Goal: Task Accomplishment & Management: Manage account settings

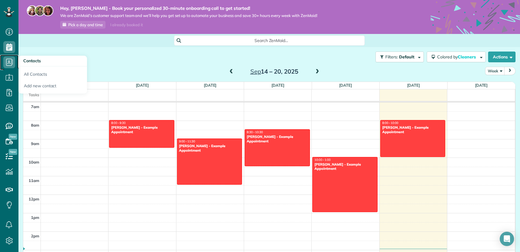
click at [8, 65] on icon at bounding box center [9, 62] width 12 height 12
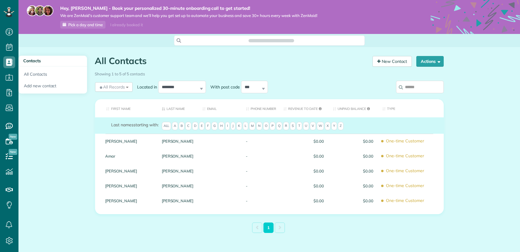
scroll to position [3, 3]
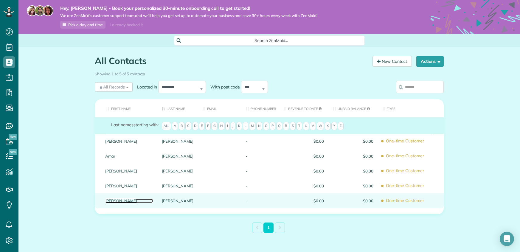
click at [113, 202] on link "Sharon" at bounding box center [128, 201] width 47 height 4
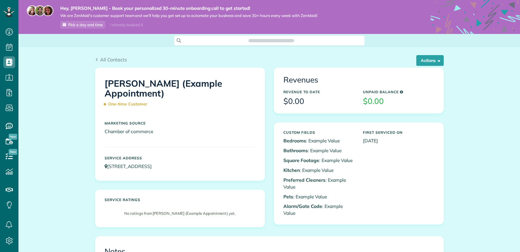
scroll to position [3, 3]
click at [423, 64] on button "Actions" at bounding box center [429, 60] width 27 height 11
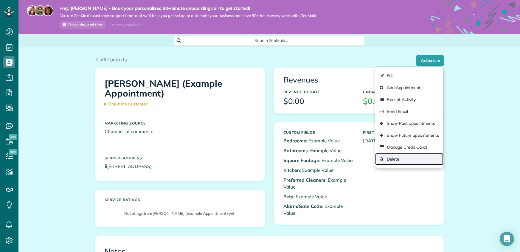
click at [407, 161] on link "Delete" at bounding box center [409, 159] width 68 height 12
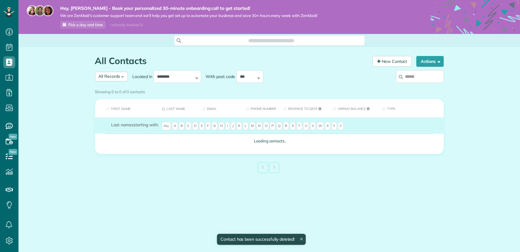
scroll to position [3, 3]
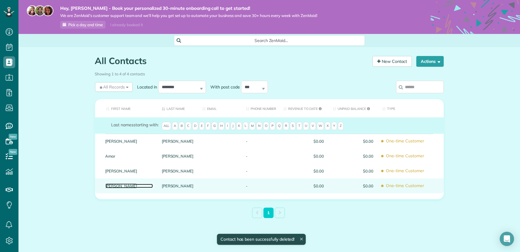
click at [120, 186] on link "Chris" at bounding box center [128, 186] width 47 height 4
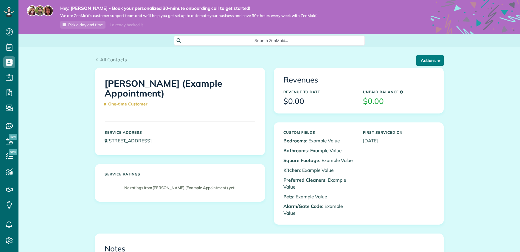
scroll to position [3, 3]
click at [430, 63] on button "Actions" at bounding box center [429, 60] width 27 height 11
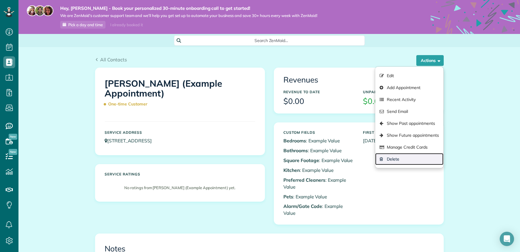
click at [402, 157] on link "Delete" at bounding box center [409, 159] width 68 height 12
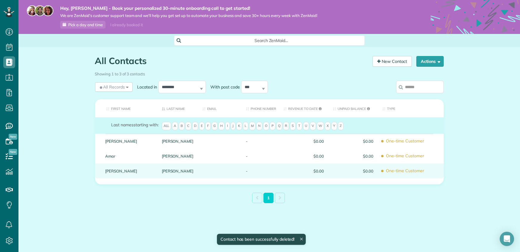
scroll to position [3, 3]
click at [121, 171] on link "Debbie" at bounding box center [128, 171] width 47 height 4
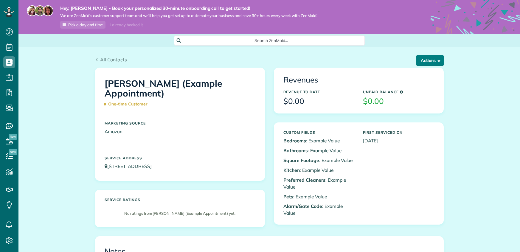
scroll to position [3, 3]
click at [416, 59] on button "Actions" at bounding box center [429, 60] width 27 height 11
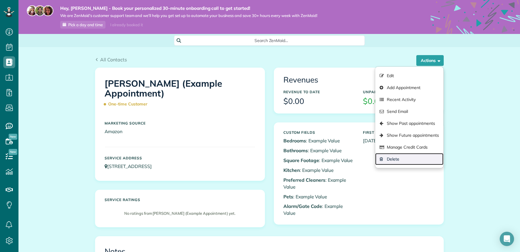
click at [401, 161] on link "Delete" at bounding box center [409, 159] width 68 height 12
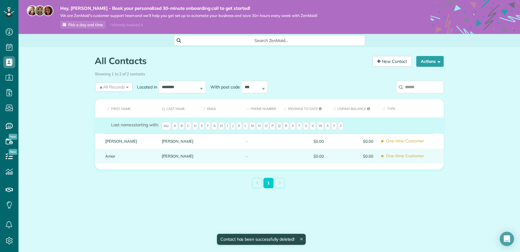
scroll to position [3, 3]
click at [115, 156] on link "Amar" at bounding box center [128, 156] width 47 height 4
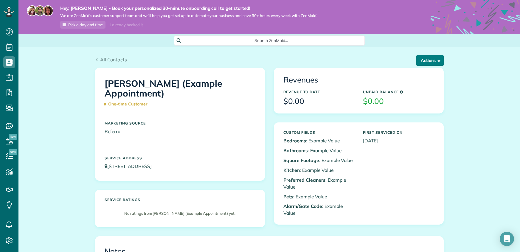
scroll to position [3, 3]
click at [430, 60] on button "Actions" at bounding box center [429, 60] width 27 height 11
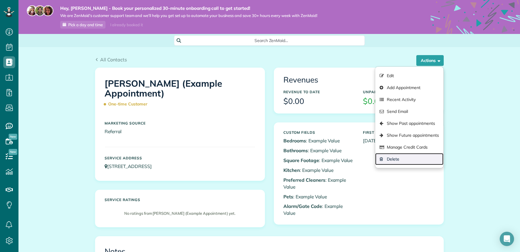
click at [414, 161] on link "Delete" at bounding box center [409, 159] width 68 height 12
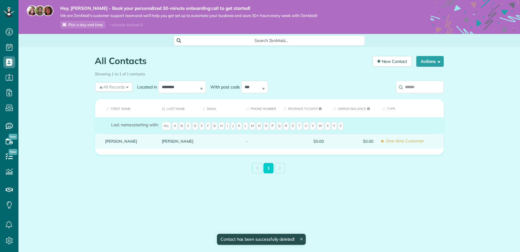
scroll to position [3, 3]
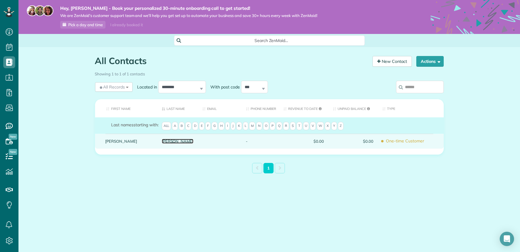
click at [170, 142] on link "Arellano" at bounding box center [178, 141] width 32 height 4
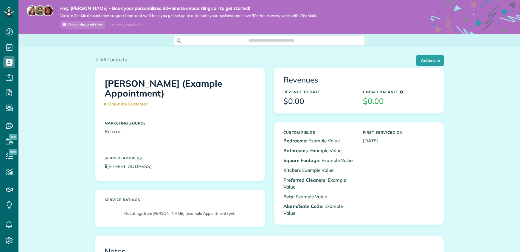
scroll to position [3, 3]
click at [426, 59] on button "Actions" at bounding box center [429, 60] width 27 height 11
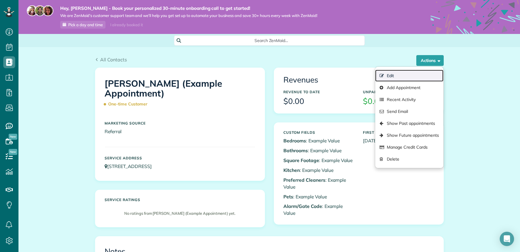
click at [405, 77] on link "Edit" at bounding box center [409, 76] width 68 height 12
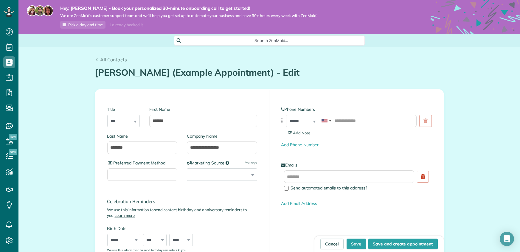
scroll to position [3, 3]
click at [172, 120] on input "*******" at bounding box center [203, 121] width 108 height 13
type input "*"
type input "******"
click at [135, 122] on div "Title *** **** *** ***" at bounding box center [123, 116] width 33 height 21
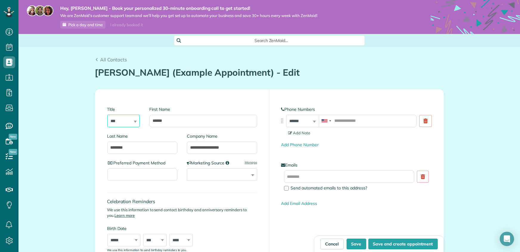
click at [136, 124] on select "*** **** *** ***" at bounding box center [123, 121] width 33 height 13
select select "****"
click at [107, 115] on select "*** **** *** ***" at bounding box center [123, 121] width 33 height 13
drag, startPoint x: 132, startPoint y: 150, endPoint x: 104, endPoint y: 150, distance: 27.7
click at [104, 150] on div "**********" at bounding box center [182, 193] width 174 height 206
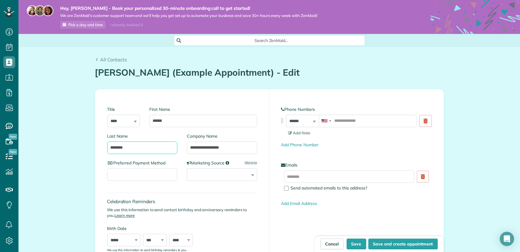
type input "********"
click at [370, 122] on input "tel" at bounding box center [368, 121] width 98 height 13
type input "**********"
click at [288, 191] on div "Send automated emails to this address?" at bounding box center [350, 180] width 133 height 21
click at [286, 189] on div at bounding box center [286, 188] width 5 height 5
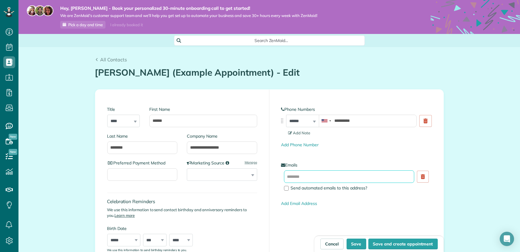
click at [296, 180] on input "text" at bounding box center [349, 176] width 131 height 13
click at [131, 163] on label "Preferred Payment Method" at bounding box center [142, 163] width 70 height 6
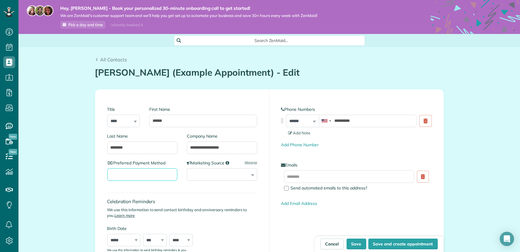
click at [131, 168] on input "Preferred Payment Method" at bounding box center [142, 174] width 70 height 13
type input "****"
click at [222, 189] on div "Celebration Reminders We use this information to send contact birthday and anni…" at bounding box center [182, 219] width 150 height 65
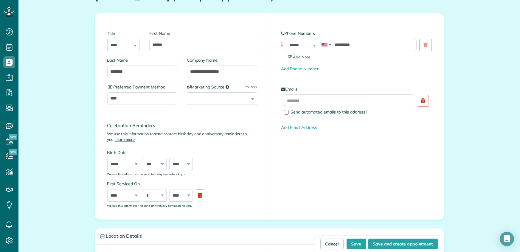
scroll to position [99, 0]
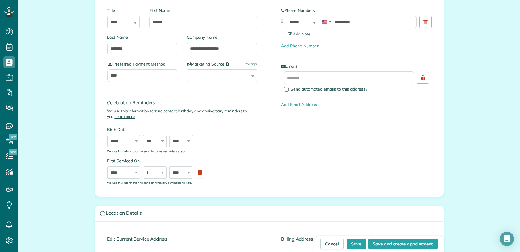
click at [137, 172] on div "***** ******* ******** ***** ***** *** **** **** ****** ********* ******* *****…" at bounding box center [123, 172] width 33 height 13
click at [190, 173] on select "**** **** **** **** **** **** **** **** **** **** **** **** **** **** **** ****…" at bounding box center [181, 172] width 24 height 13
select select "****"
click at [169, 166] on select "**** **** **** **** **** **** **** **** **** **** **** **** **** **** **** ****…" at bounding box center [181, 172] width 24 height 13
click at [161, 175] on select "*** * * * * * * * * * ** ** ** ** ** ** ** ** ** ** ** ** ** ** ** ** ** ** ** …" at bounding box center [155, 172] width 24 height 13
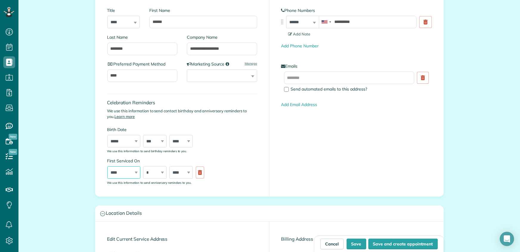
click at [134, 175] on select "***** ******* ******** ***** ***** *** **** **** ****** ********* ******* *****…" at bounding box center [123, 172] width 33 height 13
click at [107, 166] on select "***** ******* ******** ***** ***** *** **** **** ****** ********* ******* *****…" at bounding box center [123, 172] width 33 height 13
click at [162, 174] on select "*** * * * * * * * * * ** ** ** ** ** ** ** ** ** ** ** ** ** ** ** ** ** ** ** …" at bounding box center [155, 172] width 24 height 13
select select "**"
click at [143, 166] on select "*** * * * * * * * * * ** ** ** ** ** ** ** ** ** ** ** ** ** ** ** ** ** ** ** …" at bounding box center [155, 172] width 24 height 13
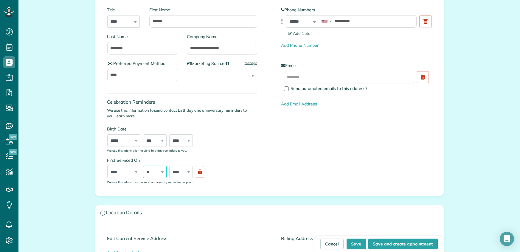
scroll to position [100, 0]
click at [242, 170] on div "First Serviced On ***** ******* ******** ***** ***** *** **** **** ****** *****…" at bounding box center [182, 170] width 150 height 27
click at [310, 182] on div "**********" at bounding box center [269, 93] width 348 height 206
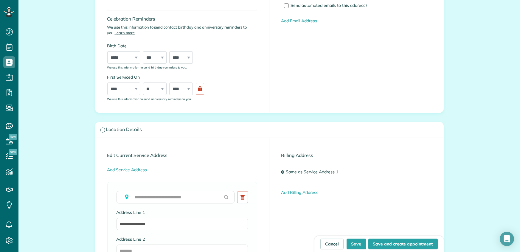
scroll to position [226, 0]
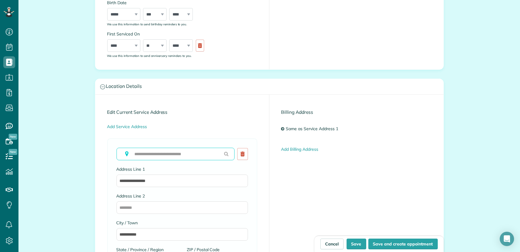
click at [173, 155] on input "text" at bounding box center [175, 154] width 118 height 13
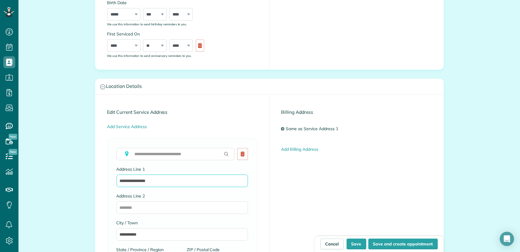
drag, startPoint x: 160, startPoint y: 182, endPoint x: 100, endPoint y: 189, distance: 60.9
click at [100, 189] on div "**********" at bounding box center [182, 240] width 174 height 290
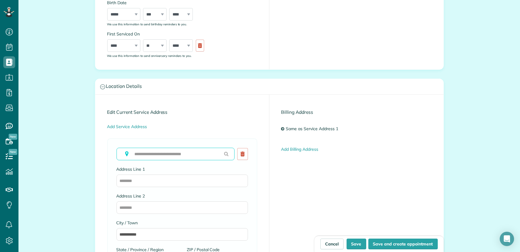
click at [153, 154] on input "text" at bounding box center [175, 154] width 118 height 13
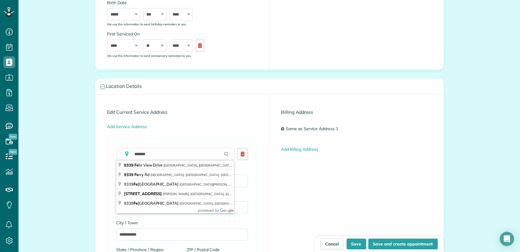
type input "**********"
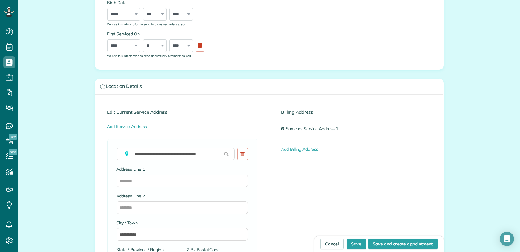
type input "**********"
type input "**"
type input "*****"
click at [305, 189] on div "**********" at bounding box center [269, 240] width 348 height 290
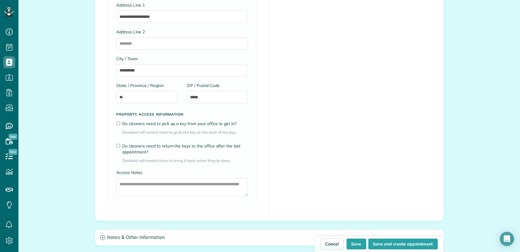
scroll to position [395, 0]
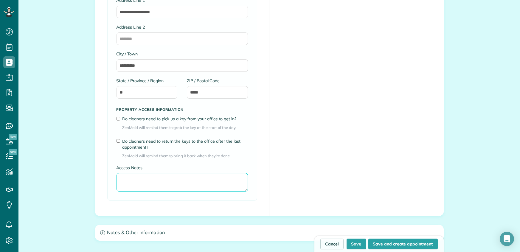
drag, startPoint x: 159, startPoint y: 186, endPoint x: 116, endPoint y: 182, distance: 43.0
click at [116, 182] on textarea "Access Notes" at bounding box center [181, 182] width 131 height 18
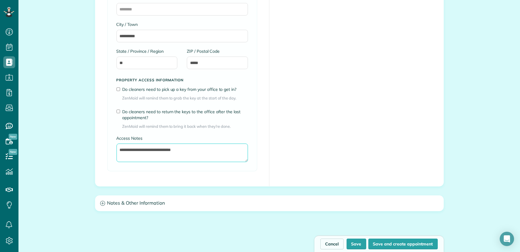
scroll to position [434, 0]
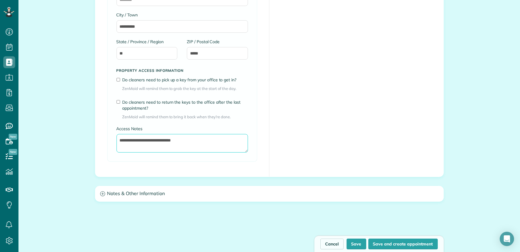
type textarea "**********"
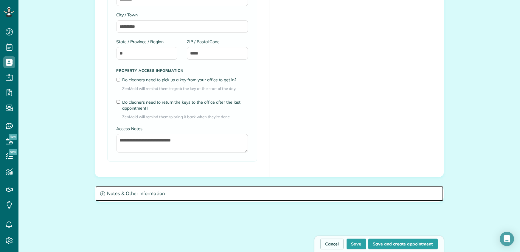
click at [101, 194] on icon at bounding box center [102, 193] width 5 height 5
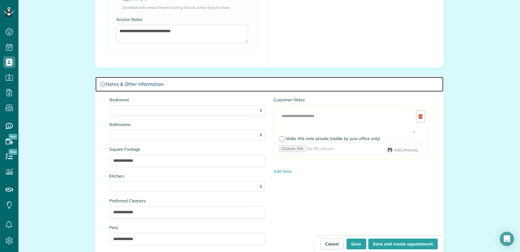
scroll to position [543, 0]
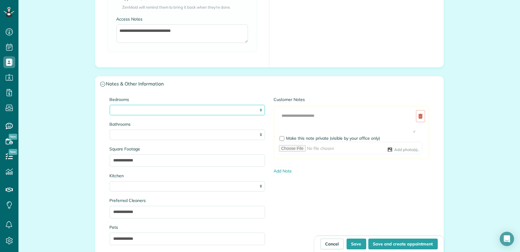
click at [124, 109] on select "* * * * **" at bounding box center [187, 110] width 155 height 10
select select "*"
click at [110, 105] on select "* * * * **" at bounding box center [187, 110] width 155 height 10
click at [125, 136] on select "* *** * *** * *** * *** **" at bounding box center [187, 135] width 155 height 10
select select "*"
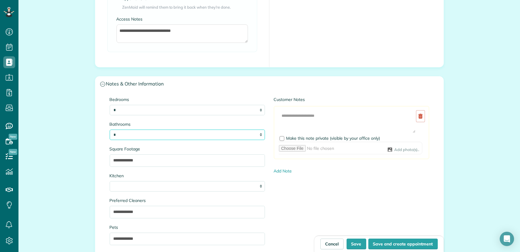
click at [110, 130] on select "* *** * *** * *** * *** **" at bounding box center [187, 135] width 155 height 10
click at [133, 184] on select "* * * *" at bounding box center [187, 186] width 155 height 10
select select "*"
click at [110, 181] on select "* * * *" at bounding box center [187, 186] width 155 height 10
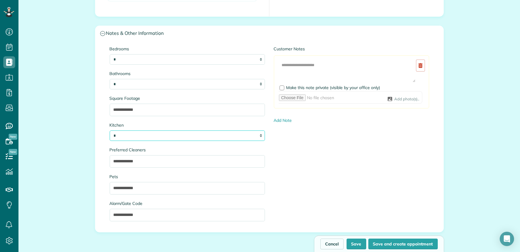
scroll to position [594, 0]
click at [147, 188] on input "**********" at bounding box center [187, 188] width 155 height 13
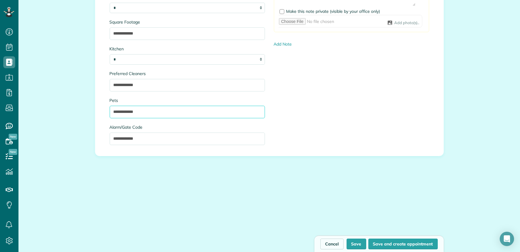
scroll to position [690, 0]
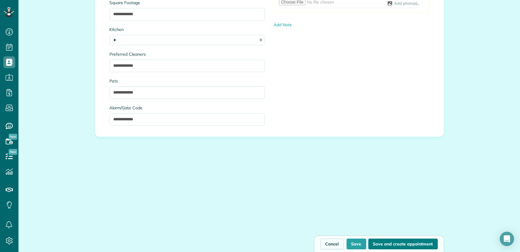
click at [392, 243] on button "Save and create appointment" at bounding box center [402, 244] width 69 height 11
type input "**********"
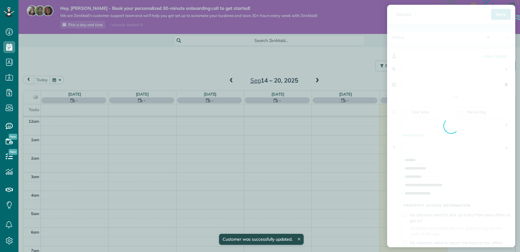
scroll to position [3, 3]
type input "**********"
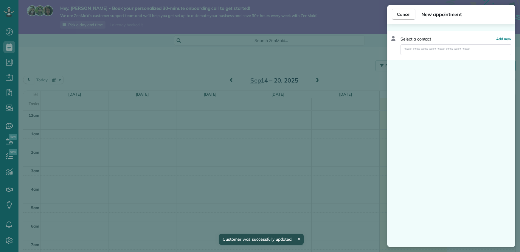
scroll to position [129, 0]
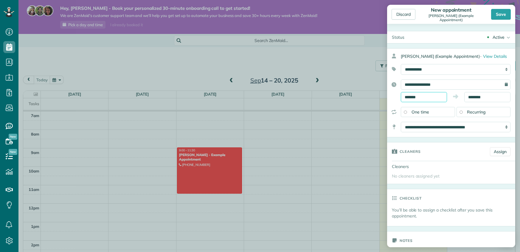
click at [411, 102] on input "*******" at bounding box center [424, 97] width 46 height 10
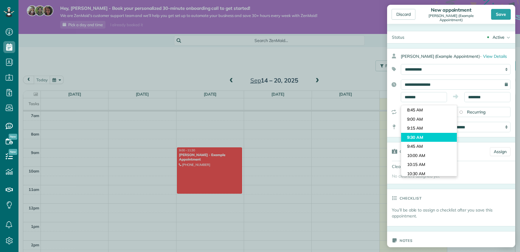
type input "*******"
click at [418, 136] on body "Dashboard Scheduling Calendar View List View Dispatch View - Weekly scheduling …" at bounding box center [260, 126] width 520 height 252
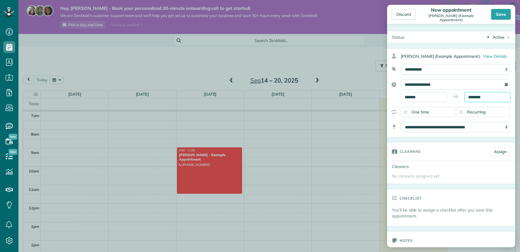
click at [478, 102] on input "********" at bounding box center [487, 97] width 46 height 10
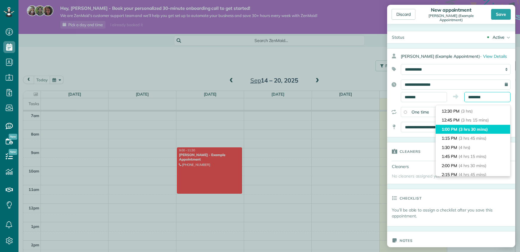
scroll to position [108, 0]
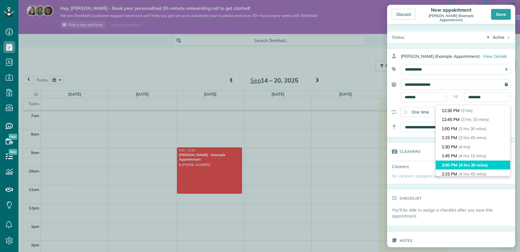
type input "*******"
click at [471, 164] on span "(4 hrs 30 mins)" at bounding box center [473, 164] width 29 height 5
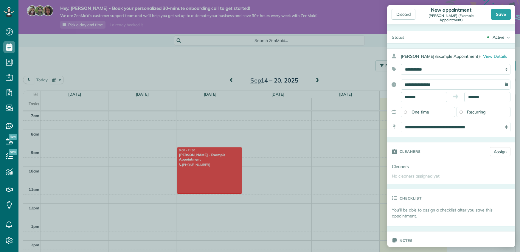
click at [467, 115] on span "Recurring" at bounding box center [476, 111] width 18 height 5
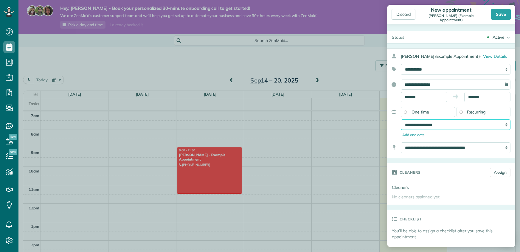
click at [467, 130] on select "**********" at bounding box center [456, 124] width 110 height 11
select select "**********"
click at [401, 125] on select "**********" at bounding box center [456, 124] width 110 height 11
click at [499, 177] on link "Assign" at bounding box center [500, 172] width 21 height 9
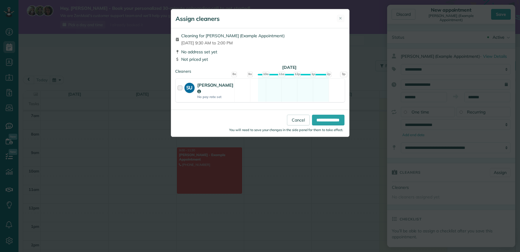
click at [179, 89] on div at bounding box center [181, 90] width 7 height 17
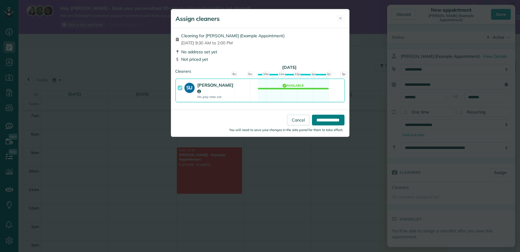
click at [326, 121] on input "**********" at bounding box center [328, 120] width 32 height 11
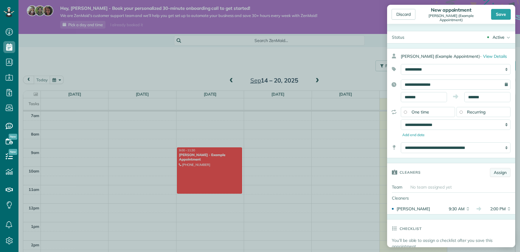
click at [495, 177] on link "Assign" at bounding box center [500, 172] width 21 height 9
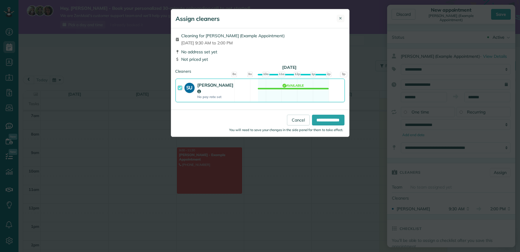
click at [339, 21] on span "✕" at bounding box center [340, 18] width 3 height 6
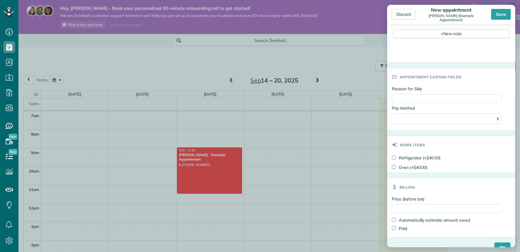
scroll to position [301, 0]
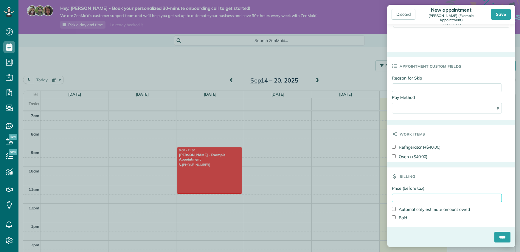
click at [402, 195] on input "Price (before tax)" at bounding box center [447, 198] width 110 height 9
type input "***"
click at [500, 238] on input "****" at bounding box center [502, 237] width 16 height 11
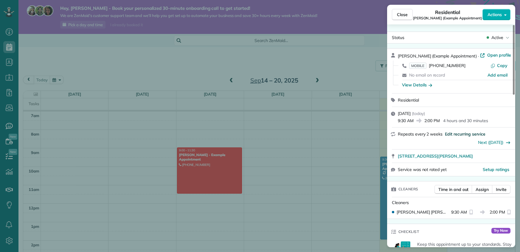
click at [457, 134] on span "Edit recurring service" at bounding box center [465, 134] width 41 height 6
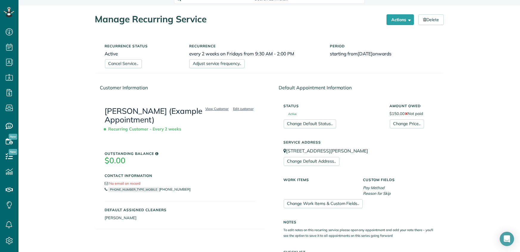
scroll to position [35, 0]
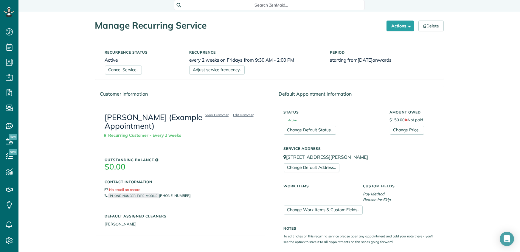
click at [371, 60] on span "[DATE]" at bounding box center [365, 60] width 15 height 6
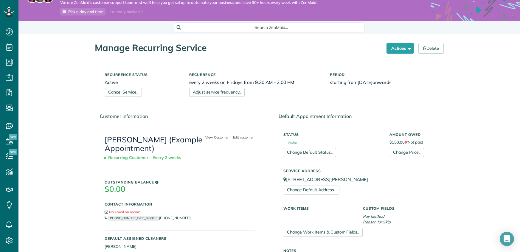
scroll to position [23, 0]
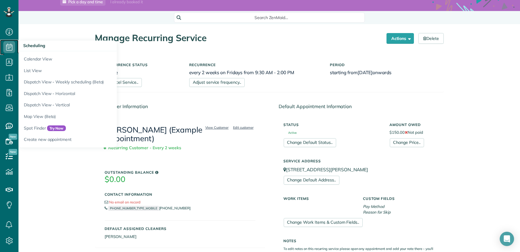
click at [9, 52] on icon at bounding box center [9, 47] width 12 height 12
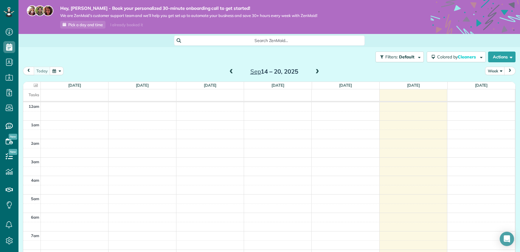
scroll to position [129, 0]
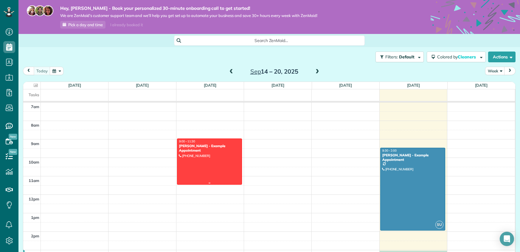
click at [198, 144] on div "[PERSON_NAME] - Example Appointment" at bounding box center [210, 148] width 62 height 9
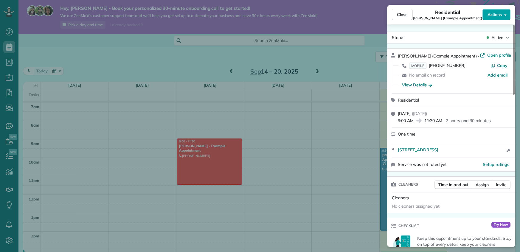
click at [496, 12] on span "Actions" at bounding box center [494, 15] width 14 height 6
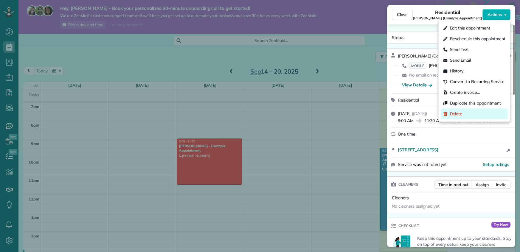
click at [469, 115] on div "Delete" at bounding box center [474, 113] width 67 height 11
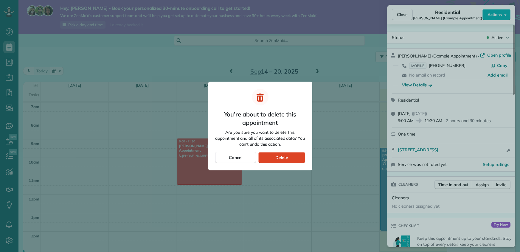
click at [286, 159] on span "Delete" at bounding box center [281, 158] width 13 height 6
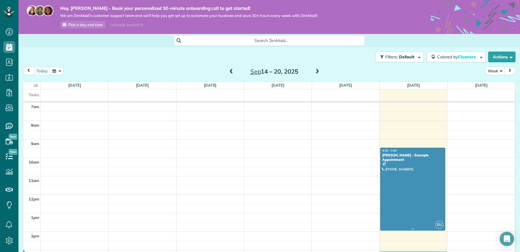
click at [400, 158] on div "Rhonda Minnette - Example Appointment" at bounding box center [413, 157] width 62 height 9
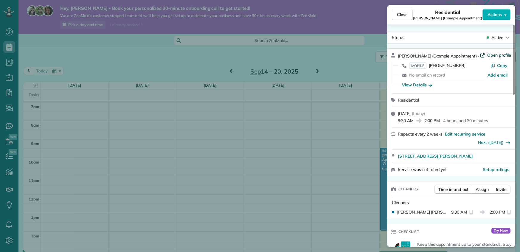
click at [492, 56] on span "Open profile" at bounding box center [499, 55] width 24 height 6
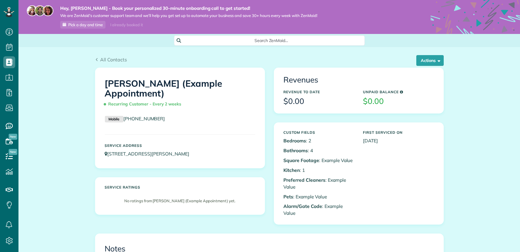
scroll to position [3, 3]
click at [430, 60] on button "Actions" at bounding box center [429, 60] width 27 height 11
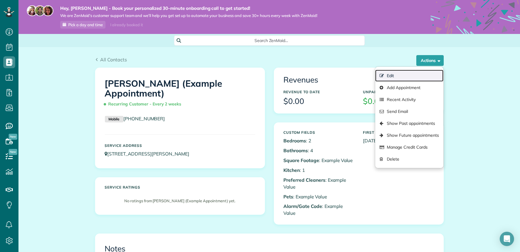
click at [417, 77] on link "Edit" at bounding box center [409, 76] width 68 height 12
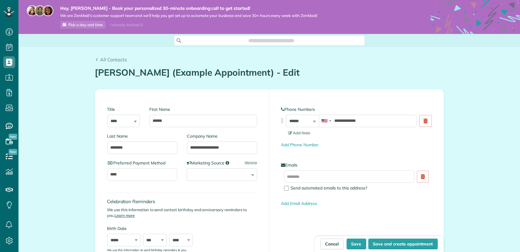
scroll to position [3, 3]
click at [310, 74] on h1 "Mrs. Rhonda Minnette (Example Appointment) - Edit" at bounding box center [269, 73] width 349 height 10
click at [252, 72] on h1 "Mrs. Rhonda Minnette (Example Appointment) - Edit" at bounding box center [269, 73] width 349 height 10
drag, startPoint x: 237, startPoint y: 148, endPoint x: 160, endPoint y: 149, distance: 77.2
click at [160, 149] on div "**********" at bounding box center [182, 146] width 150 height 27
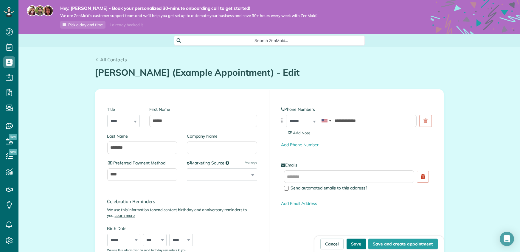
click at [360, 245] on button "Save" at bounding box center [357, 244] width 20 height 11
type input "**********"
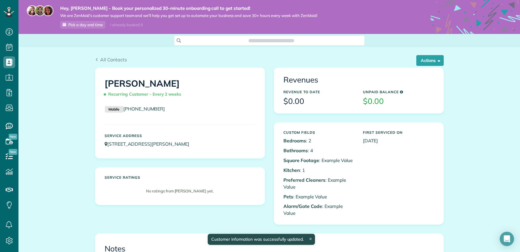
scroll to position [3, 3]
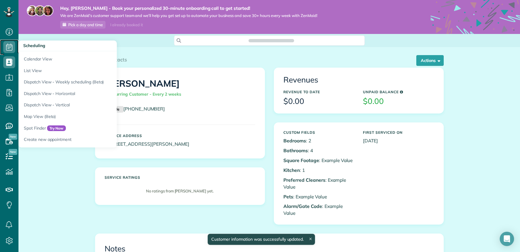
click at [10, 46] on icon at bounding box center [9, 47] width 12 height 12
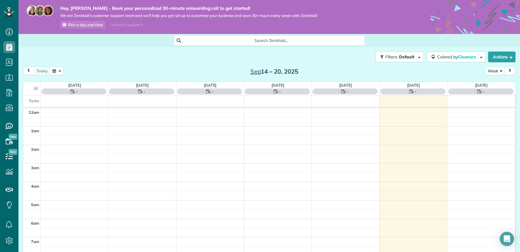
scroll to position [129, 0]
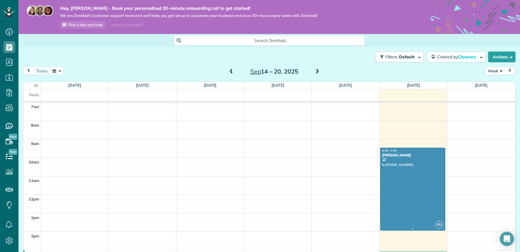
click at [416, 185] on div at bounding box center [412, 189] width 65 height 82
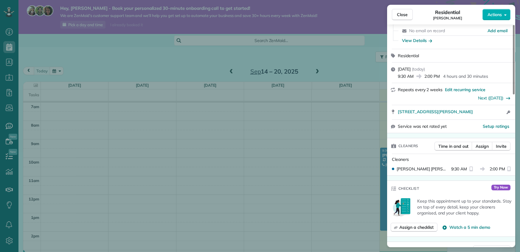
scroll to position [46, 0]
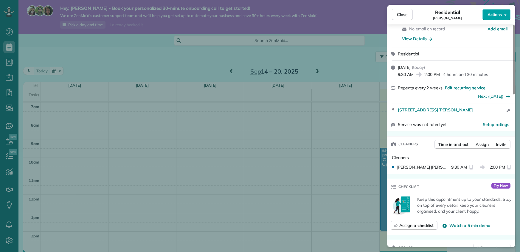
click at [498, 17] on span "Actions" at bounding box center [494, 15] width 14 height 6
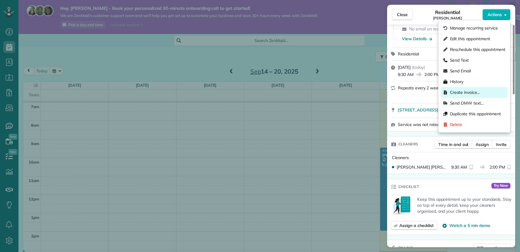
click at [471, 94] on span "Create invoice…" at bounding box center [465, 92] width 30 height 6
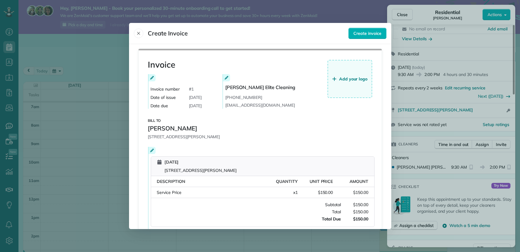
click at [346, 80] on span "Add your logo" at bounding box center [353, 79] width 29 height 6
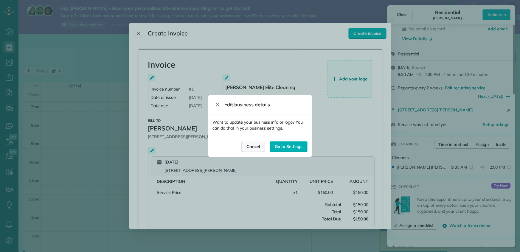
click at [257, 147] on span "Cancel" at bounding box center [252, 147] width 13 height 6
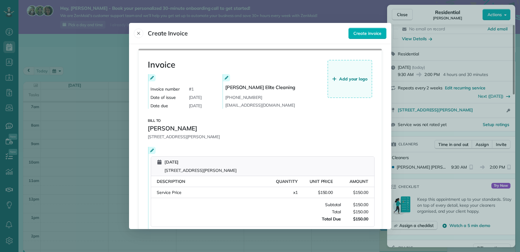
click at [227, 77] on icon at bounding box center [227, 78] width 4 height 4
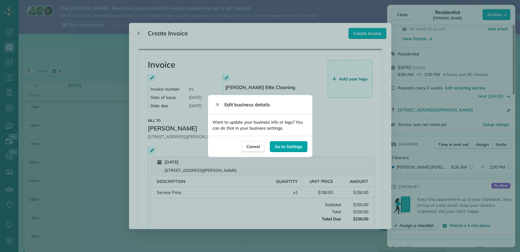
click at [285, 147] on span "Go to Settings" at bounding box center [288, 147] width 27 height 6
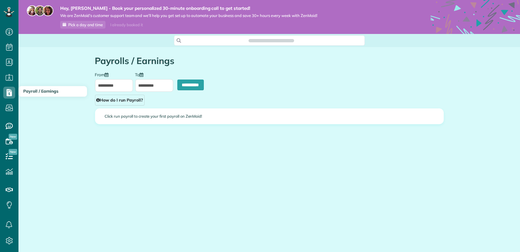
type input "**********"
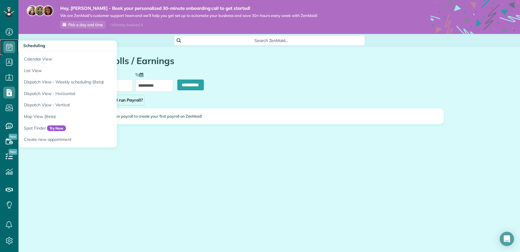
click at [10, 50] on use at bounding box center [9, 47] width 6 height 7
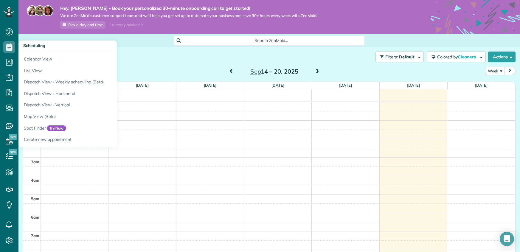
scroll to position [129, 0]
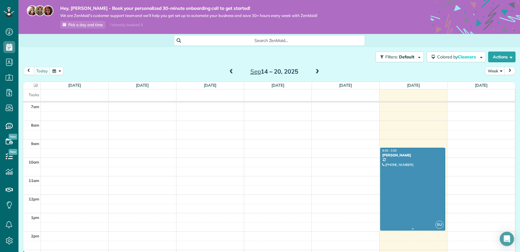
click at [403, 156] on div "[PERSON_NAME]" at bounding box center [413, 155] width 62 height 4
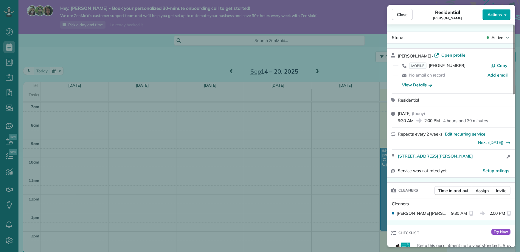
click at [500, 16] on span "Actions" at bounding box center [494, 15] width 14 height 6
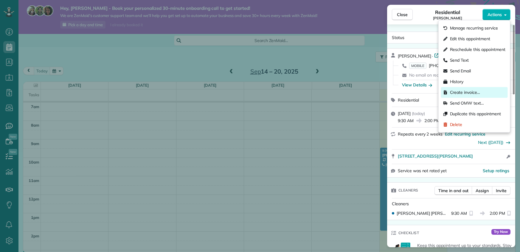
click at [472, 92] on span "Create invoice…" at bounding box center [465, 92] width 30 height 6
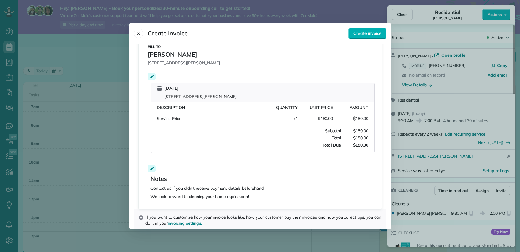
scroll to position [10, 0]
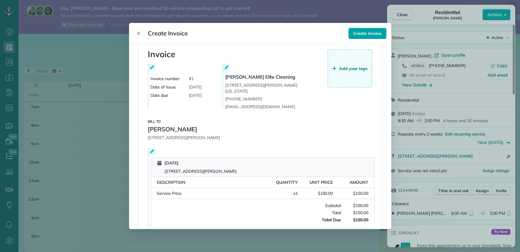
click at [365, 33] on span "Create invoice" at bounding box center [367, 33] width 28 height 6
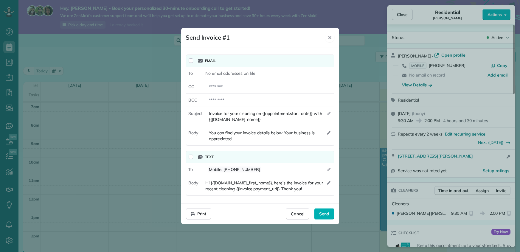
click at [330, 38] on icon "Close" at bounding box center [329, 37] width 5 height 5
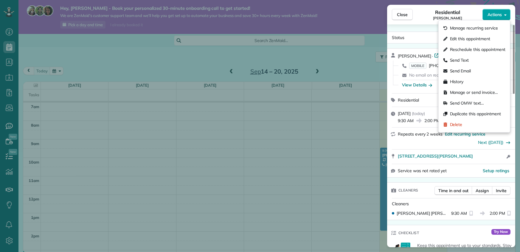
click at [502, 12] on button "Actions" at bounding box center [496, 14] width 28 height 11
click at [469, 13] on div "Residential Rhonda Minnette" at bounding box center [448, 15] width 70 height 12
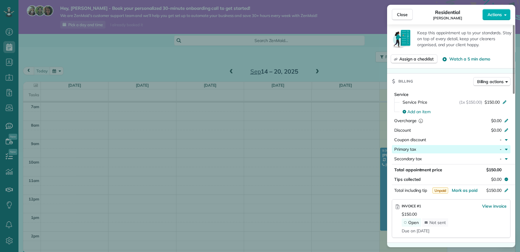
scroll to position [203, 0]
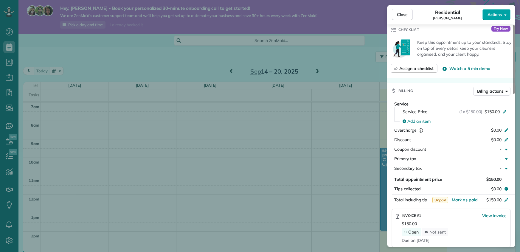
click at [491, 13] on span "Actions" at bounding box center [494, 15] width 14 height 6
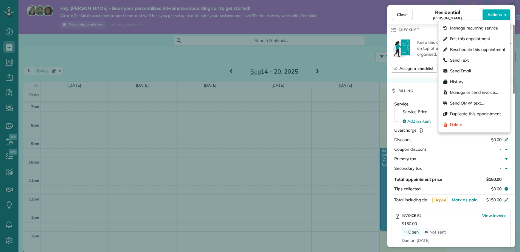
click at [472, 12] on div "Residential Rhonda Minnette" at bounding box center [448, 15] width 70 height 12
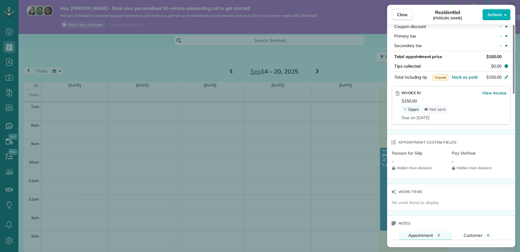
scroll to position [338, 0]
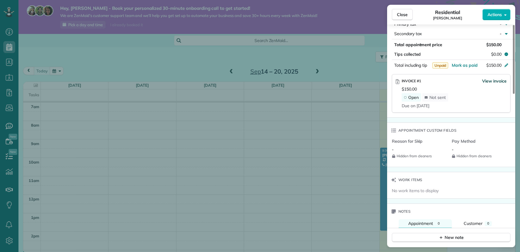
click at [492, 81] on span "View invoice" at bounding box center [494, 81] width 24 height 6
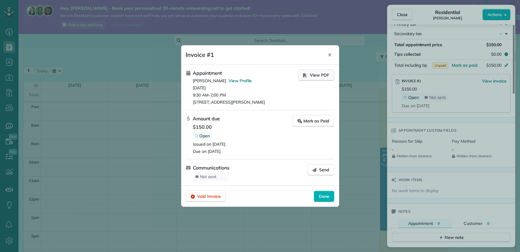
click at [313, 73] on span "View PDF" at bounding box center [319, 75] width 19 height 6
click at [328, 199] on span "Done" at bounding box center [324, 196] width 10 height 6
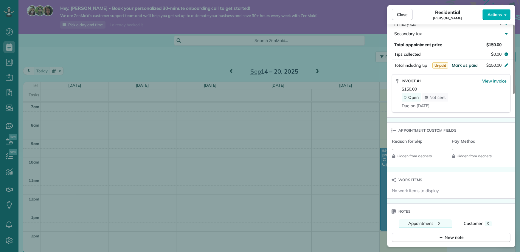
click at [461, 64] on span "Mark as paid" at bounding box center [465, 65] width 26 height 5
click at [498, 81] on span "View invoice" at bounding box center [494, 81] width 24 height 6
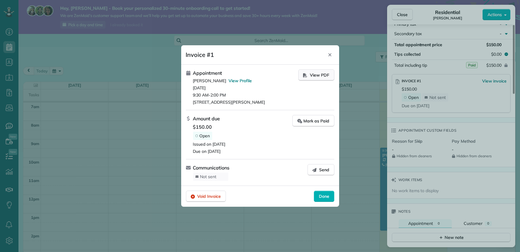
click at [322, 75] on span "View PDF" at bounding box center [319, 75] width 19 height 6
click at [325, 198] on span "Done" at bounding box center [324, 196] width 10 height 6
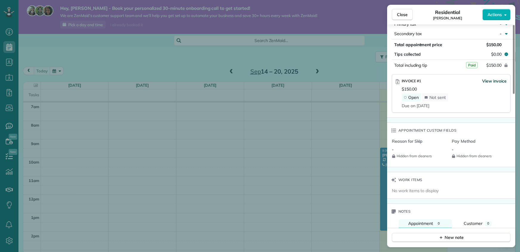
click at [499, 81] on span "View invoice" at bounding box center [494, 81] width 24 height 6
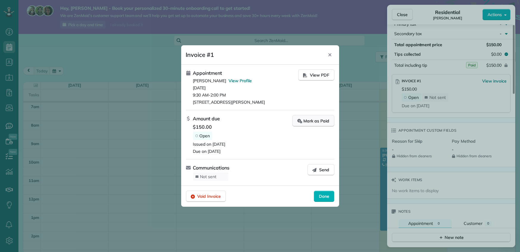
click at [311, 121] on div "Mark as Paid" at bounding box center [313, 121] width 32 height 6
click at [323, 76] on span "View PDF" at bounding box center [319, 75] width 19 height 6
click at [330, 55] on icon "Close" at bounding box center [329, 54] width 3 height 3
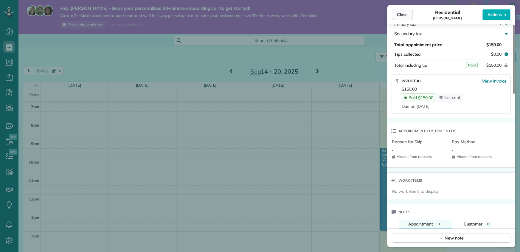
scroll to position [333, 0]
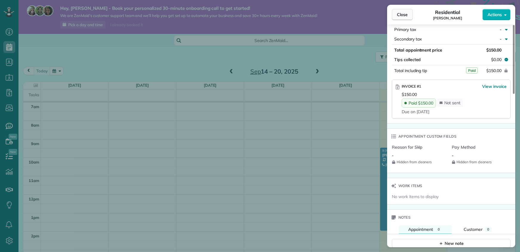
click at [399, 15] on span "Close" at bounding box center [402, 15] width 11 height 6
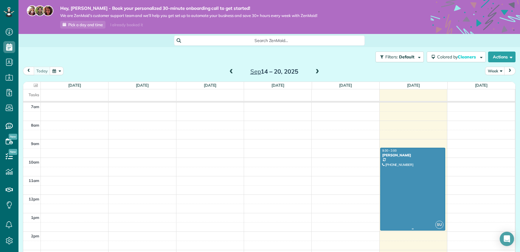
click at [398, 154] on div "Rhonda Minnette" at bounding box center [413, 155] width 62 height 4
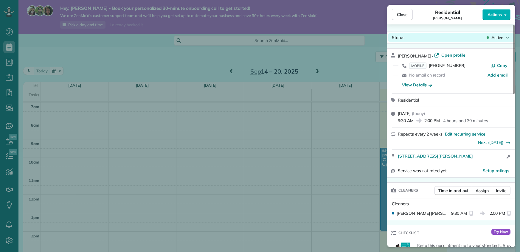
click at [499, 38] on span "Active" at bounding box center [497, 38] width 12 height 6
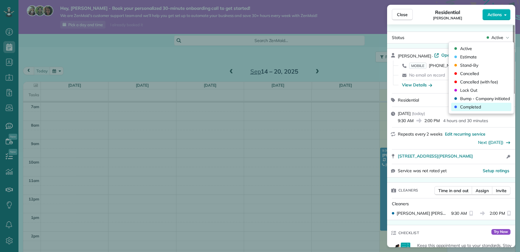
click at [483, 108] on div "Completed" at bounding box center [481, 107] width 60 height 8
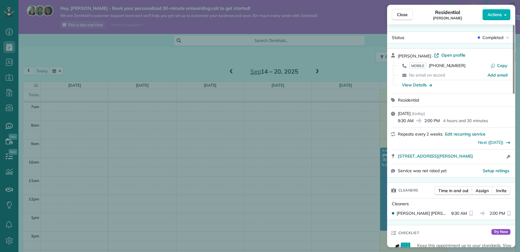
click at [312, 185] on div "Close Residential Rhonda Minnette Actions Status Completed Rhonda Minnette · Op…" at bounding box center [260, 126] width 520 height 252
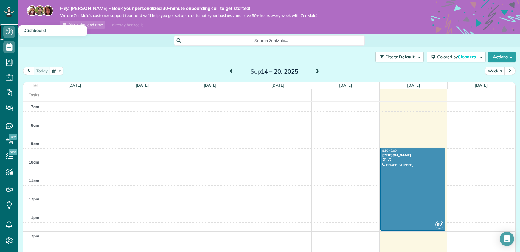
click at [10, 33] on icon at bounding box center [9, 32] width 12 height 12
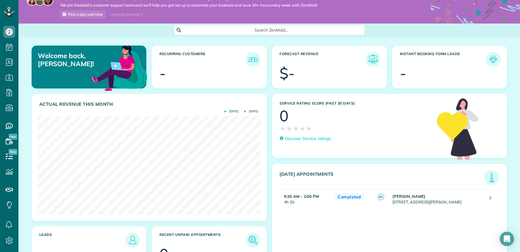
scroll to position [33, 0]
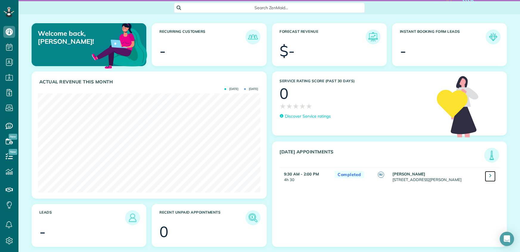
click at [492, 177] on link at bounding box center [490, 176] width 11 height 11
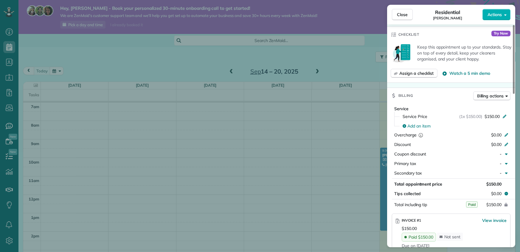
scroll to position [199, 0]
click at [493, 96] on span "Billing actions" at bounding box center [490, 96] width 27 height 6
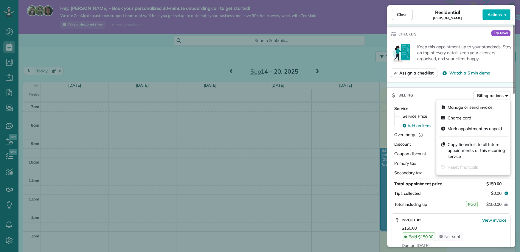
click at [464, 84] on div "Status Completed [PERSON_NAME] · Open profile MOBILE [PHONE_NUMBER] Copy No ema…" at bounding box center [451, 187] width 128 height 708
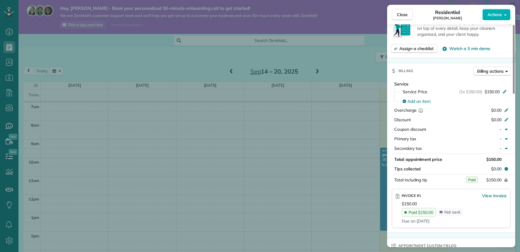
scroll to position [223, 0]
click at [398, 14] on span "Close" at bounding box center [402, 15] width 11 height 6
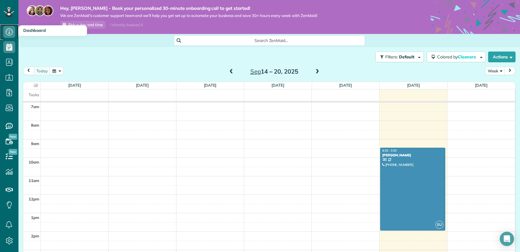
click at [6, 34] on icon at bounding box center [9, 32] width 12 height 12
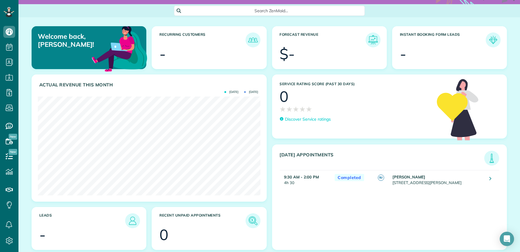
scroll to position [33, 0]
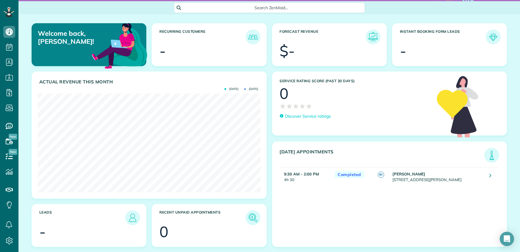
click at [224, 89] on span "Sept 2025" at bounding box center [231, 89] width 14 height 3
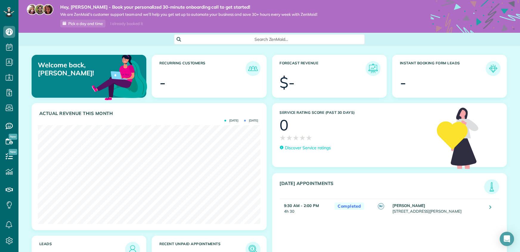
scroll to position [0, 0]
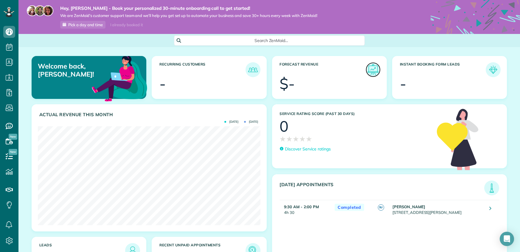
click at [374, 71] on img at bounding box center [373, 70] width 14 height 14
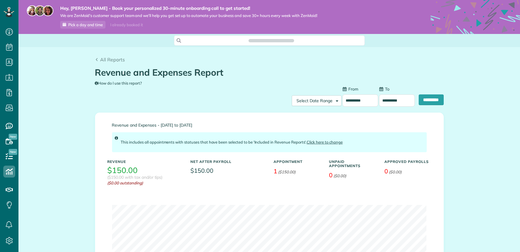
type input "**********"
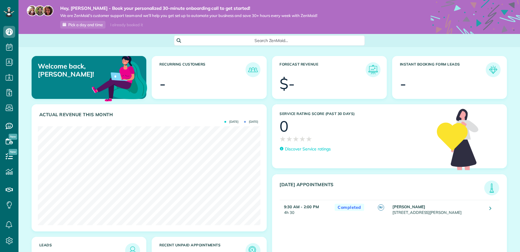
scroll to position [99, 222]
click at [251, 71] on img at bounding box center [253, 70] width 14 height 14
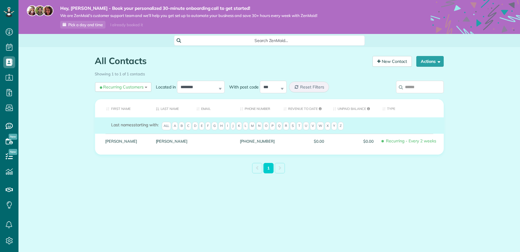
scroll to position [3, 3]
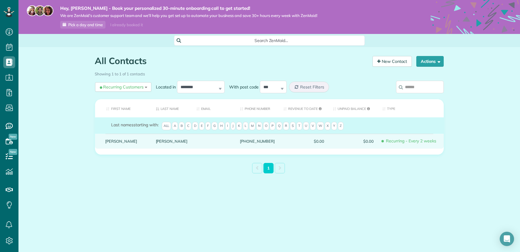
click at [317, 141] on span "$0.00" at bounding box center [304, 141] width 41 height 4
click at [114, 140] on link "[PERSON_NAME]" at bounding box center [125, 141] width 41 height 4
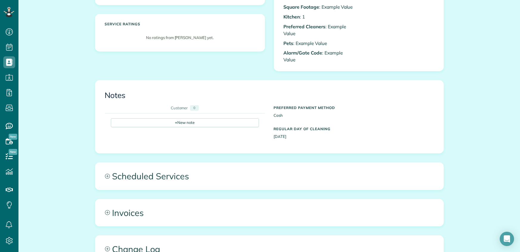
scroll to position [204, 0]
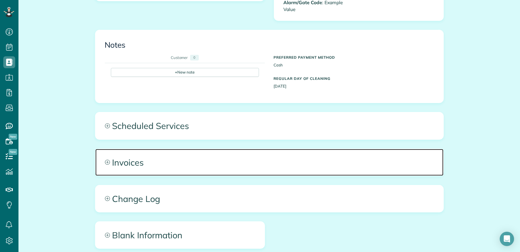
click at [133, 161] on span "Invoices" at bounding box center [269, 162] width 348 height 27
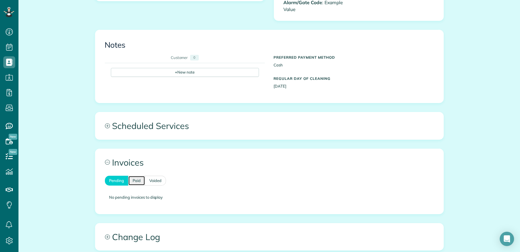
click at [134, 181] on link "Paid" at bounding box center [136, 181] width 17 height 10
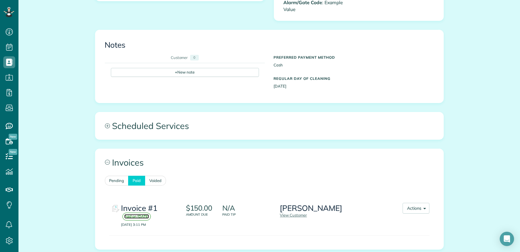
click at [136, 217] on span "Paid on [DATE]" at bounding box center [136, 216] width 25 height 4
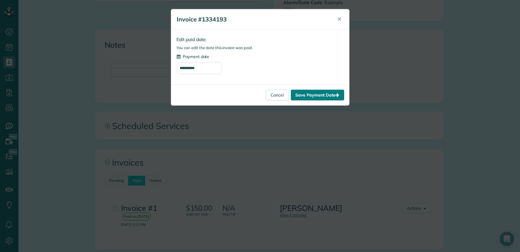
click at [318, 96] on button "Save Payment Date" at bounding box center [317, 95] width 53 height 11
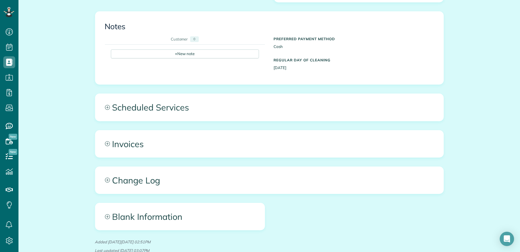
scroll to position [228, 0]
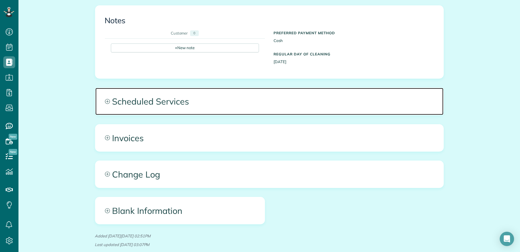
click at [149, 102] on span "Scheduled Services" at bounding box center [269, 101] width 348 height 27
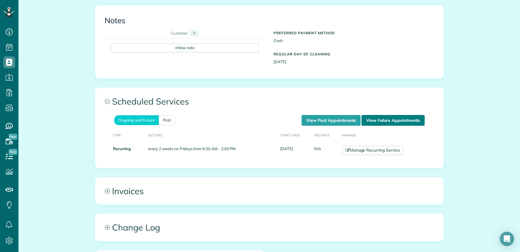
click at [396, 123] on link "View Future Appointments" at bounding box center [392, 120] width 63 height 11
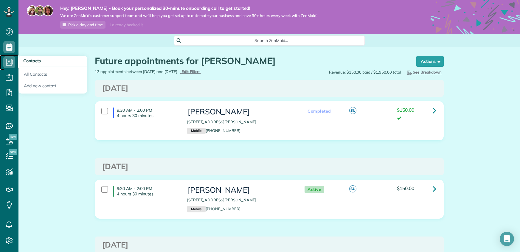
click at [8, 67] on icon at bounding box center [9, 62] width 12 height 12
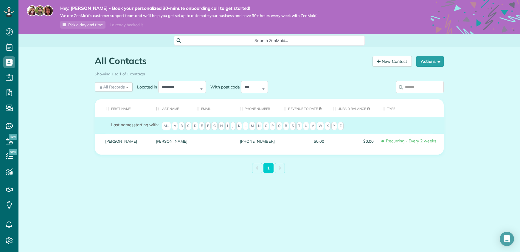
scroll to position [3, 3]
click at [385, 62] on link "New Contact" at bounding box center [391, 61] width 39 height 11
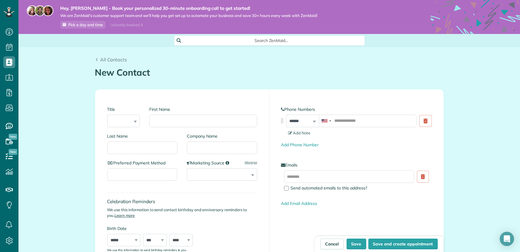
scroll to position [3, 3]
click at [117, 121] on select "*** **** *** ***" at bounding box center [123, 121] width 33 height 13
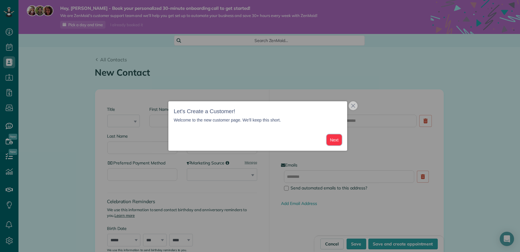
click at [334, 143] on button "Next" at bounding box center [334, 139] width 15 height 11
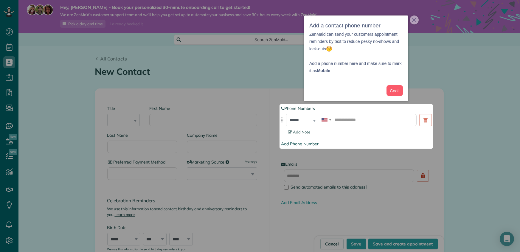
scroll to position [1, 0]
click at [396, 92] on button "Cool!" at bounding box center [394, 90] width 16 height 11
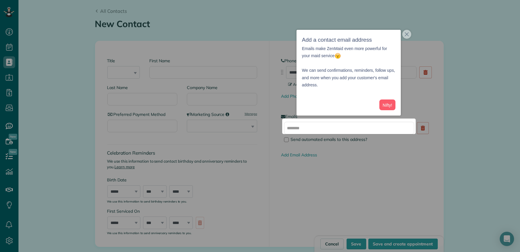
scroll to position [50, 0]
click at [406, 35] on icon "close," at bounding box center [407, 34] width 4 height 4
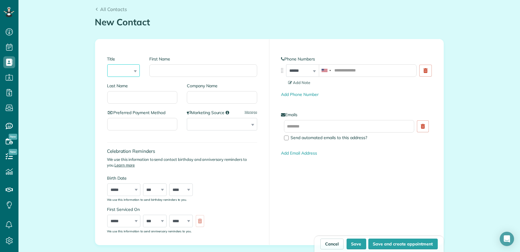
click at [117, 69] on select "*** **** *** ***" at bounding box center [123, 70] width 33 height 13
select select "****"
click at [107, 64] on select "*** **** *** ***" at bounding box center [123, 70] width 33 height 13
click at [170, 66] on input "First Name" at bounding box center [203, 70] width 108 height 13
type input "******"
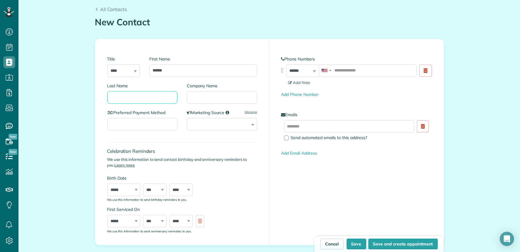
click at [134, 102] on input "Last Name" at bounding box center [142, 97] width 70 height 13
type input "****"
click at [141, 119] on input "Preferred Payment Method" at bounding box center [142, 124] width 70 height 13
type input "*****"
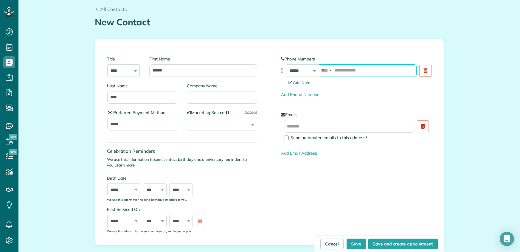
click at [341, 75] on input "tel" at bounding box center [368, 70] width 98 height 13
type input "**********"
click at [125, 223] on select "***** ******* ******** ***** ***** *** **** **** ****** ********* ******* *****…" at bounding box center [123, 221] width 33 height 13
select select "*"
click at [107, 215] on select "***** ******* ******** ***** ***** *** **** **** ****** ********* ******* *****…" at bounding box center [123, 221] width 33 height 13
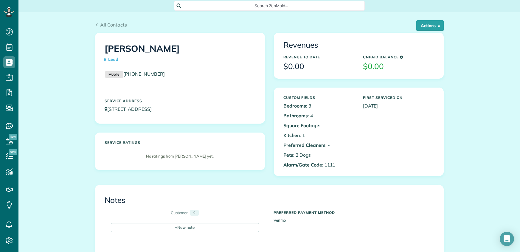
scroll to position [20, 0]
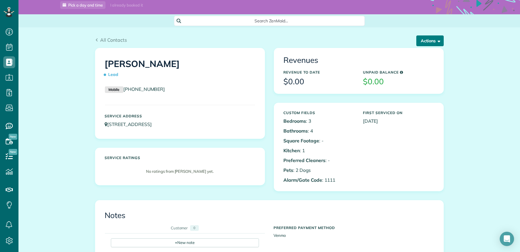
click at [425, 40] on button "Actions" at bounding box center [429, 40] width 27 height 11
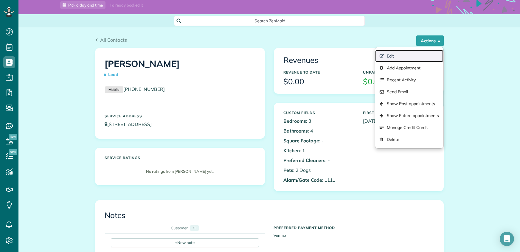
click at [396, 58] on link "Edit" at bounding box center [409, 56] width 68 height 12
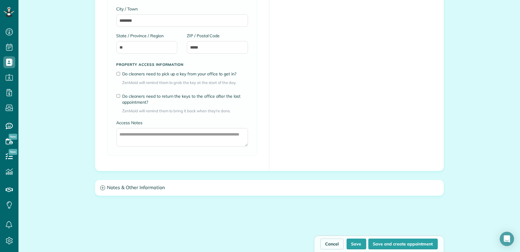
scroll to position [464, 0]
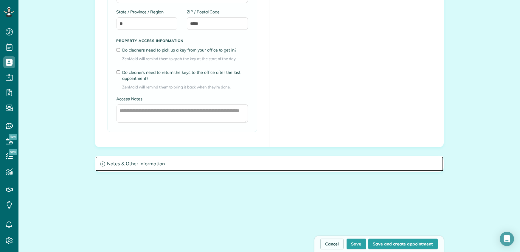
click at [133, 162] on h3 "Notes & Other Information" at bounding box center [269, 163] width 348 height 15
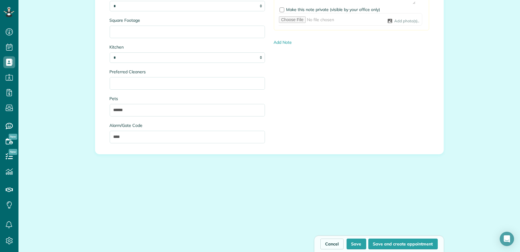
scroll to position [690, 0]
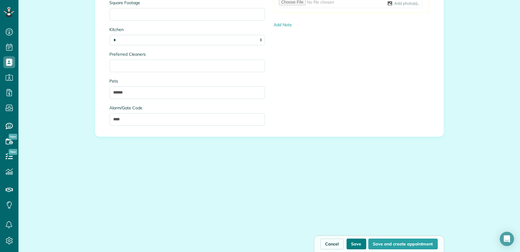
click at [359, 246] on button "Save" at bounding box center [357, 244] width 20 height 11
type input "**********"
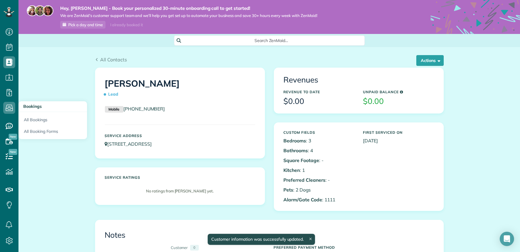
scroll to position [3, 3]
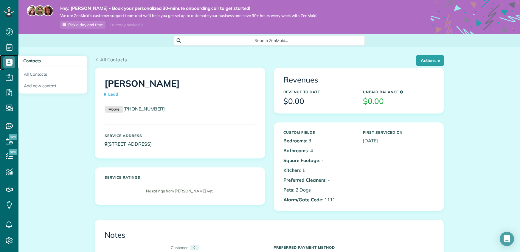
click at [10, 66] on icon at bounding box center [9, 62] width 12 height 12
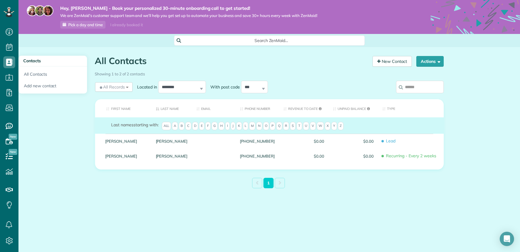
scroll to position [3, 3]
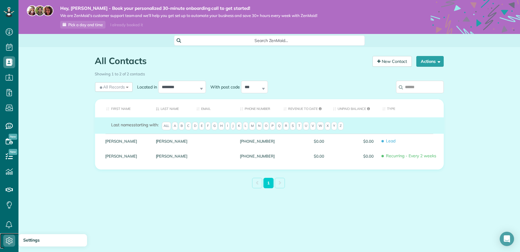
click at [8, 240] on icon at bounding box center [9, 241] width 12 height 12
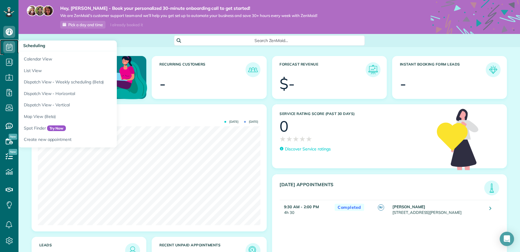
click at [8, 49] on icon at bounding box center [9, 47] width 12 height 12
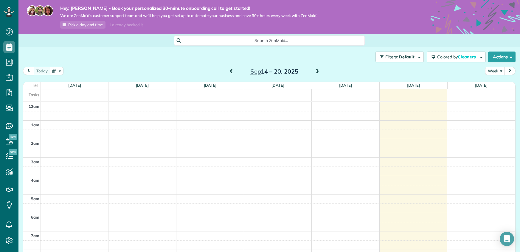
scroll to position [129, 0]
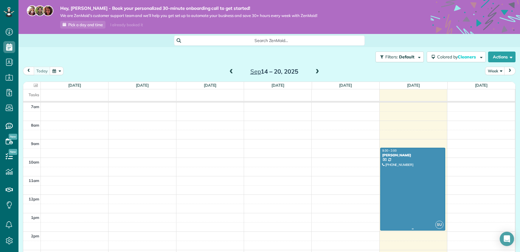
click at [388, 155] on div "Rhonda Minnette" at bounding box center [413, 155] width 62 height 4
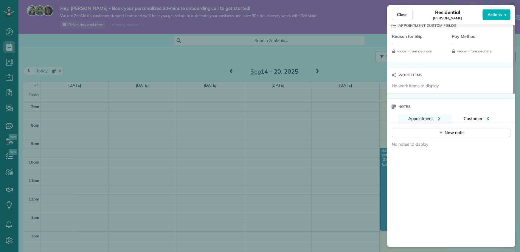
scroll to position [381, 0]
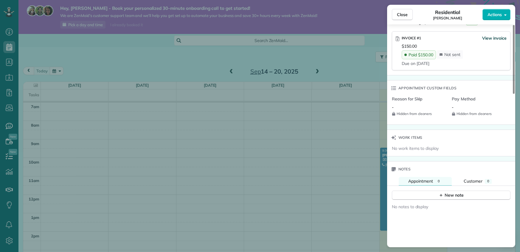
click at [497, 39] on span "View invoice" at bounding box center [494, 38] width 24 height 6
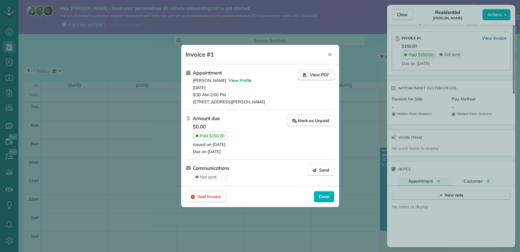
click at [322, 74] on span "View PDF" at bounding box center [319, 75] width 19 height 6
click at [332, 55] on icon "Close" at bounding box center [329, 54] width 5 height 5
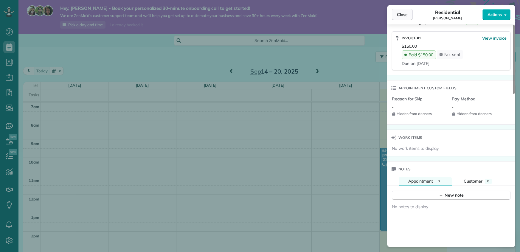
click at [402, 14] on span "Close" at bounding box center [402, 15] width 11 height 6
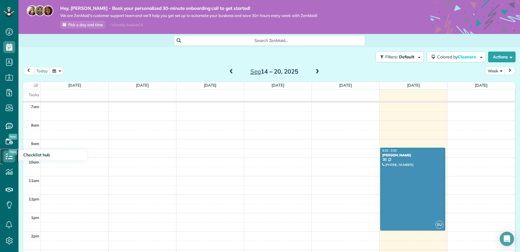
click at [10, 156] on use at bounding box center [9, 156] width 7 height 6
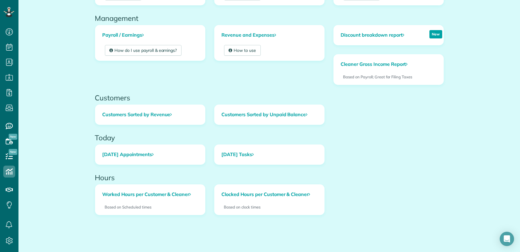
scroll to position [187, 0]
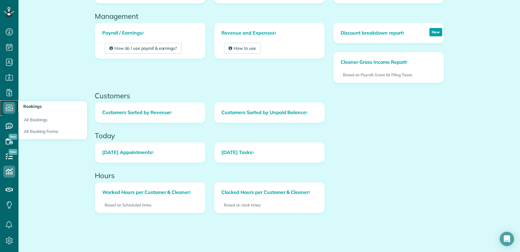
click at [10, 108] on icon at bounding box center [9, 108] width 12 height 12
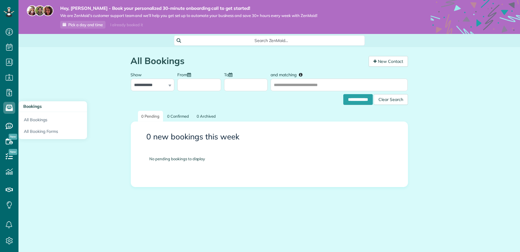
scroll to position [3, 3]
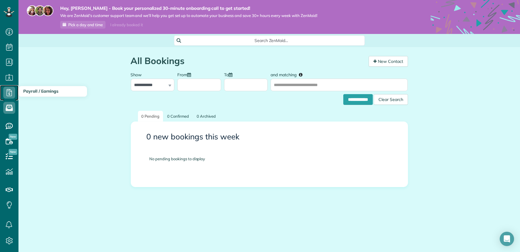
click at [10, 95] on icon at bounding box center [9, 93] width 12 height 12
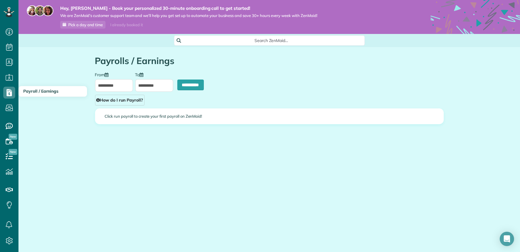
type input "**********"
click at [116, 101] on link "How do I run Payroll?" at bounding box center [119, 100] width 49 height 11
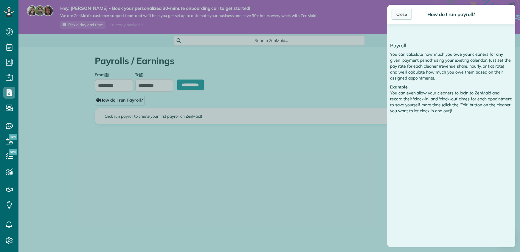
click at [402, 14] on div "Close" at bounding box center [402, 14] width 20 height 11
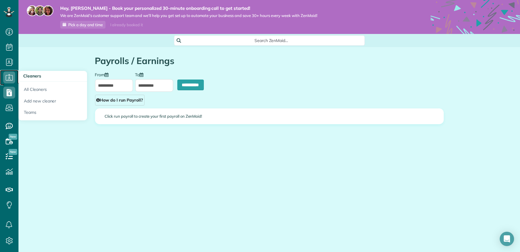
click at [9, 77] on icon at bounding box center [9, 78] width 12 height 12
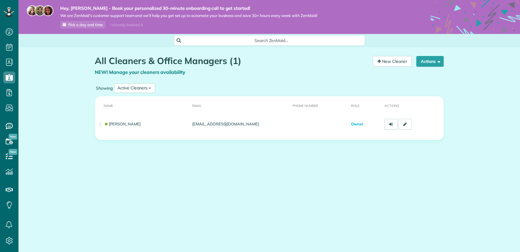
scroll to position [3, 3]
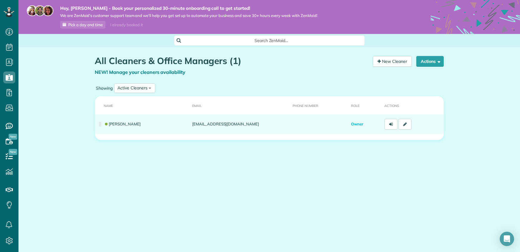
click at [297, 121] on td at bounding box center [319, 124] width 58 height 20
click at [406, 125] on icon at bounding box center [405, 124] width 4 height 4
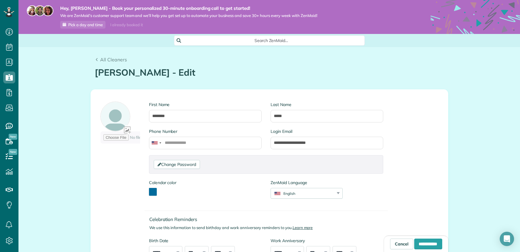
scroll to position [3, 3]
click at [176, 144] on input "Phone Number" at bounding box center [205, 143] width 113 height 13
type input "**********"
click at [427, 184] on div "**********" at bounding box center [269, 179] width 357 height 179
click at [475, 189] on div "**********" at bounding box center [268, 235] width 501 height 377
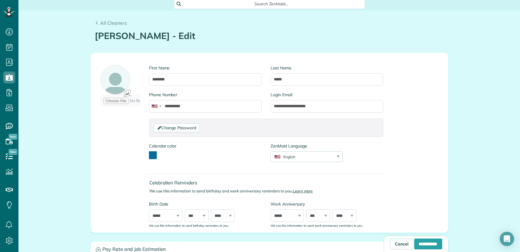
scroll to position [38, 0]
click at [169, 213] on select "***** ******* ******** ***** ***** *** **** **** ****** ********* ******* *****…" at bounding box center [165, 215] width 33 height 13
select select "*"
click at [149, 209] on select "***** ******* ******** ***** ***** *** **** **** ****** ********* ******* *****…" at bounding box center [165, 215] width 33 height 13
click at [202, 218] on select "*** * * * * * * * * * ** ** ** ** ** ** ** ** ** ** ** ** ** ** ** ** ** ** ** …" at bounding box center [197, 215] width 24 height 13
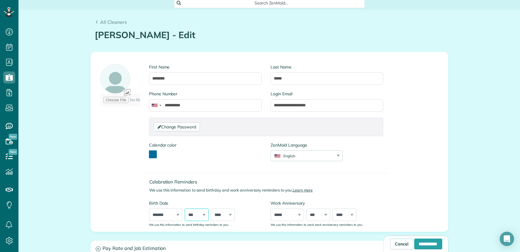
select select "**"
click at [185, 209] on select "*** * * * * * * * * * ** ** ** ** ** ** ** ** ** ** ** ** ** ** ** ** ** ** ** …" at bounding box center [197, 215] width 24 height 13
click at [219, 216] on select "**** **** **** **** **** **** **** **** **** **** **** **** **** **** **** ****…" at bounding box center [223, 215] width 24 height 13
select select "****"
click at [211, 209] on select "**** **** **** **** **** **** **** **** **** **** **** **** **** **** **** ****…" at bounding box center [223, 215] width 24 height 13
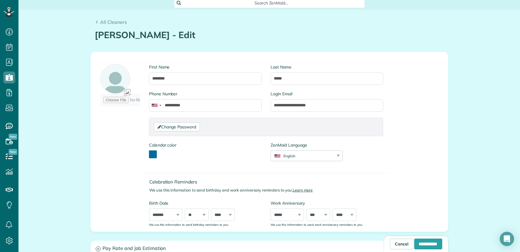
click at [388, 203] on div "**********" at bounding box center [269, 141] width 357 height 179
click at [421, 243] on input "**********" at bounding box center [428, 244] width 28 height 11
type input "**********"
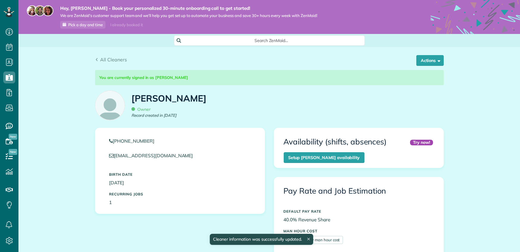
scroll to position [129, 0]
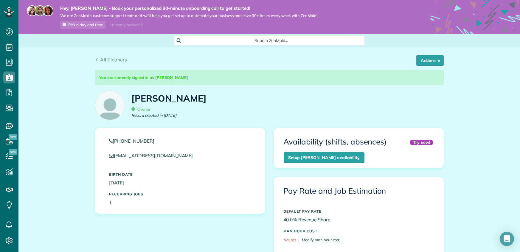
click at [125, 25] on div "I already booked it" at bounding box center [127, 24] width 40 height 7
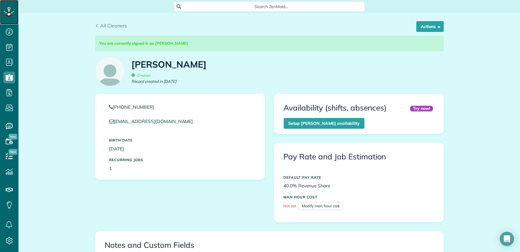
click at [9, 11] on icon at bounding box center [8, 12] width 3 height 2
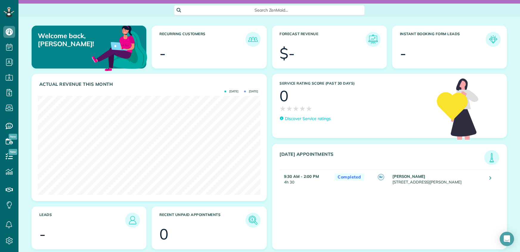
scroll to position [22, 0]
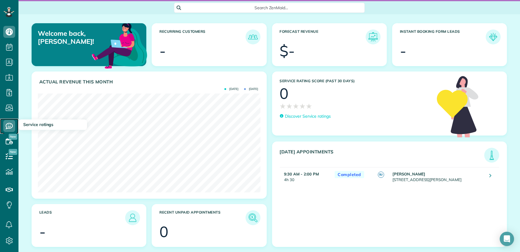
click at [12, 123] on icon at bounding box center [9, 126] width 12 height 12
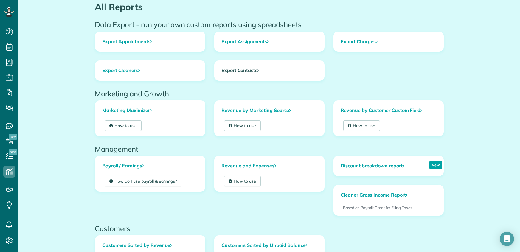
scroll to position [45, 0]
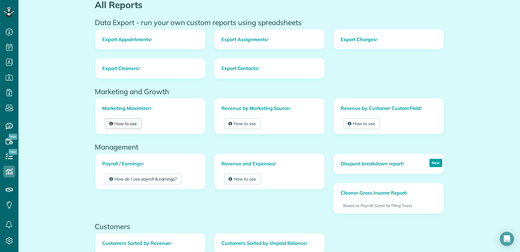
click at [133, 124] on link "How to use" at bounding box center [123, 123] width 37 height 11
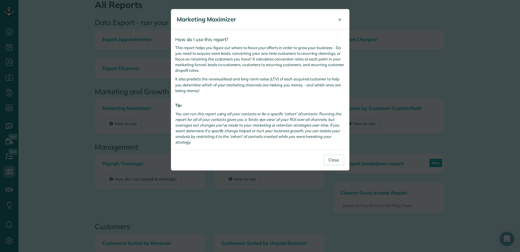
click at [341, 19] on span "×" at bounding box center [339, 19] width 3 height 7
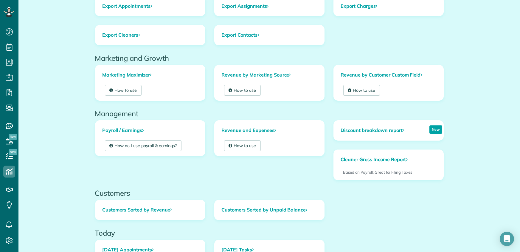
scroll to position [79, 0]
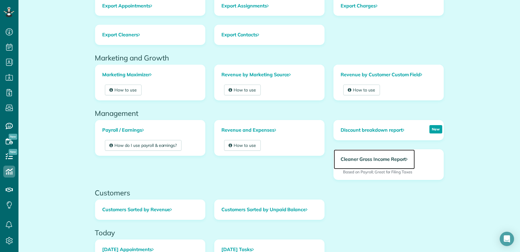
click at [376, 159] on link "Cleaner Gross Income Report" at bounding box center [374, 160] width 81 height 20
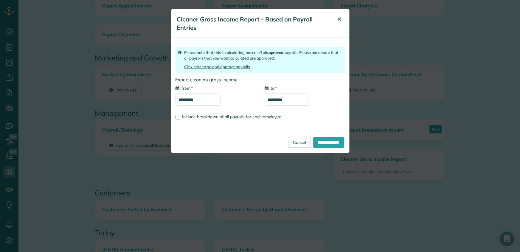
click at [340, 23] on button "✕" at bounding box center [339, 19] width 13 height 14
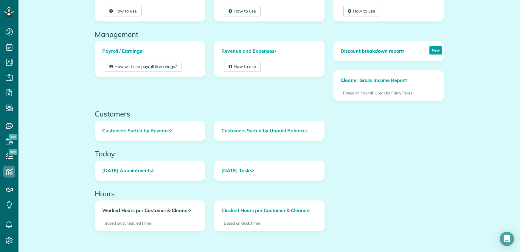
scroll to position [0, 0]
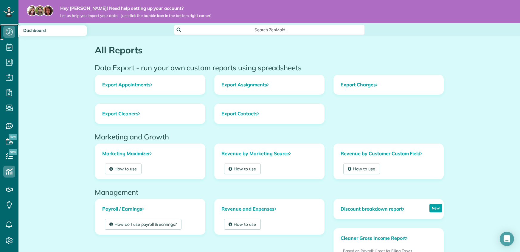
click at [10, 33] on use at bounding box center [9, 31] width 7 height 7
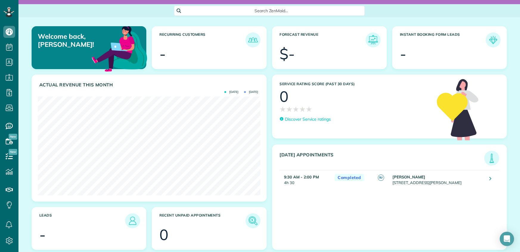
scroll to position [22, 0]
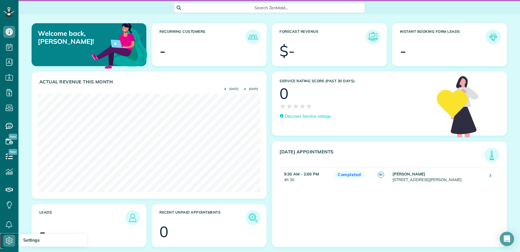
click at [10, 242] on icon at bounding box center [9, 241] width 12 height 12
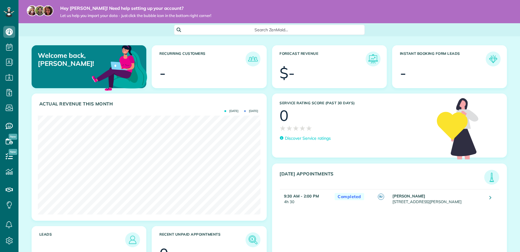
scroll to position [99, 222]
click at [55, 107] on article "Actual Revenue this month [DATE] [DATE] $ -" at bounding box center [149, 157] width 235 height 127
click at [229, 113] on div "[DATE] [DATE]" at bounding box center [241, 110] width 34 height 5
click at [230, 110] on span "[DATE]" at bounding box center [231, 111] width 14 height 3
click at [244, 111] on span "[DATE]" at bounding box center [251, 111] width 14 height 3
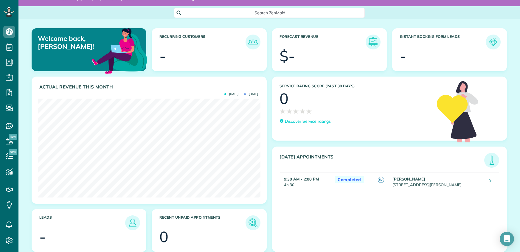
scroll to position [22, 0]
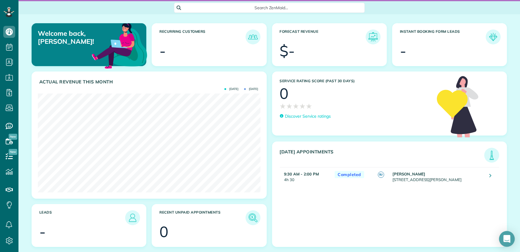
click at [508, 238] on icon "Open Intercom Messenger" at bounding box center [506, 239] width 7 height 8
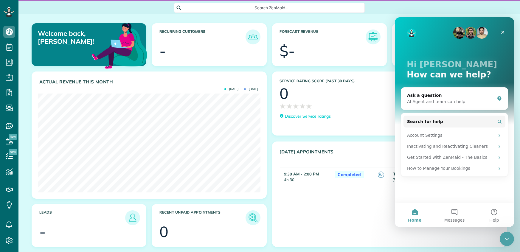
scroll to position [0, 0]
click at [442, 102] on div "AI Agent and team can help" at bounding box center [451, 102] width 88 height 6
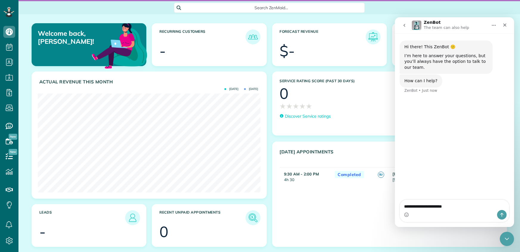
type textarea "**********"
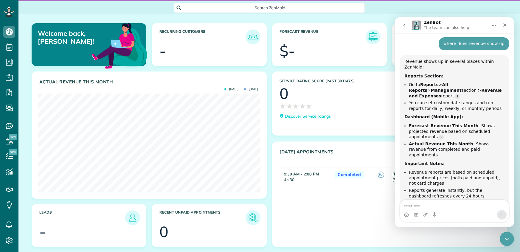
scroll to position [67, 0]
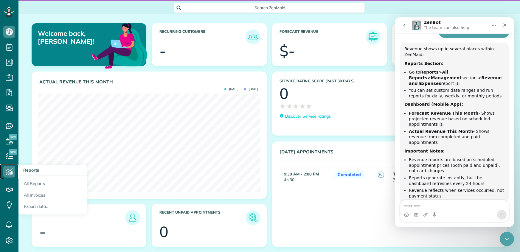
click at [9, 173] on use at bounding box center [9, 172] width 7 height 6
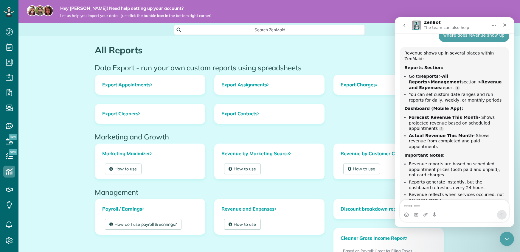
scroll to position [68, 0]
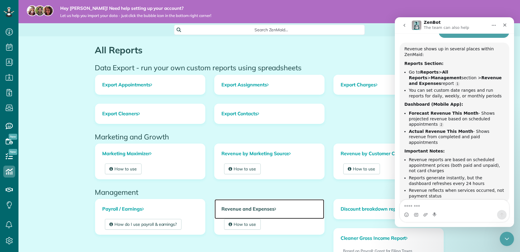
click at [253, 211] on link "Revenue and Expenses" at bounding box center [270, 209] width 110 height 20
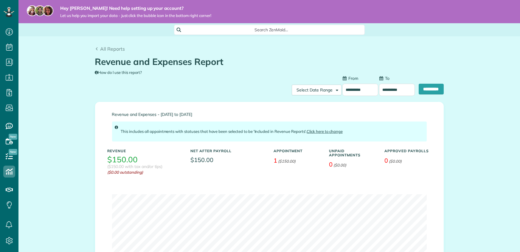
type input "**********"
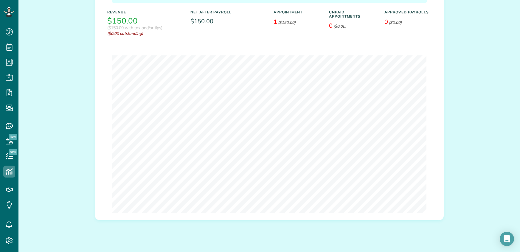
scroll to position [140, 0]
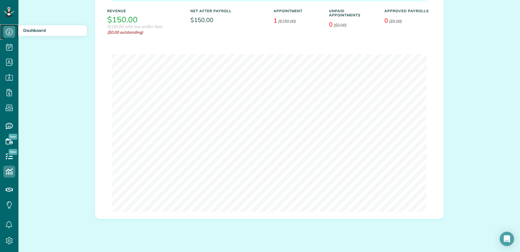
click at [12, 33] on icon at bounding box center [9, 32] width 12 height 12
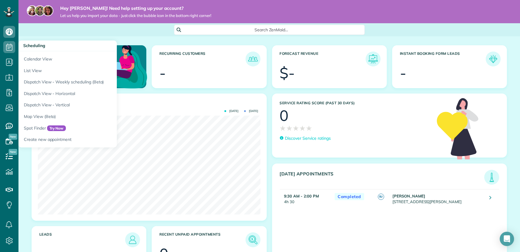
scroll to position [99, 222]
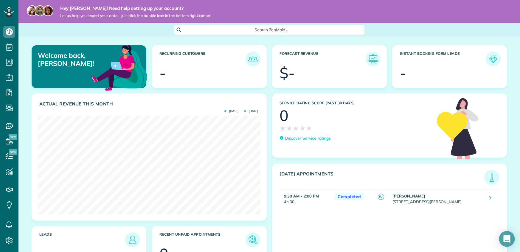
click at [507, 239] on icon "Open Intercom Messenger" at bounding box center [506, 239] width 7 height 8
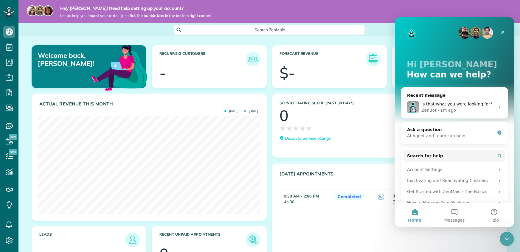
scroll to position [0, 0]
click at [440, 136] on div "AI Agent and team can help" at bounding box center [451, 136] width 88 height 6
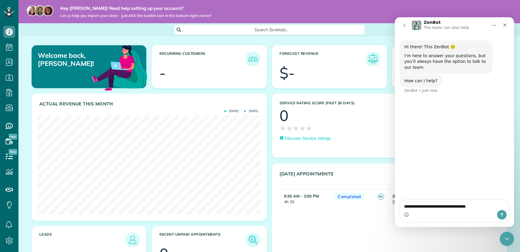
type textarea "**********"
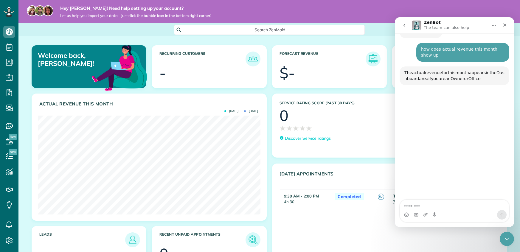
scroll to position [55, 0]
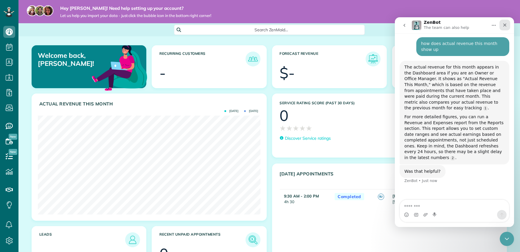
click at [505, 26] on icon "Close" at bounding box center [504, 25] width 3 height 3
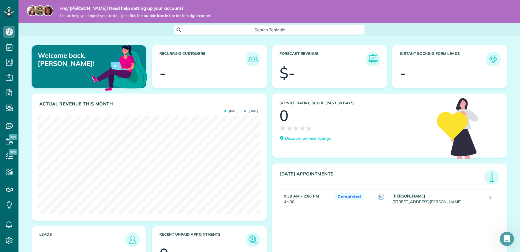
scroll to position [28, 0]
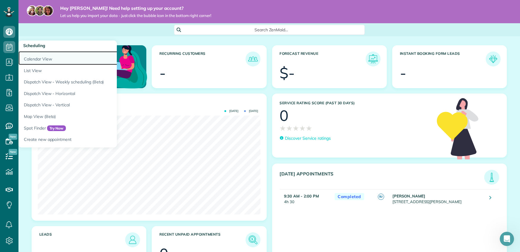
click at [34, 59] on link "Calendar View" at bounding box center [92, 58] width 149 height 14
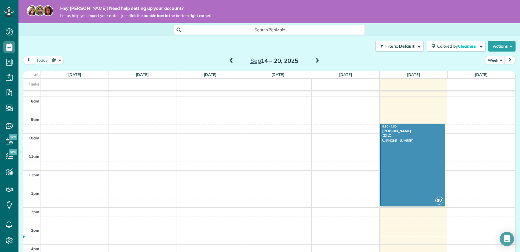
scroll to position [112, 0]
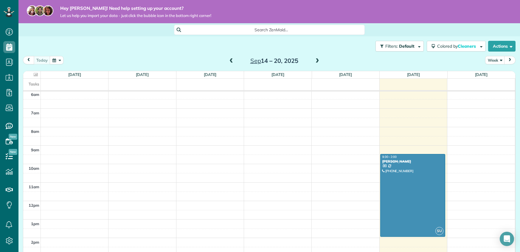
click at [317, 60] on span at bounding box center [317, 60] width 7 height 5
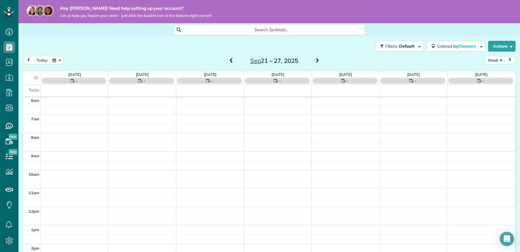
scroll to position [129, 0]
click at [317, 60] on span at bounding box center [317, 60] width 7 height 5
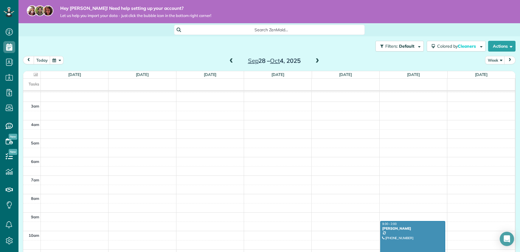
scroll to position [0, 0]
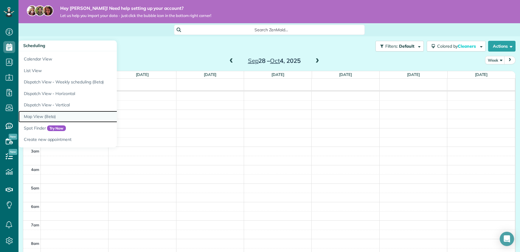
click at [38, 118] on link "Map View (Beta)" at bounding box center [92, 117] width 149 height 12
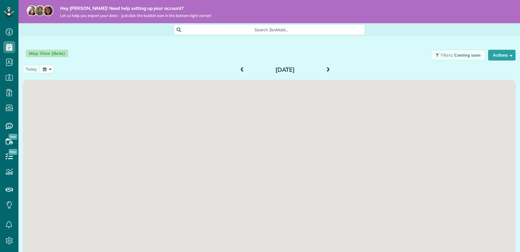
scroll to position [3, 3]
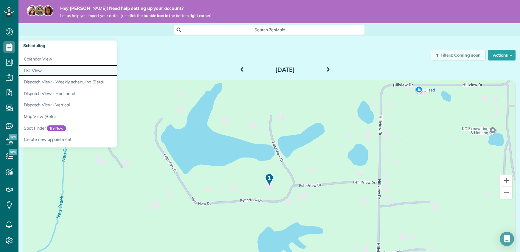
click at [39, 72] on link "List View" at bounding box center [92, 71] width 149 height 12
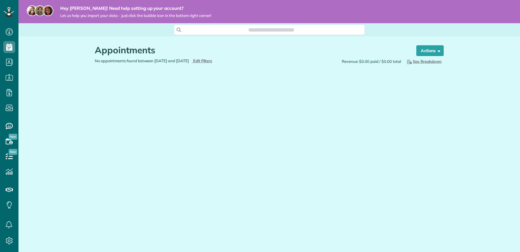
scroll to position [3, 3]
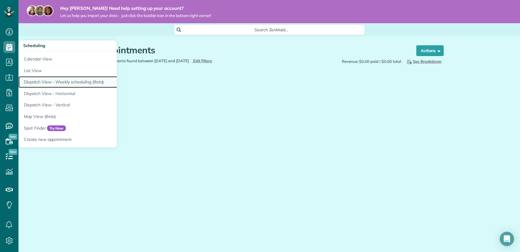
click at [33, 82] on link "Dispatch View - Weekly scheduling (Beta)" at bounding box center [92, 82] width 149 height 12
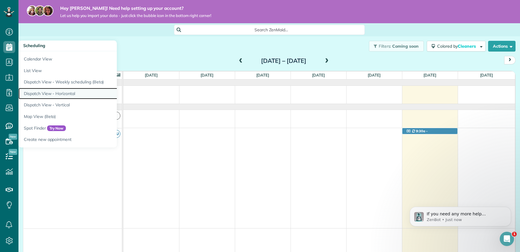
click at [51, 94] on link "Dispatch View - Horizontal" at bounding box center [92, 94] width 149 height 12
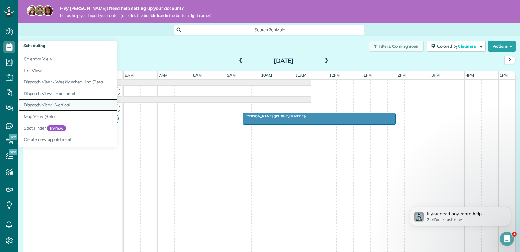
click at [43, 108] on link "Dispatch View - Vertical" at bounding box center [92, 105] width 149 height 12
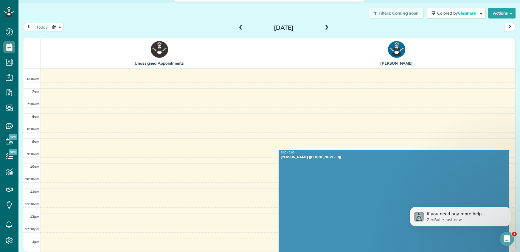
scroll to position [153, 0]
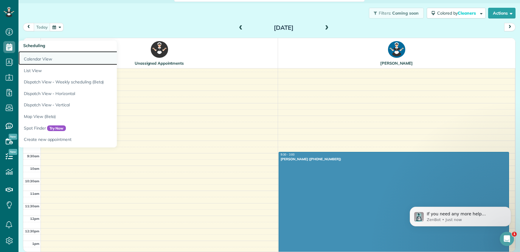
click at [35, 59] on link "Calendar View" at bounding box center [92, 58] width 149 height 14
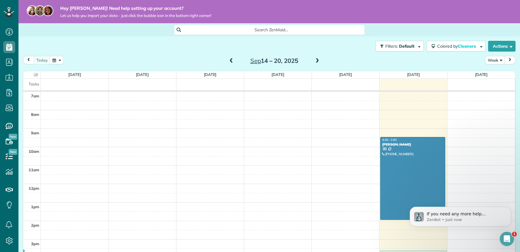
click at [318, 60] on span at bounding box center [317, 60] width 7 height 5
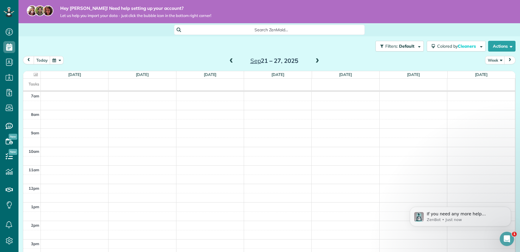
click at [319, 61] on span at bounding box center [317, 60] width 7 height 5
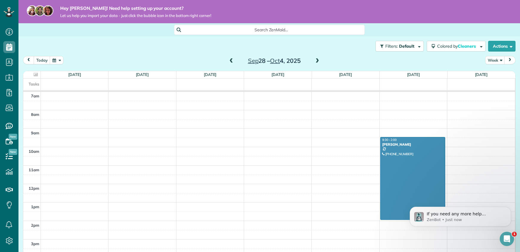
click at [232, 61] on span at bounding box center [231, 60] width 7 height 5
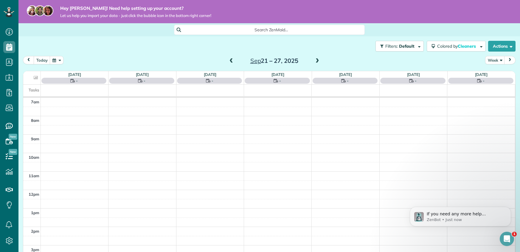
click at [232, 61] on span at bounding box center [231, 60] width 7 height 5
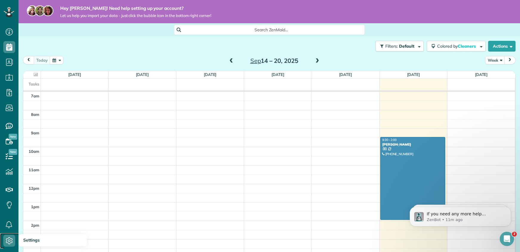
click at [11, 240] on icon at bounding box center [9, 241] width 12 height 12
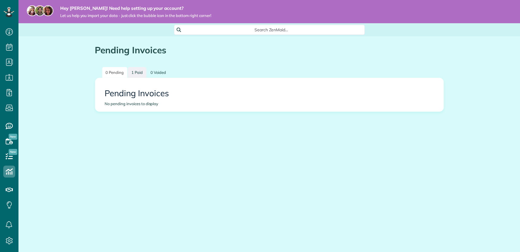
scroll to position [3, 3]
click at [133, 72] on link "1 Paid" at bounding box center [137, 72] width 18 height 11
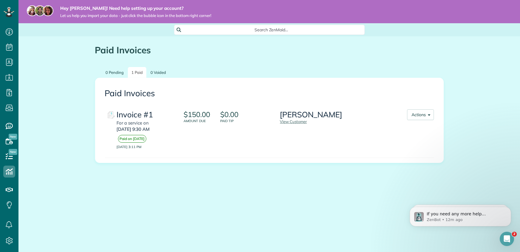
click at [111, 115] on img at bounding box center [111, 115] width 12 height 12
click at [420, 114] on button "Actions" at bounding box center [420, 114] width 27 height 11
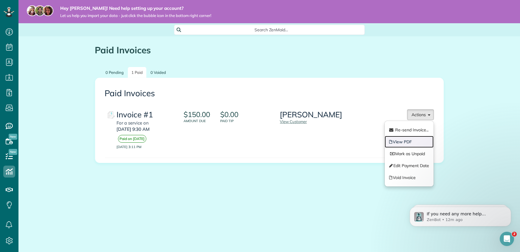
click at [417, 142] on link "View PDF" at bounding box center [409, 142] width 49 height 12
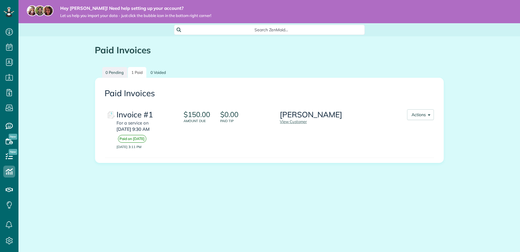
scroll to position [3, 3]
click at [116, 72] on link "0 Pending" at bounding box center [114, 72] width 25 height 11
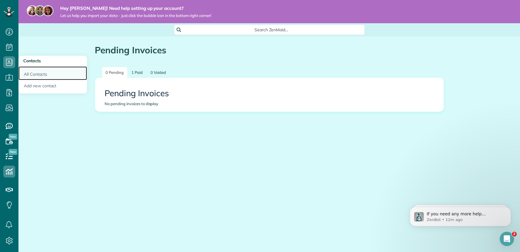
click at [29, 74] on link "All Contacts" at bounding box center [52, 73] width 69 height 14
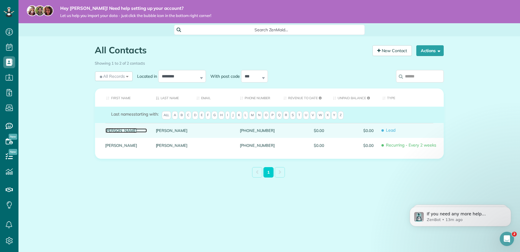
click at [115, 131] on link "[PERSON_NAME]" at bounding box center [125, 130] width 41 height 4
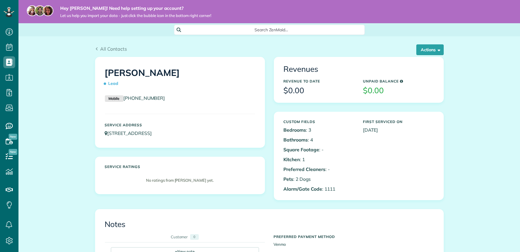
scroll to position [3, 3]
click at [422, 49] on button "Actions" at bounding box center [429, 49] width 27 height 11
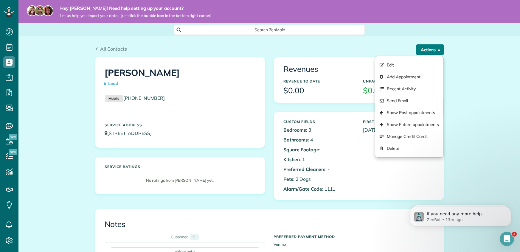
scroll to position [0, 0]
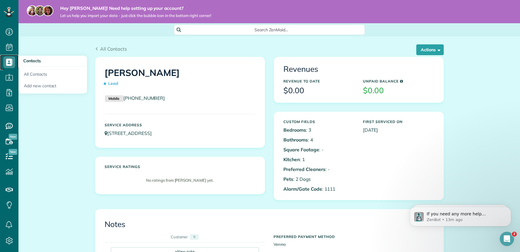
click at [11, 59] on use at bounding box center [9, 62] width 7 height 7
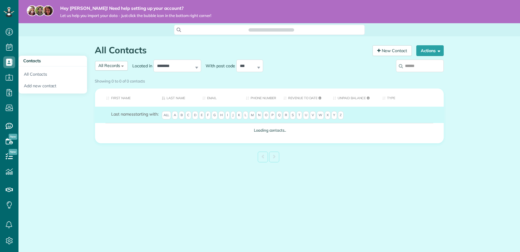
scroll to position [3, 3]
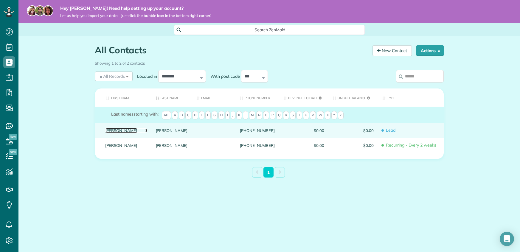
click at [117, 131] on link "[PERSON_NAME]" at bounding box center [125, 130] width 41 height 4
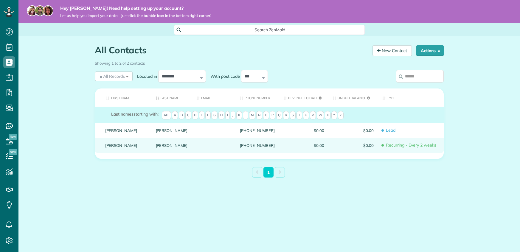
scroll to position [3, 3]
click at [125, 147] on link "[PERSON_NAME]" at bounding box center [125, 145] width 41 height 4
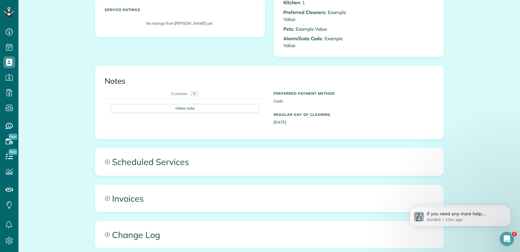
scroll to position [157, 0]
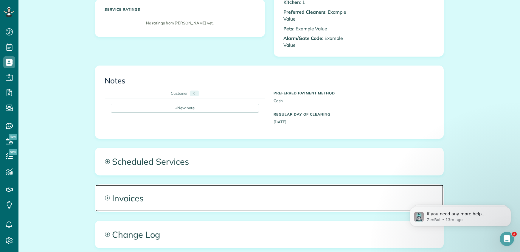
click at [128, 201] on span "Invoices" at bounding box center [269, 198] width 348 height 27
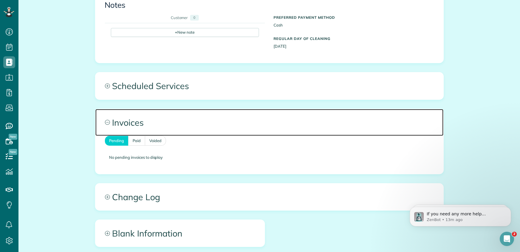
scroll to position [262, 0]
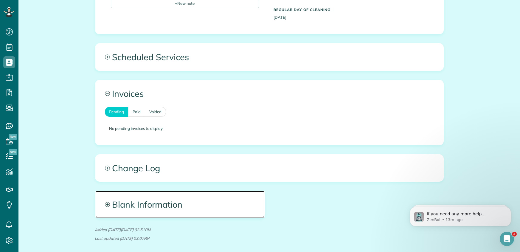
click at [119, 206] on span "Blank Information" at bounding box center [179, 204] width 169 height 27
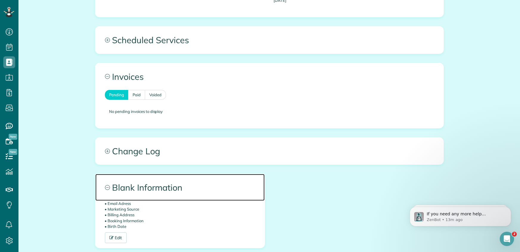
scroll to position [290, 0]
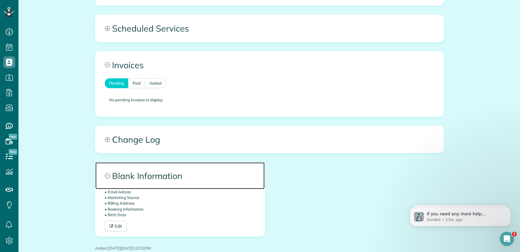
click at [125, 176] on span "Blank Information" at bounding box center [179, 175] width 169 height 27
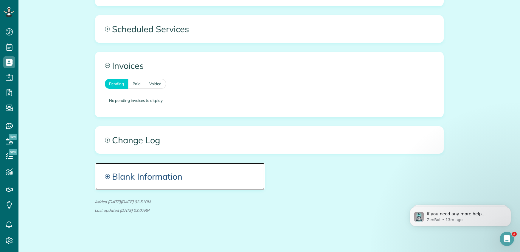
scroll to position [290, 0]
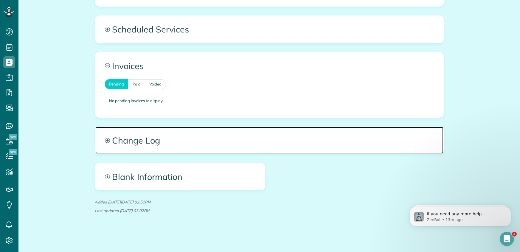
click at [124, 144] on span "Change Log" at bounding box center [269, 140] width 348 height 27
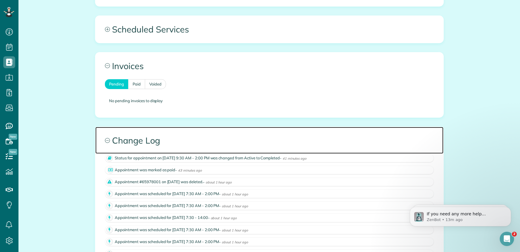
click at [124, 144] on span "Change Log" at bounding box center [269, 140] width 348 height 27
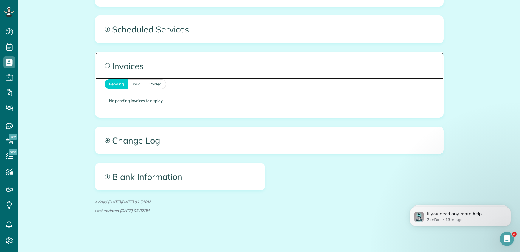
click at [123, 69] on span "Invoices" at bounding box center [269, 65] width 348 height 27
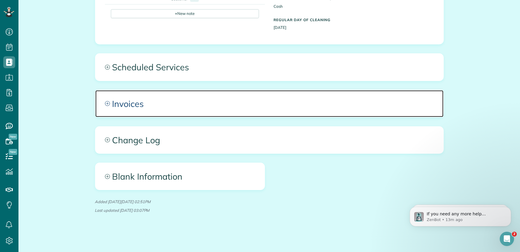
scroll to position [251, 0]
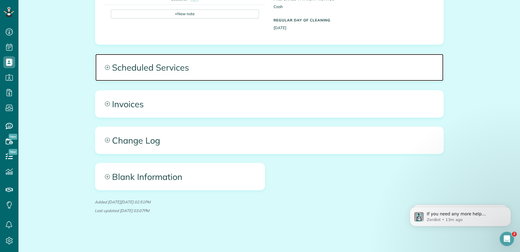
click at [129, 69] on span "Scheduled Services" at bounding box center [269, 67] width 348 height 27
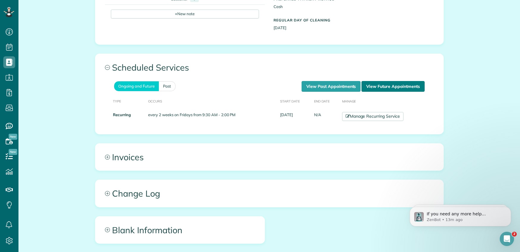
click at [390, 86] on link "View Future Appointments" at bounding box center [392, 86] width 63 height 11
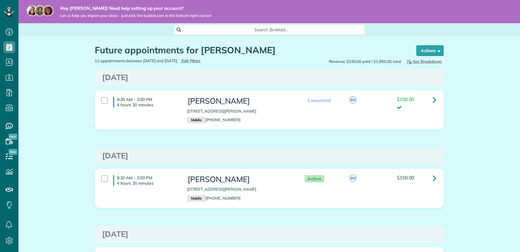
scroll to position [3, 3]
click at [434, 179] on icon at bounding box center [435, 178] width 4 height 10
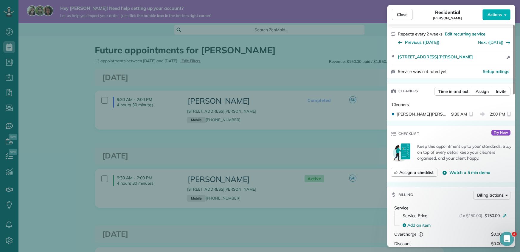
scroll to position [171, 0]
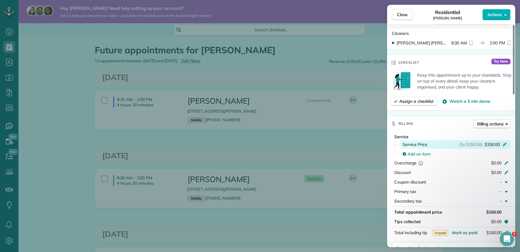
click at [413, 146] on span "Service Price" at bounding box center [415, 145] width 25 height 6
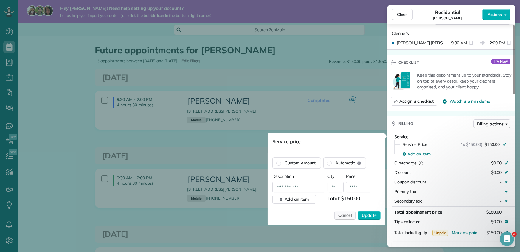
click at [347, 216] on span "Cancel" at bounding box center [344, 215] width 13 height 6
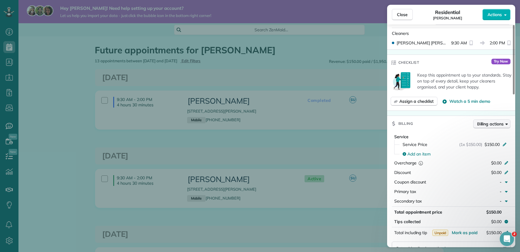
click at [490, 124] on span "Billing actions" at bounding box center [490, 124] width 27 height 6
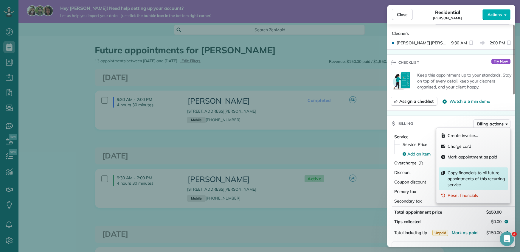
click at [476, 175] on span "Copy financials to all future appointments of this recurring service" at bounding box center [477, 179] width 58 height 18
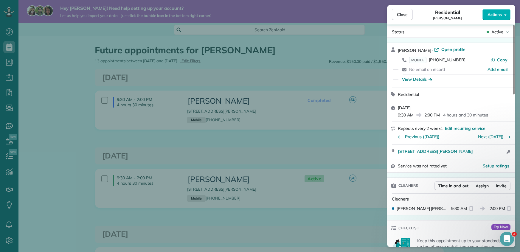
scroll to position [0, 0]
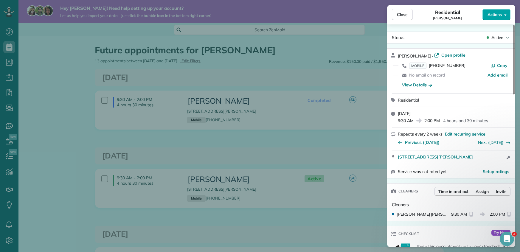
click at [491, 0] on div "Close Residential [PERSON_NAME] Actions Status Active [PERSON_NAME] · Open prof…" at bounding box center [260, 0] width 520 height 0
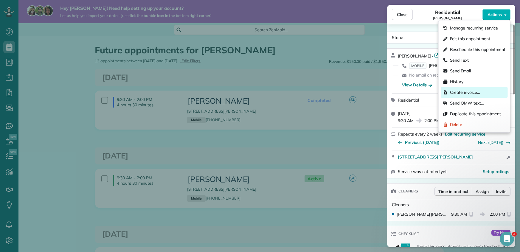
click at [481, 91] on div "Create invoice…" at bounding box center [474, 92] width 67 height 11
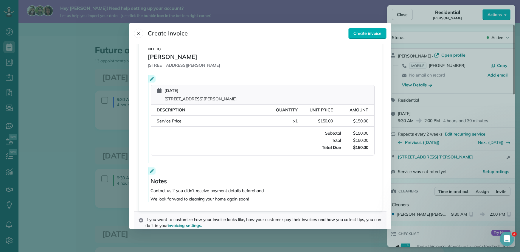
scroll to position [85, 0]
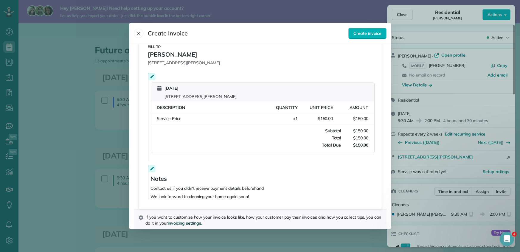
click at [195, 220] on span "invoicing settings." at bounding box center [185, 222] width 34 height 5
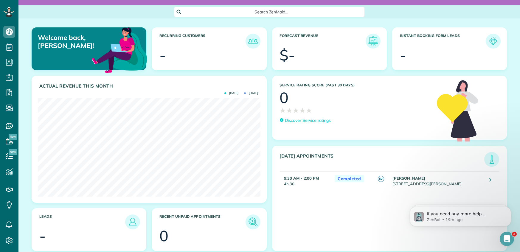
scroll to position [22, 0]
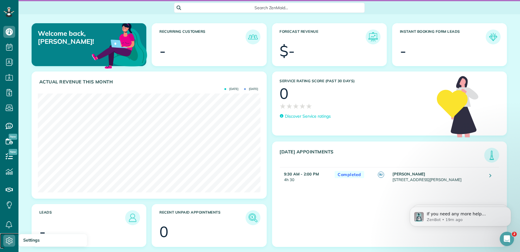
click at [10, 243] on icon at bounding box center [9, 241] width 12 height 12
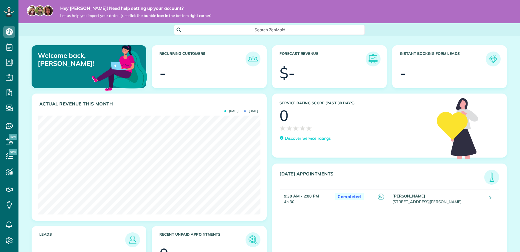
scroll to position [99, 222]
click at [130, 70] on img at bounding box center [120, 67] width 58 height 58
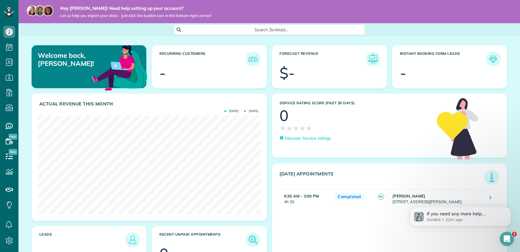
scroll to position [0, 0]
click at [491, 58] on img at bounding box center [493, 59] width 14 height 14
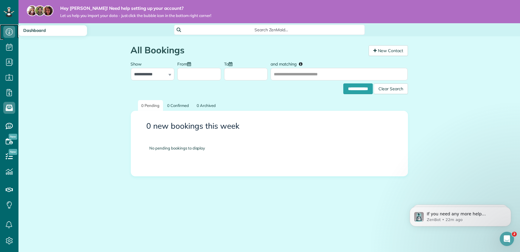
click at [7, 31] on icon at bounding box center [9, 32] width 12 height 12
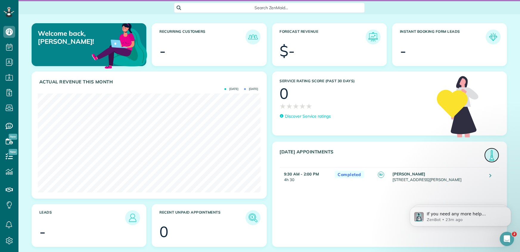
click at [495, 155] on img at bounding box center [492, 155] width 14 height 14
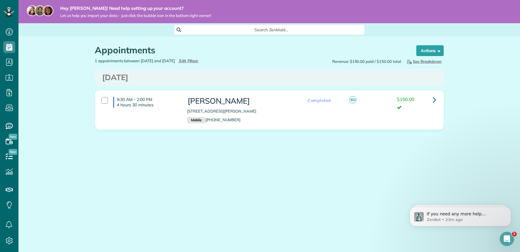
click at [421, 62] on span "See Breakdown" at bounding box center [424, 61] width 36 height 5
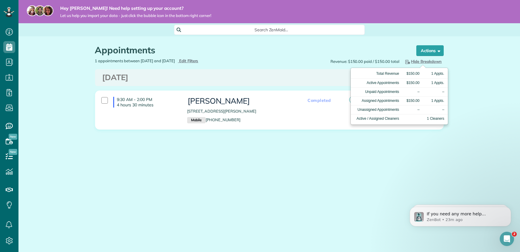
click at [421, 62] on span "Hide Breakdown" at bounding box center [423, 61] width 38 height 5
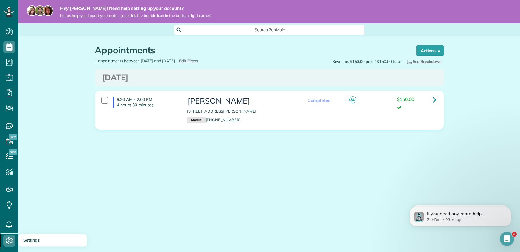
click at [7, 247] on span "Settings" at bounding box center [11, 247] width 16 height 0
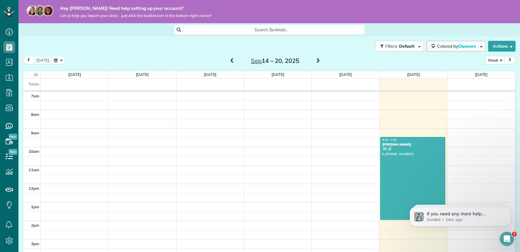
click at [468, 46] on span "Cleaners" at bounding box center [467, 46] width 19 height 5
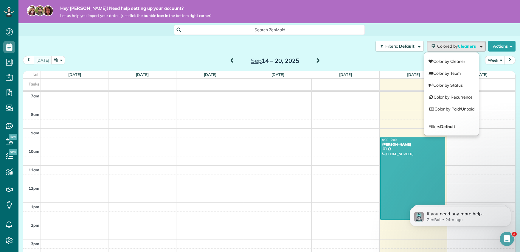
click at [452, 29] on div "Search ZenMaid…" at bounding box center [268, 30] width 501 height 10
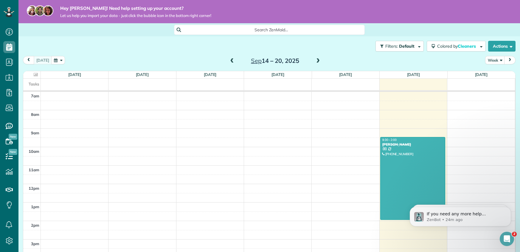
click at [317, 61] on span at bounding box center [318, 60] width 7 height 5
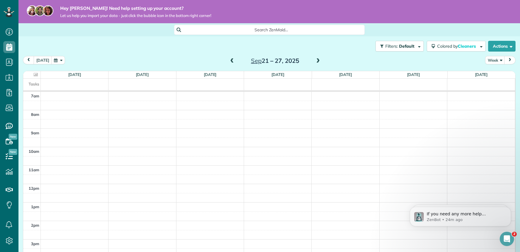
click at [317, 61] on span at bounding box center [318, 60] width 7 height 5
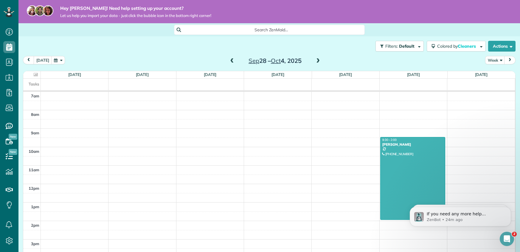
click at [394, 147] on div at bounding box center [412, 178] width 65 height 82
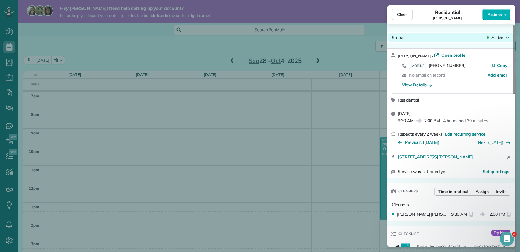
click at [501, 37] on span "Active" at bounding box center [497, 38] width 12 height 6
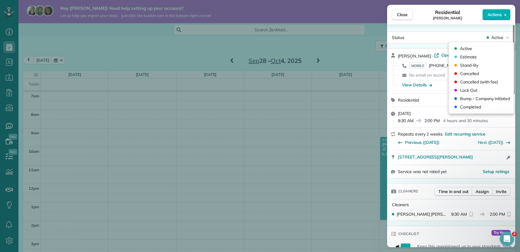
click at [473, 21] on div "Close Residential Rhonda Minnette Actions" at bounding box center [451, 15] width 128 height 20
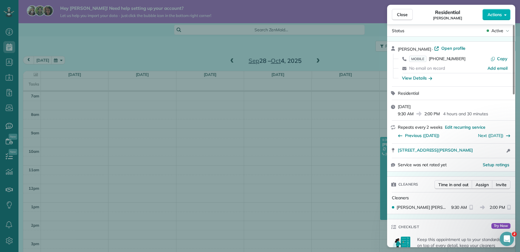
scroll to position [7, 0]
click at [504, 17] on button "Actions" at bounding box center [496, 14] width 28 height 11
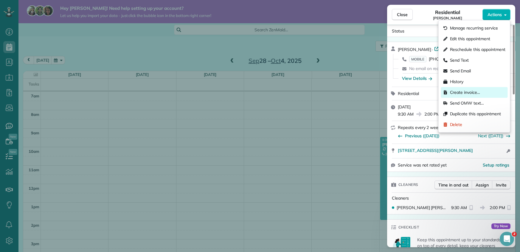
click at [475, 95] on span "Create invoice…" at bounding box center [465, 92] width 30 height 6
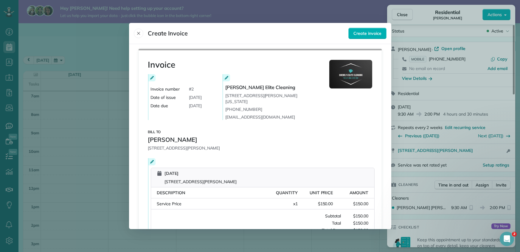
click at [150, 79] on icon at bounding box center [152, 78] width 4 height 4
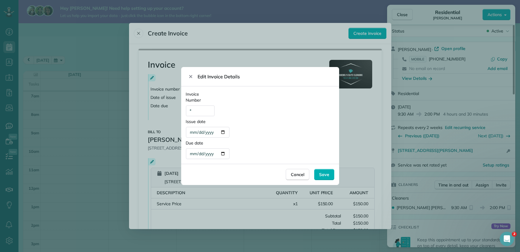
click at [207, 133] on div "**********" at bounding box center [208, 132] width 44 height 11
click at [223, 133] on div "**********" at bounding box center [208, 132] width 44 height 11
type div "**********"
click at [211, 155] on div "**********" at bounding box center [208, 153] width 44 height 11
click at [226, 156] on div "**********" at bounding box center [208, 153] width 44 height 11
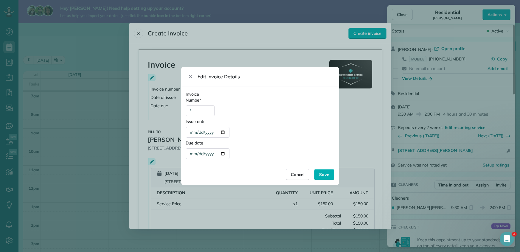
type div "**********"
click at [322, 174] on span "Save" at bounding box center [324, 175] width 10 height 6
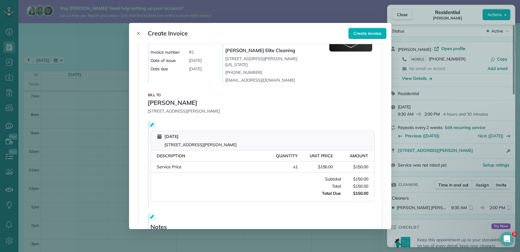
scroll to position [0, 0]
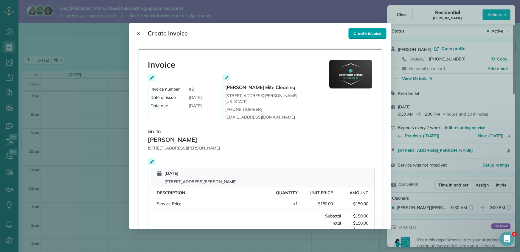
click at [365, 35] on span "Create invoice" at bounding box center [367, 33] width 28 height 6
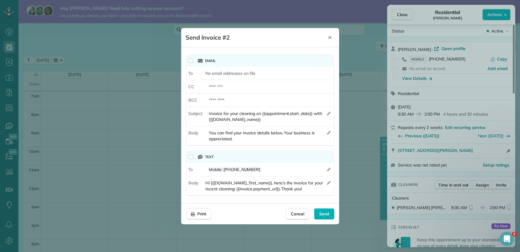
click at [330, 38] on icon "Close" at bounding box center [329, 37] width 3 height 3
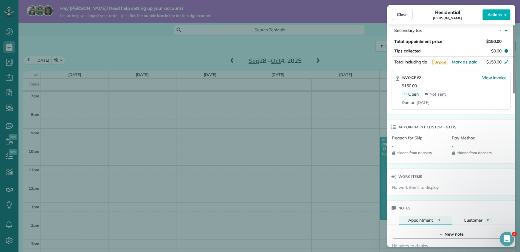
scroll to position [342, 0]
click at [487, 76] on span "View invoice" at bounding box center [494, 77] width 24 height 6
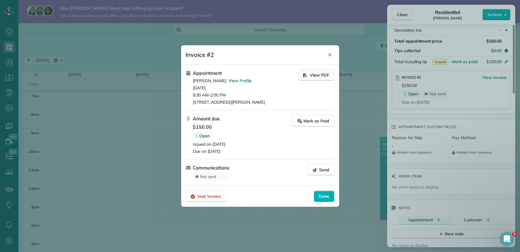
click at [326, 75] on span "View PDF" at bounding box center [319, 75] width 19 height 6
click at [330, 57] on icon "Close" at bounding box center [329, 54] width 5 height 5
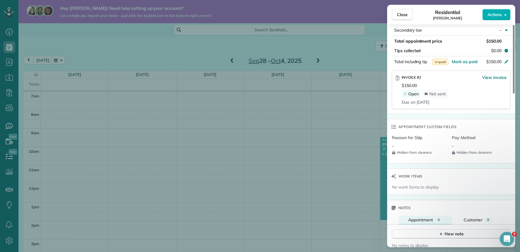
click at [10, 240] on div "Close Residential Rhonda Minnette Actions Status Active Rhonda Minnette · Open …" at bounding box center [260, 126] width 520 height 252
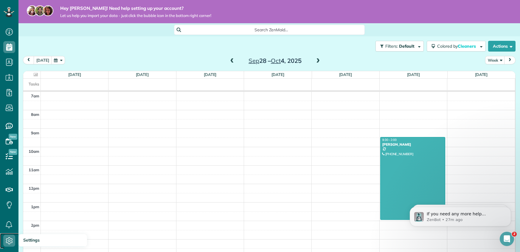
click at [10, 241] on use at bounding box center [9, 240] width 7 height 7
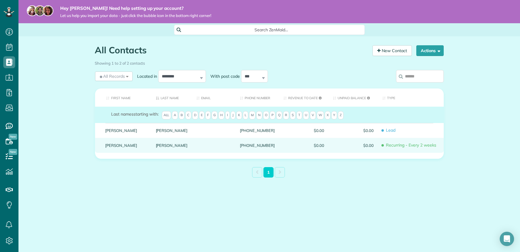
scroll to position [3, 3]
click at [115, 146] on link "[PERSON_NAME]" at bounding box center [125, 145] width 41 height 4
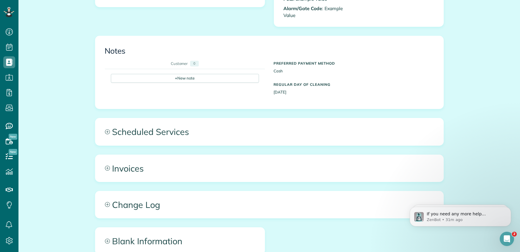
scroll to position [220, 0]
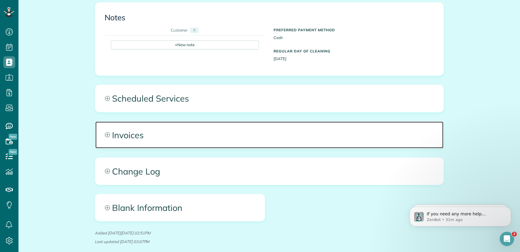
click at [161, 138] on span "Invoices" at bounding box center [269, 135] width 348 height 27
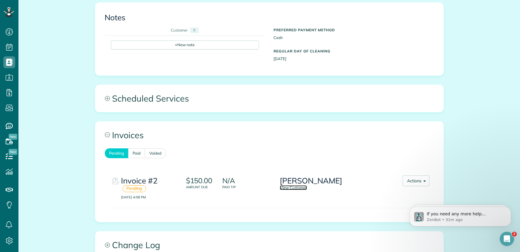
click at [288, 188] on link "View Customer" at bounding box center [293, 187] width 27 height 5
click at [298, 187] on link "View Customer" at bounding box center [293, 187] width 27 height 5
click at [9, 31] on use at bounding box center [9, 31] width 7 height 7
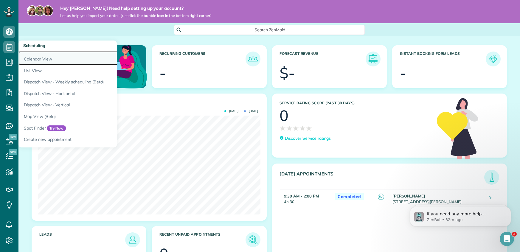
click at [27, 59] on link "Calendar View" at bounding box center [92, 58] width 149 height 14
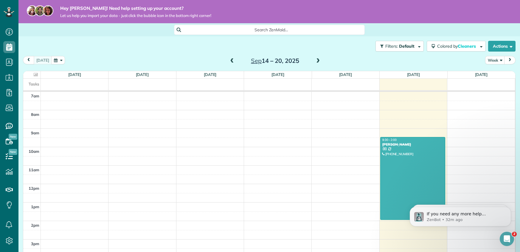
click at [402, 153] on div at bounding box center [412, 178] width 65 height 82
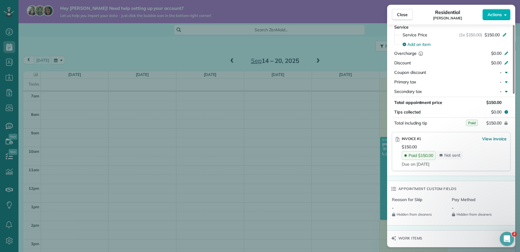
scroll to position [280, 0]
click at [487, 138] on span "View invoice" at bounding box center [494, 139] width 24 height 6
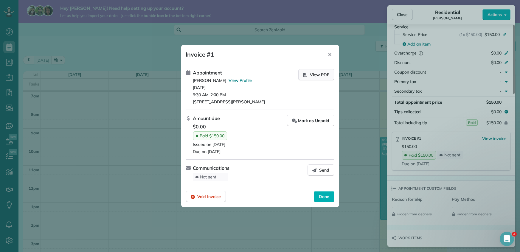
click at [321, 75] on span "View PDF" at bounding box center [319, 75] width 19 height 6
click at [329, 55] on icon "Close" at bounding box center [329, 54] width 3 height 3
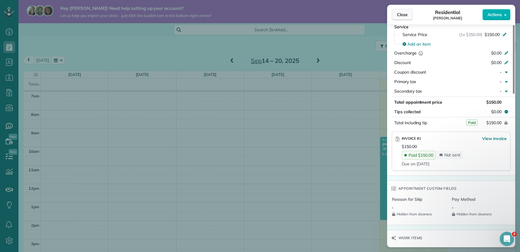
click at [398, 14] on span "Close" at bounding box center [402, 15] width 11 height 6
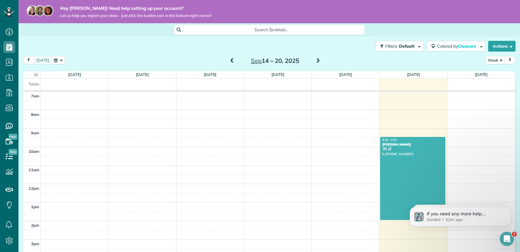
click at [317, 60] on span at bounding box center [318, 60] width 7 height 5
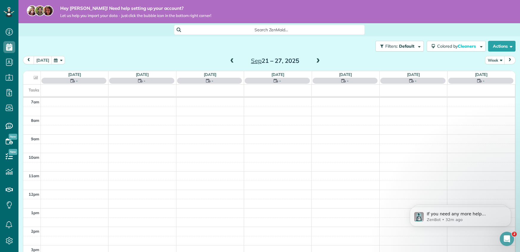
click at [317, 60] on span at bounding box center [318, 60] width 7 height 5
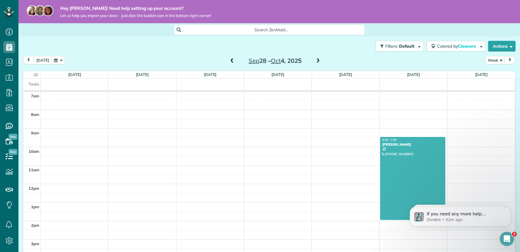
click at [402, 151] on div at bounding box center [412, 178] width 65 height 82
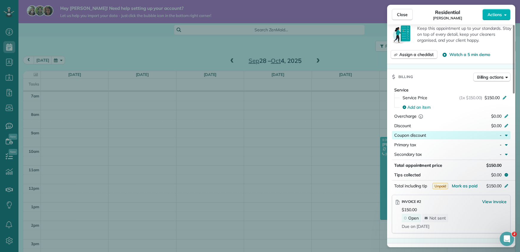
scroll to position [234, 0]
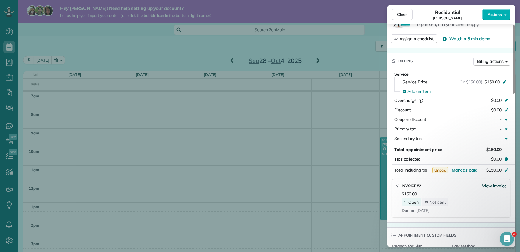
click at [488, 187] on span "View invoice" at bounding box center [494, 186] width 24 height 6
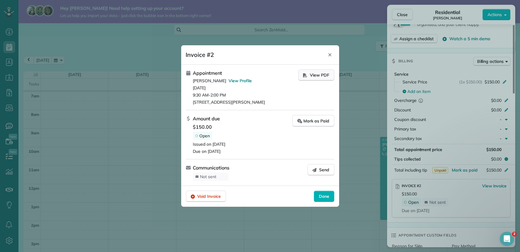
click at [316, 79] on button "View PDF" at bounding box center [316, 74] width 36 height 11
click at [332, 57] on icon "Close" at bounding box center [329, 54] width 5 height 5
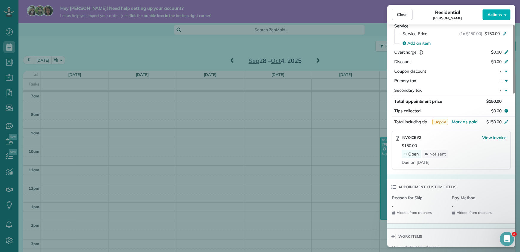
scroll to position [285, 0]
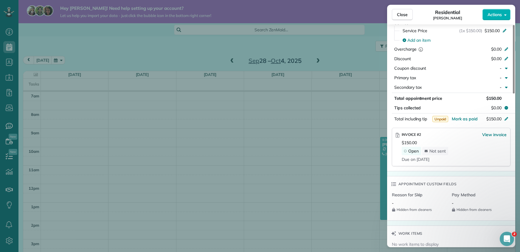
click at [398, 135] on icon at bounding box center [398, 135] width 4 height 6
click at [494, 14] on span "Actions" at bounding box center [494, 15] width 14 height 6
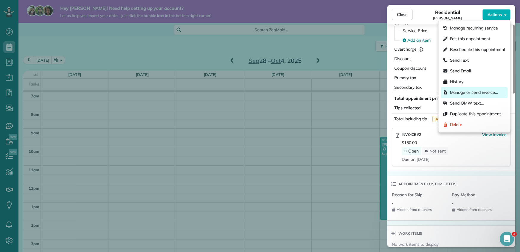
click at [475, 94] on span "Manage or send invoice…" at bounding box center [474, 92] width 48 height 6
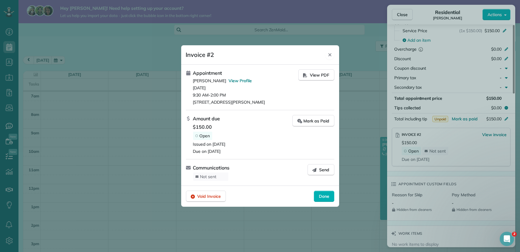
click at [330, 54] on icon "Close" at bounding box center [329, 54] width 5 height 5
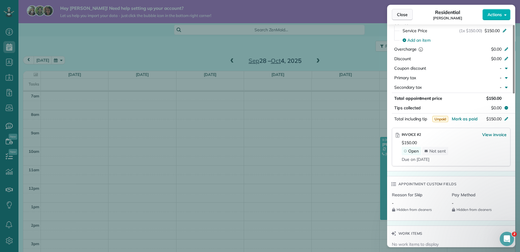
click at [400, 16] on span "Close" at bounding box center [402, 15] width 11 height 6
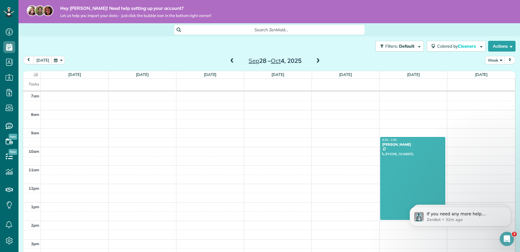
click at [411, 157] on div at bounding box center [412, 178] width 65 height 82
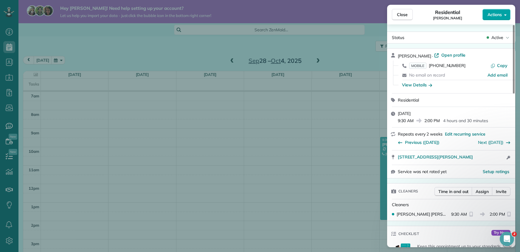
click at [487, 14] on span "Actions" at bounding box center [494, 15] width 14 height 6
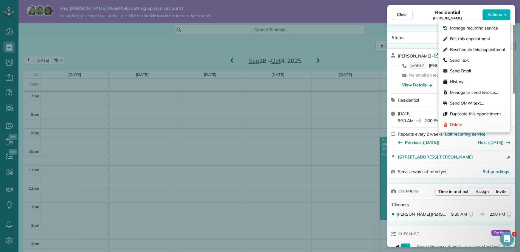
click at [470, 11] on div "Residential Rhonda Minnette" at bounding box center [448, 15] width 70 height 12
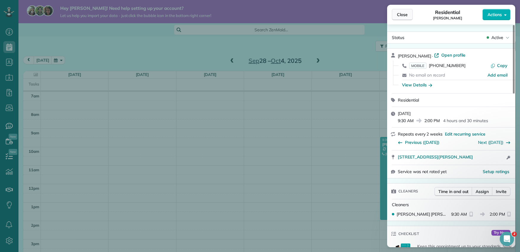
click at [399, 15] on span "Close" at bounding box center [402, 15] width 11 height 6
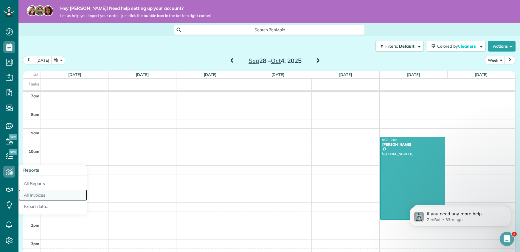
click at [38, 195] on link "All Invoices" at bounding box center [52, 195] width 69 height 12
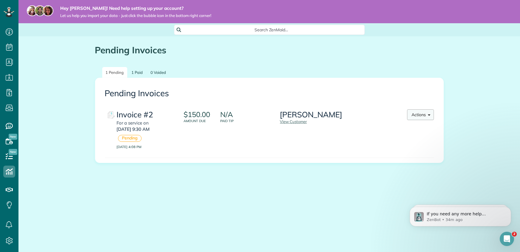
click at [413, 114] on button "Actions" at bounding box center [420, 114] width 27 height 11
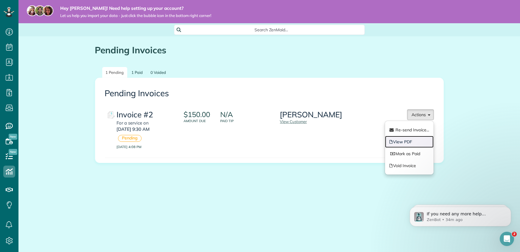
click at [410, 142] on link "View PDF" at bounding box center [409, 142] width 49 height 12
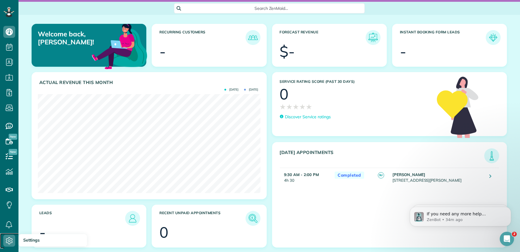
click at [9, 241] on icon at bounding box center [9, 241] width 12 height 12
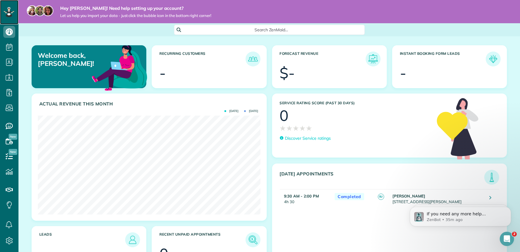
click at [10, 10] on icon at bounding box center [9, 12] width 11 height 10
click at [201, 27] on span "Search ZenMaid…" at bounding box center [271, 30] width 181 height 6
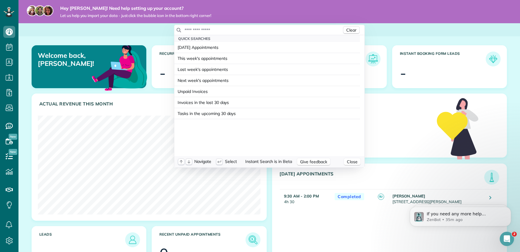
click at [201, 27] on input "text" at bounding box center [262, 30] width 157 height 6
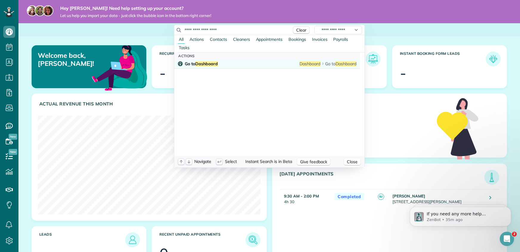
type input "**********"
click at [211, 64] on span "Dashboard" at bounding box center [206, 63] width 23 height 5
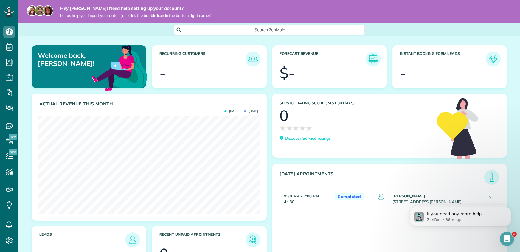
click at [508, 241] on icon "Open Intercom Messenger" at bounding box center [507, 239] width 10 height 10
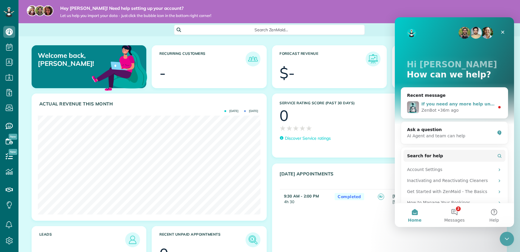
click at [473, 107] on div "If you need any more help understanding your actual revenue or anything else, I…" at bounding box center [457, 104] width 73 height 6
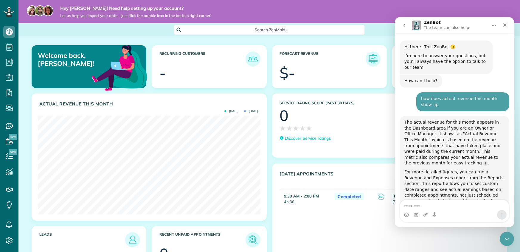
scroll to position [7, 0]
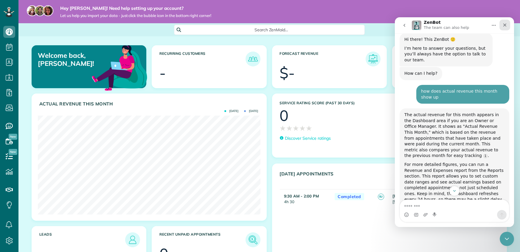
click at [505, 24] on icon "Close" at bounding box center [504, 25] width 5 height 5
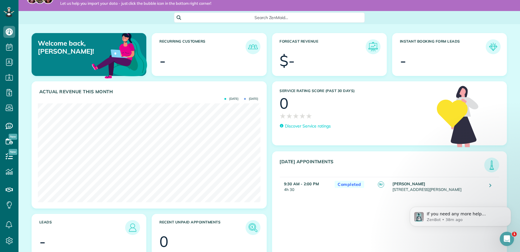
scroll to position [22, 0]
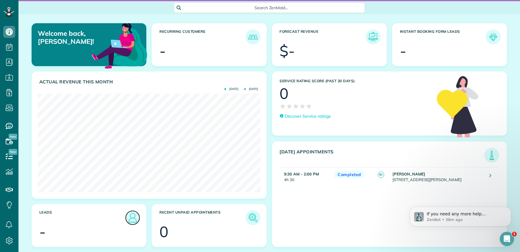
click at [133, 218] on img at bounding box center [133, 218] width 14 height 14
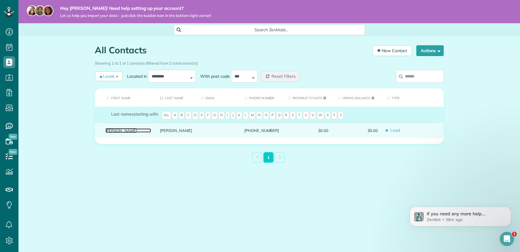
click at [114, 129] on link "[PERSON_NAME]" at bounding box center [128, 130] width 46 height 4
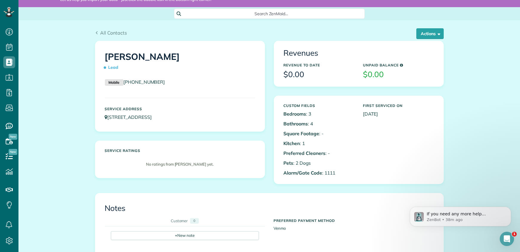
scroll to position [8, 0]
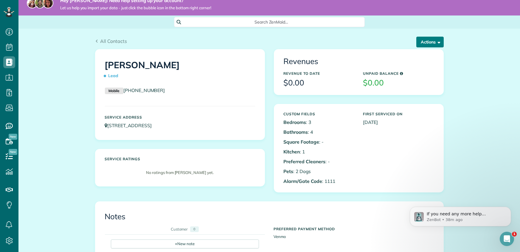
click at [430, 44] on button "Actions" at bounding box center [429, 42] width 27 height 11
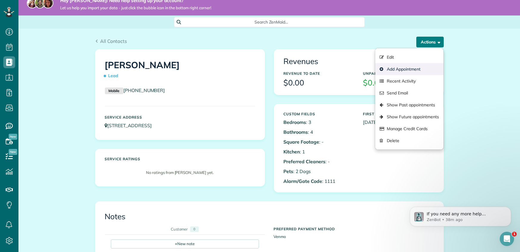
scroll to position [8, 0]
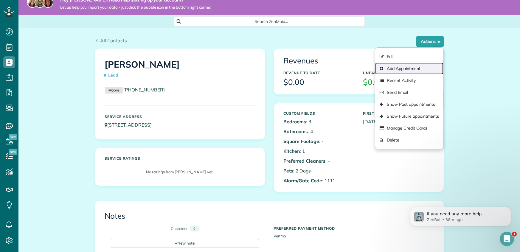
click at [414, 69] on link "Add Appointment" at bounding box center [409, 69] width 68 height 12
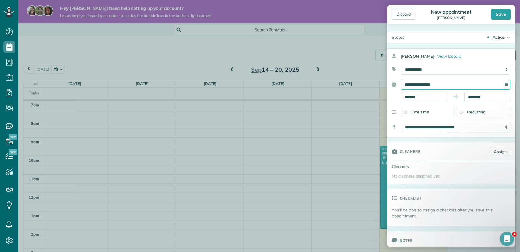
click at [484, 87] on input "**********" at bounding box center [456, 85] width 110 height 10
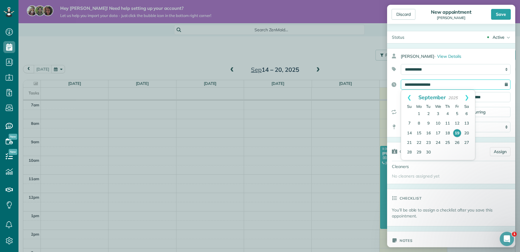
click at [509, 86] on input "**********" at bounding box center [456, 85] width 110 height 10
click at [467, 98] on link "Next" at bounding box center [467, 97] width 16 height 15
click at [439, 114] on link "1" at bounding box center [438, 114] width 10 height 10
type input "**********"
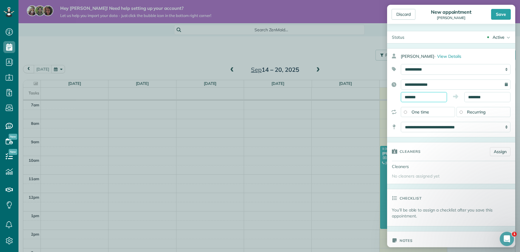
click at [411, 97] on input "*******" at bounding box center [424, 97] width 46 height 10
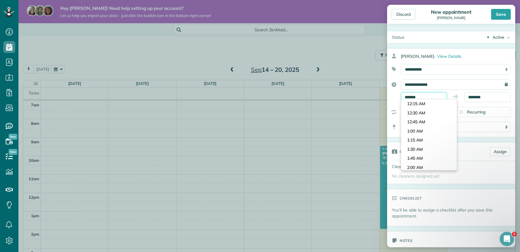
scroll to position [309, 0]
type input "*******"
click at [424, 130] on body "Dashboard Scheduling Calendar View List View Dispatch View - Weekly scheduling …" at bounding box center [260, 126] width 520 height 252
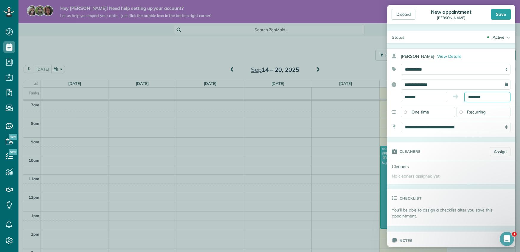
click at [475, 96] on input "********" at bounding box center [487, 97] width 46 height 10
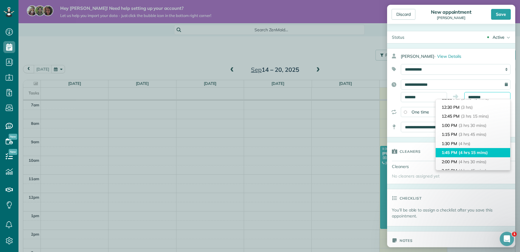
scroll to position [108, 0]
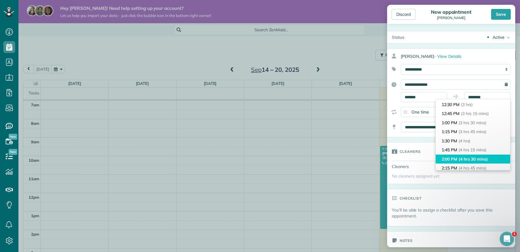
type input "*******"
click at [475, 160] on span "(4 hrs 30 mins)" at bounding box center [473, 158] width 29 height 5
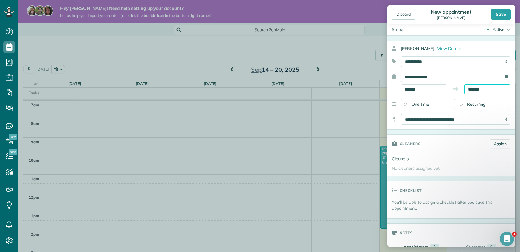
scroll to position [0, 0]
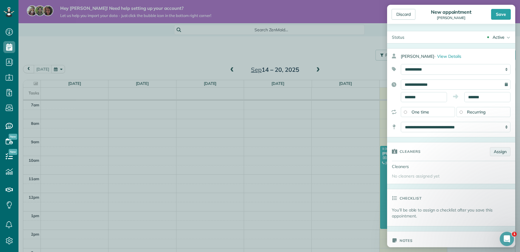
click at [505, 153] on link "Assign" at bounding box center [500, 151] width 21 height 9
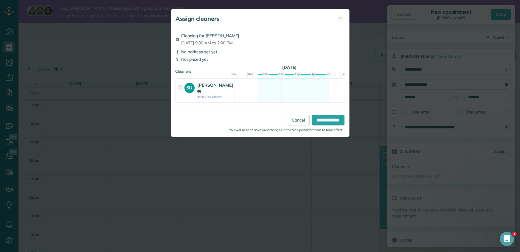
click at [179, 89] on div at bounding box center [181, 90] width 7 height 17
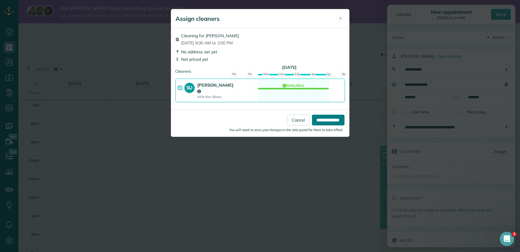
click at [329, 119] on input "**********" at bounding box center [328, 120] width 32 height 11
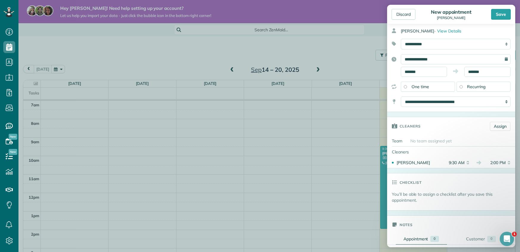
scroll to position [15, 0]
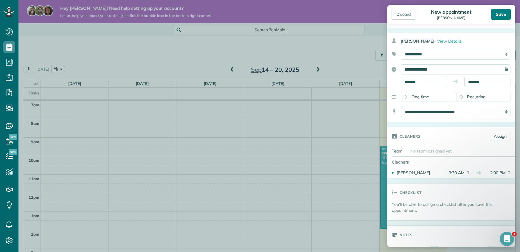
click at [501, 16] on div "Save" at bounding box center [501, 14] width 20 height 11
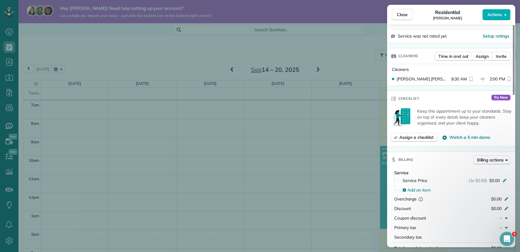
scroll to position [129, 0]
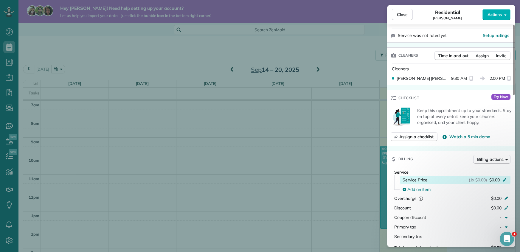
click at [504, 180] on icon at bounding box center [504, 179] width 5 height 5
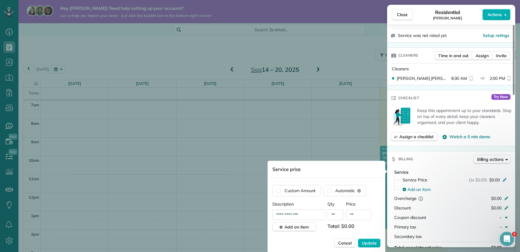
click at [358, 215] on input "**" at bounding box center [358, 214] width 25 height 11
type input "****"
click at [372, 244] on span "Update" at bounding box center [369, 243] width 15 height 6
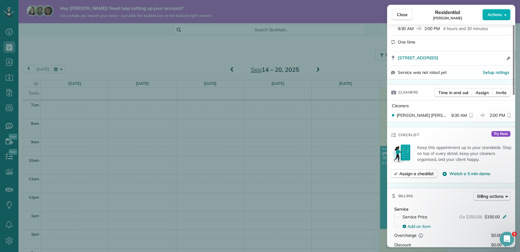
scroll to position [93, 0]
click at [501, 15] on span "Actions" at bounding box center [494, 15] width 14 height 6
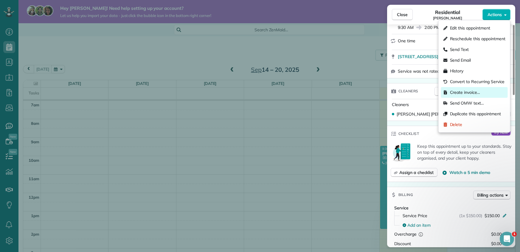
click at [481, 93] on div "Create invoice…" at bounding box center [474, 92] width 67 height 11
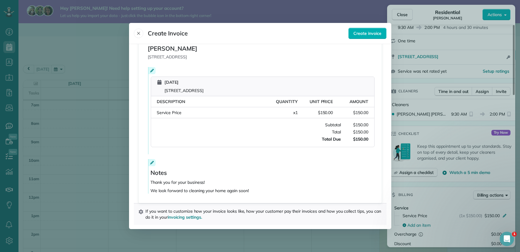
scroll to position [0, 0]
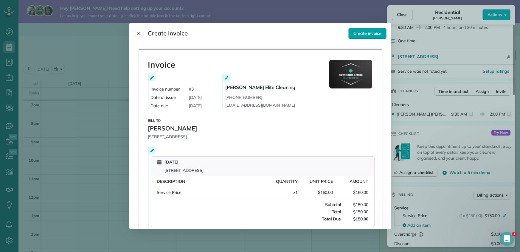
click at [364, 33] on span "Create invoice" at bounding box center [367, 33] width 28 height 6
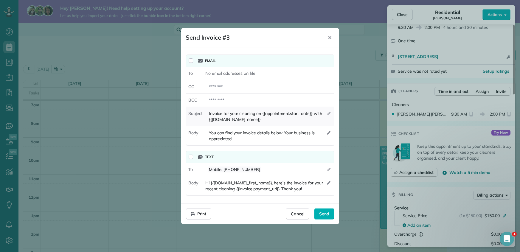
click at [329, 114] on icon "button" at bounding box center [329, 114] width 4 height 4
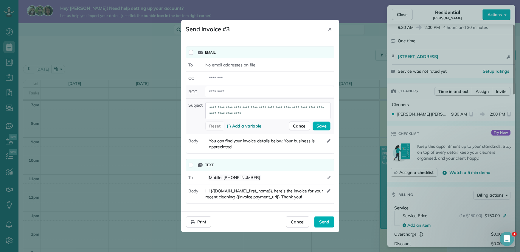
click at [319, 96] on div at bounding box center [269, 91] width 128 height 11
click at [257, 207] on div "**********" at bounding box center [260, 125] width 158 height 173
click at [331, 29] on icon "Close" at bounding box center [329, 29] width 5 height 5
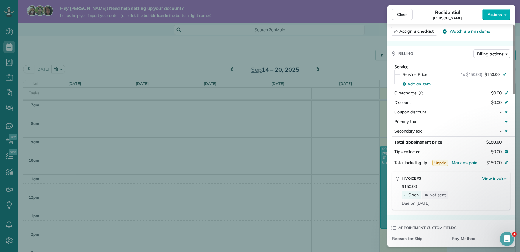
scroll to position [234, 0]
click at [487, 178] on span "View invoice" at bounding box center [494, 179] width 24 height 6
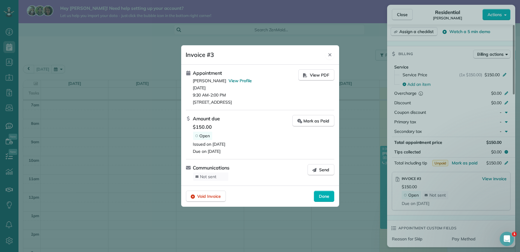
click at [330, 57] on icon "Close" at bounding box center [329, 54] width 5 height 5
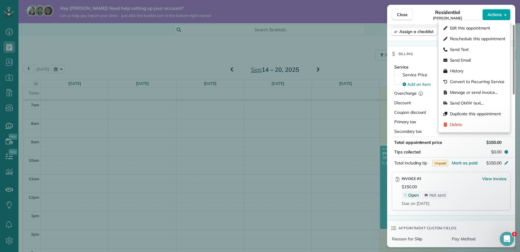
click at [498, 17] on span "Actions" at bounding box center [494, 15] width 14 height 6
click at [478, 92] on span "Manage or send invoice…" at bounding box center [474, 92] width 48 height 6
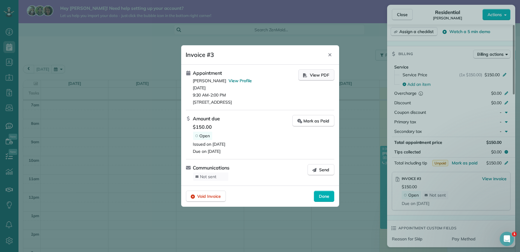
click at [311, 77] on span "View PDF" at bounding box center [319, 75] width 19 height 6
click at [332, 55] on icon "Close" at bounding box center [329, 54] width 5 height 5
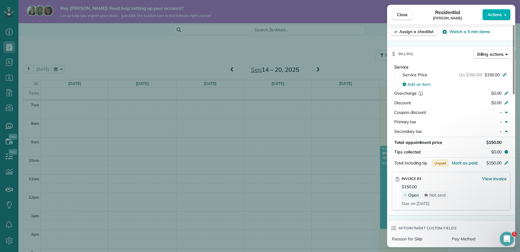
scroll to position [234, 0]
click at [424, 13] on div "Close Residential Vivian Dowd Actions Status Active Vivian Dowd · Open profile …" at bounding box center [451, 126] width 128 height 243
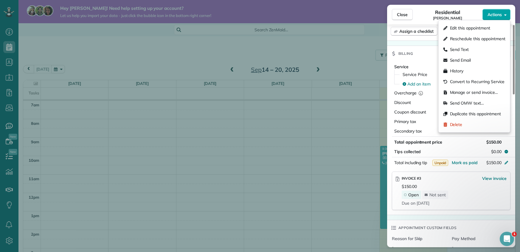
click at [494, 14] on span "Actions" at bounding box center [494, 15] width 14 height 6
click at [463, 93] on span "Manage or send invoice…" at bounding box center [474, 92] width 48 height 6
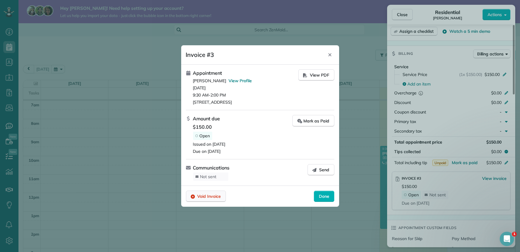
click at [194, 196] on icon "button" at bounding box center [193, 197] width 4 height 4
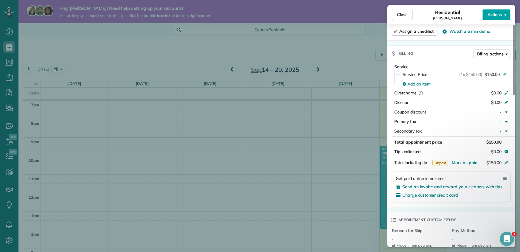
click at [493, 16] on span "Actions" at bounding box center [494, 15] width 14 height 6
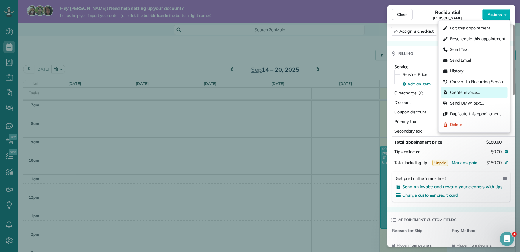
click at [469, 94] on span "Create invoice…" at bounding box center [465, 92] width 30 height 6
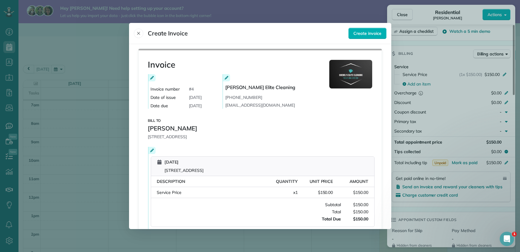
click at [152, 78] on icon at bounding box center [152, 78] width 4 height 4
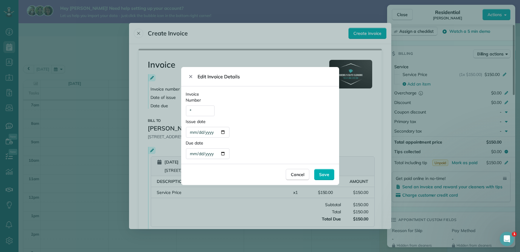
click at [222, 133] on div "**********" at bounding box center [208, 132] width 44 height 11
type div "**********"
click at [225, 154] on div "**********" at bounding box center [208, 153] width 44 height 11
type div "**********"
click at [324, 175] on span "Save" at bounding box center [324, 175] width 10 height 6
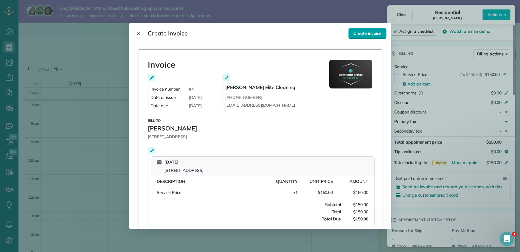
click at [369, 30] on span "Create invoice" at bounding box center [367, 33] width 28 height 6
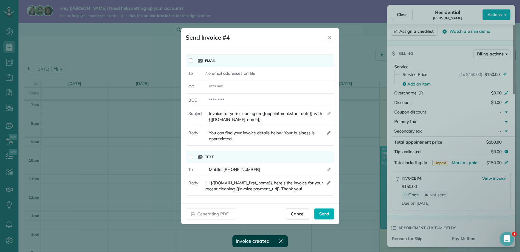
click at [331, 37] on icon "Close" at bounding box center [329, 37] width 5 height 5
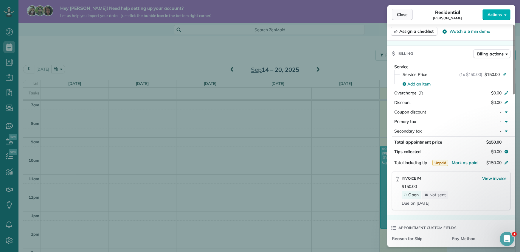
click at [405, 15] on span "Close" at bounding box center [402, 15] width 11 height 6
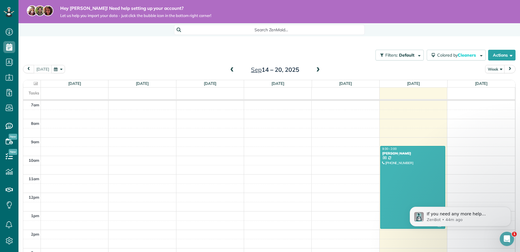
click at [317, 70] on span at bounding box center [318, 69] width 7 height 5
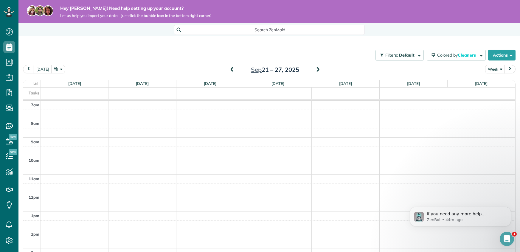
click at [317, 70] on span at bounding box center [318, 69] width 7 height 5
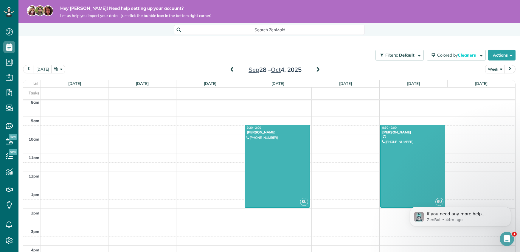
scroll to position [157, 0]
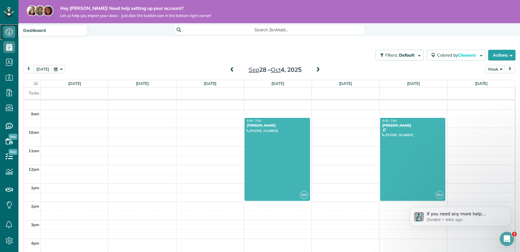
click at [12, 32] on use at bounding box center [9, 31] width 7 height 7
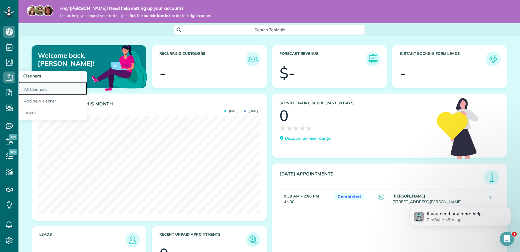
click at [41, 91] on link "All Cleaners" at bounding box center [52, 89] width 69 height 14
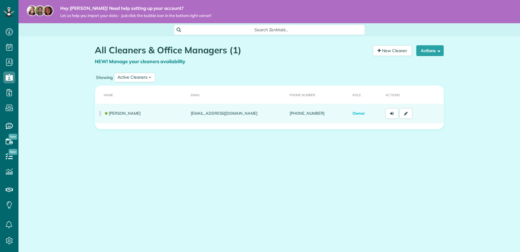
scroll to position [3, 3]
click at [122, 113] on link "[PERSON_NAME]" at bounding box center [122, 113] width 37 height 5
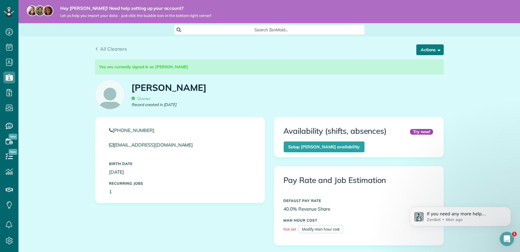
click at [421, 49] on button "Actions" at bounding box center [429, 49] width 27 height 11
click at [419, 66] on link "Edit" at bounding box center [419, 65] width 47 height 12
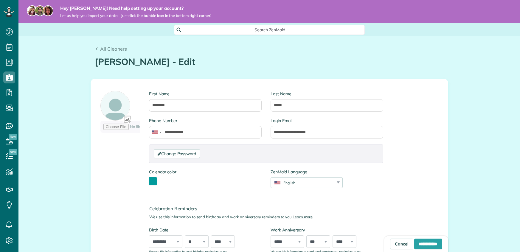
type input "**********"
click at [400, 169] on div "**********" at bounding box center [269, 168] width 357 height 179
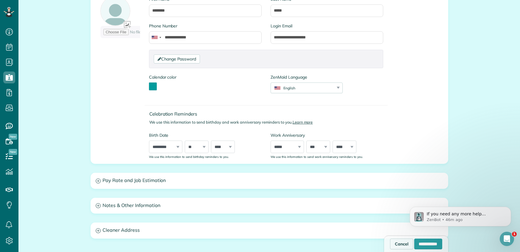
scroll to position [104, 0]
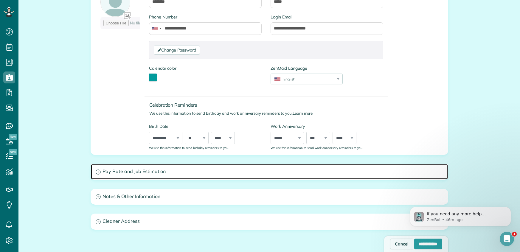
click at [318, 174] on h3 "Pay Rate and Job Estimation" at bounding box center [269, 171] width 357 height 15
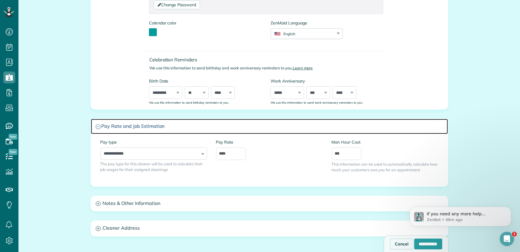
scroll to position [150, 0]
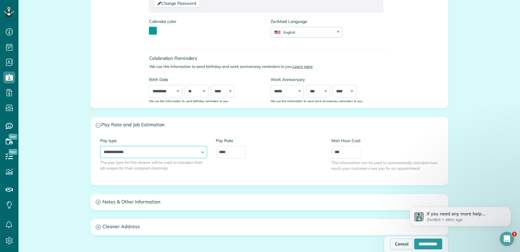
click at [193, 155] on select "**********" at bounding box center [153, 152] width 107 height 13
click at [100, 146] on select "**********" at bounding box center [153, 152] width 107 height 13
click at [221, 151] on input "****" at bounding box center [231, 152] width 30 height 13
type input "*****"
click at [215, 174] on div "**********" at bounding box center [269, 159] width 347 height 43
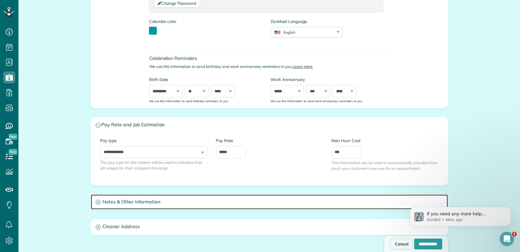
click at [196, 201] on h3 "Notes & Other Information" at bounding box center [269, 202] width 357 height 15
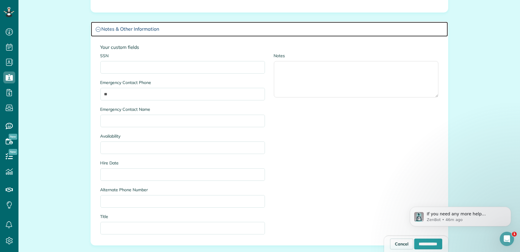
scroll to position [351, 0]
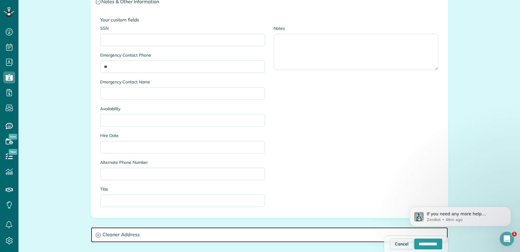
click at [129, 235] on h3 "Cleaner Address" at bounding box center [269, 234] width 357 height 15
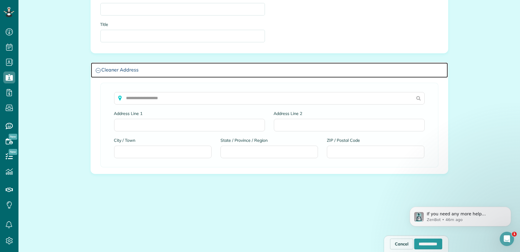
scroll to position [517, 0]
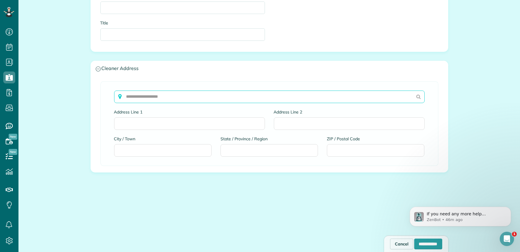
click at [159, 93] on input "text" at bounding box center [269, 97] width 310 height 13
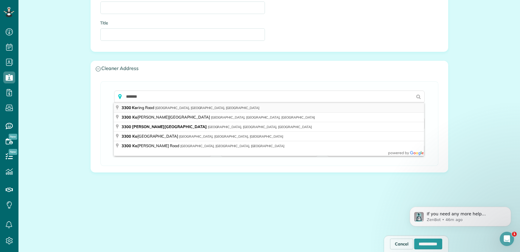
type input "**********"
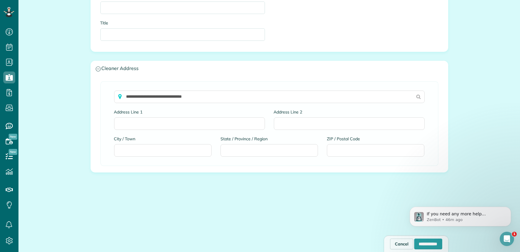
type input "**********"
type input "**"
type input "*****"
click at [417, 244] on input "**********" at bounding box center [428, 244] width 28 height 11
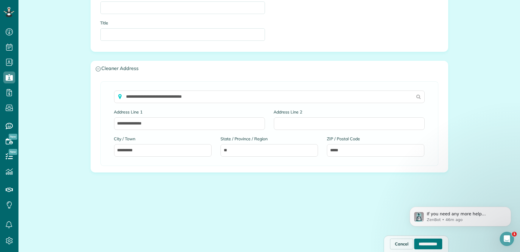
type input "**********"
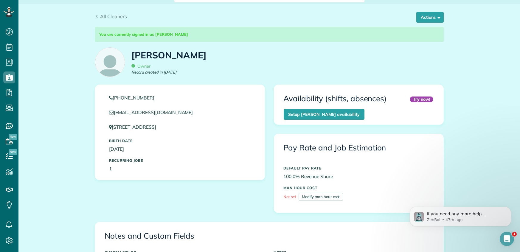
scroll to position [44, 0]
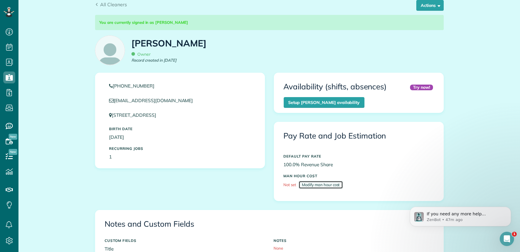
click at [320, 184] on link "Modify man hour cost" at bounding box center [321, 185] width 44 height 8
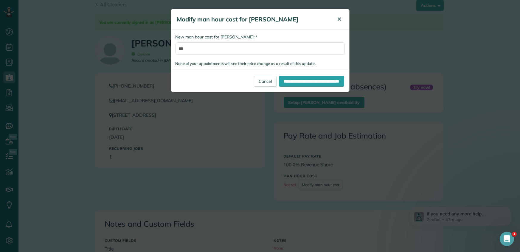
click at [340, 19] on span "✕" at bounding box center [339, 19] width 4 height 7
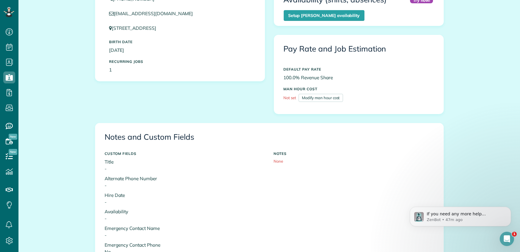
scroll to position [0, 0]
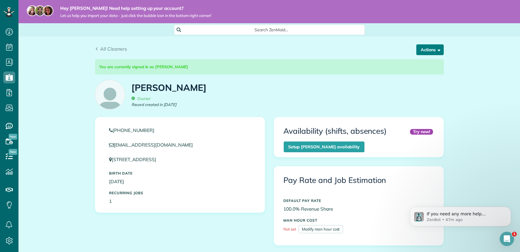
click at [428, 50] on button "Actions" at bounding box center [429, 49] width 27 height 11
click at [424, 64] on link "Edit" at bounding box center [419, 65] width 47 height 12
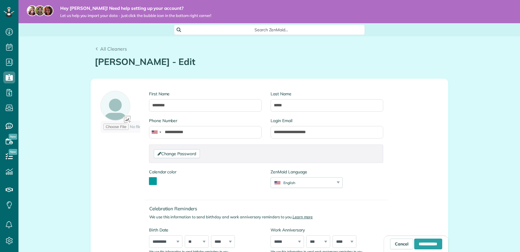
type input "**********"
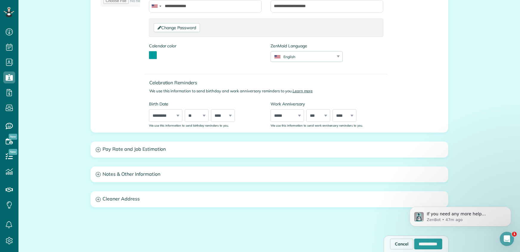
scroll to position [126, 0]
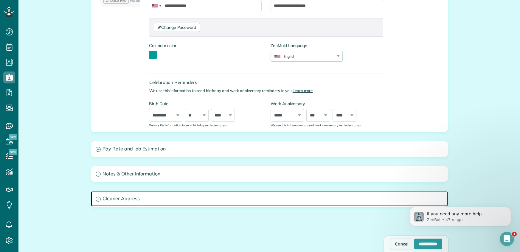
click at [128, 201] on h3 "Cleaner Address" at bounding box center [269, 198] width 357 height 15
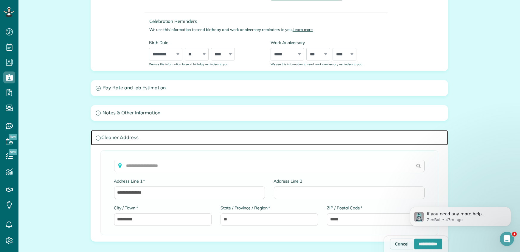
click at [126, 135] on h3 "Cleaner Address" at bounding box center [269, 137] width 357 height 15
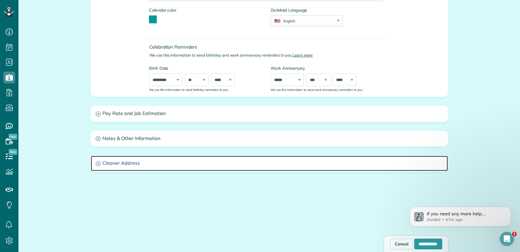
scroll to position [161, 0]
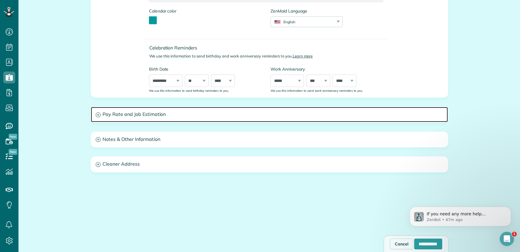
click at [128, 116] on h3 "Pay Rate and Job Estimation" at bounding box center [269, 114] width 357 height 15
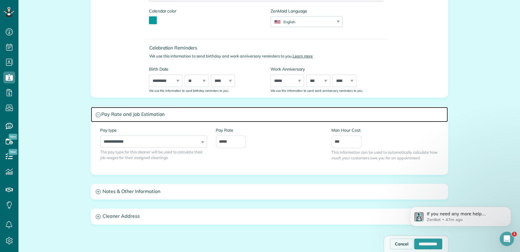
click at [100, 115] on icon at bounding box center [98, 114] width 5 height 5
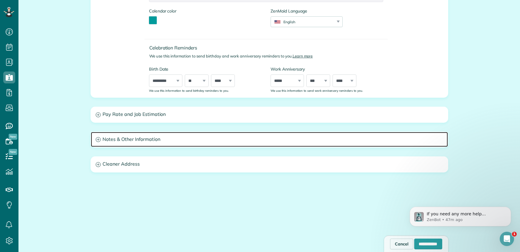
click at [110, 142] on h3 "Notes & Other Information" at bounding box center [269, 139] width 357 height 15
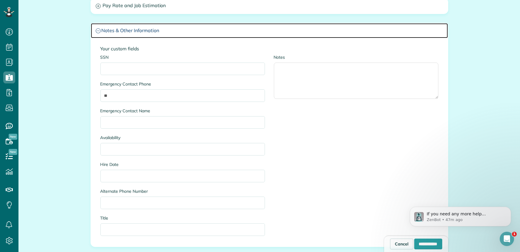
scroll to position [286, 0]
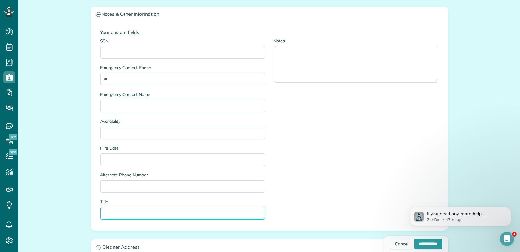
click at [109, 211] on input "Title" at bounding box center [182, 213] width 164 height 13
type input "*****"
click at [118, 133] on input "Availability" at bounding box center [182, 133] width 164 height 13
click at [119, 80] on input "**" at bounding box center [182, 79] width 164 height 13
type input "*"
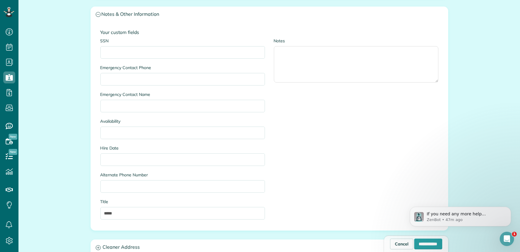
click at [267, 35] on div "Your custom fields SSN Emergency Contact Phone Emergency Contact Name Availabil…" at bounding box center [269, 126] width 357 height 208
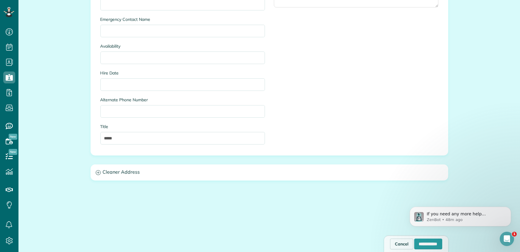
scroll to position [369, 0]
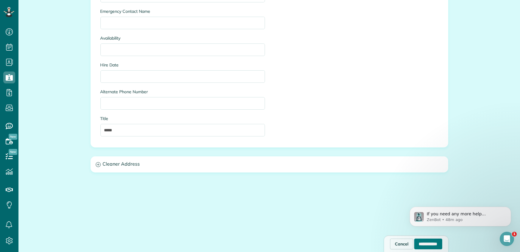
click at [420, 243] on input "**********" at bounding box center [428, 244] width 28 height 11
type input "**********"
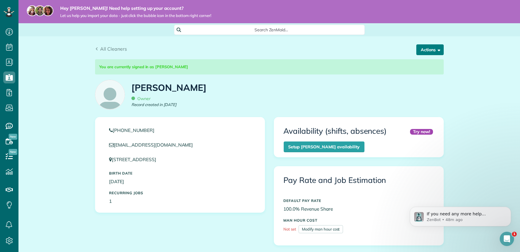
click at [436, 46] on button "Actions" at bounding box center [429, 49] width 27 height 11
click at [413, 66] on link "Edit" at bounding box center [419, 65] width 47 height 12
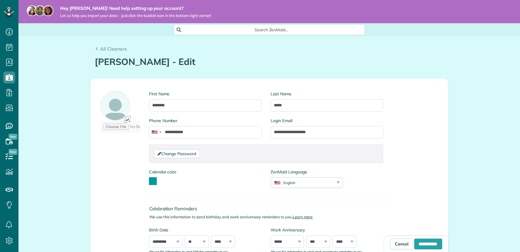
type input "**********"
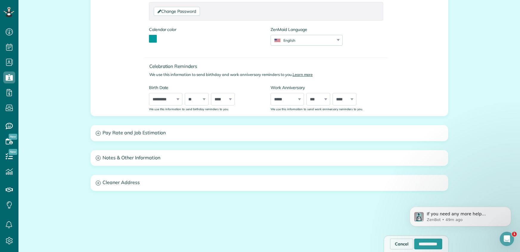
scroll to position [161, 0]
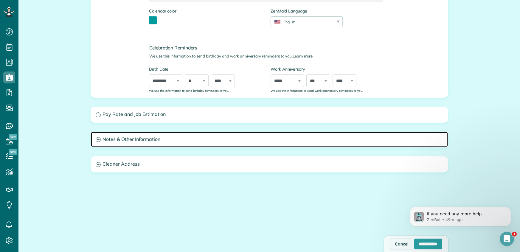
click at [128, 142] on h3 "Notes & Other Information" at bounding box center [269, 139] width 357 height 15
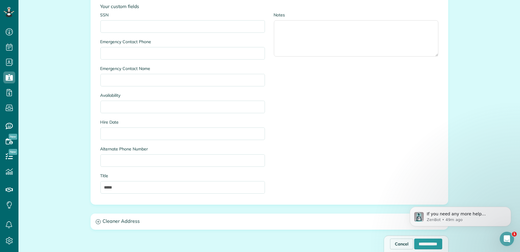
scroll to position [133, 0]
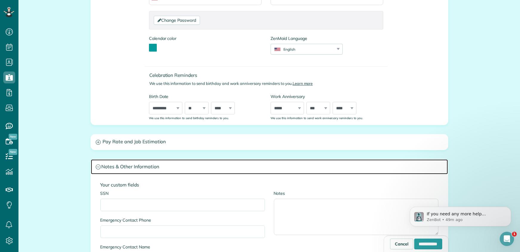
click at [127, 166] on h3 "Notes & Other Information" at bounding box center [269, 166] width 357 height 15
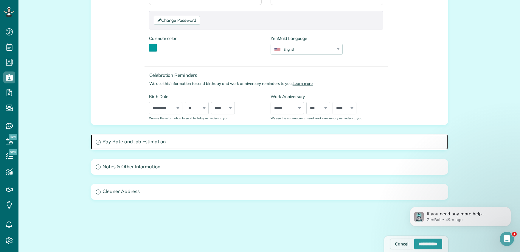
click at [125, 147] on h3 "Pay Rate and Job Estimation" at bounding box center [269, 141] width 357 height 15
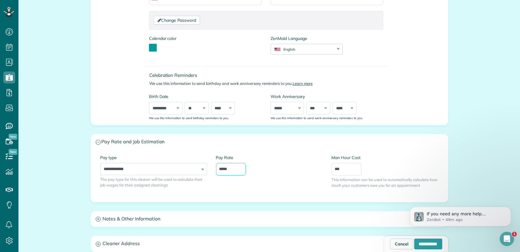
click at [224, 168] on input "*****" at bounding box center [231, 169] width 30 height 13
type input "****"
click at [262, 199] on div "**********" at bounding box center [269, 176] width 357 height 52
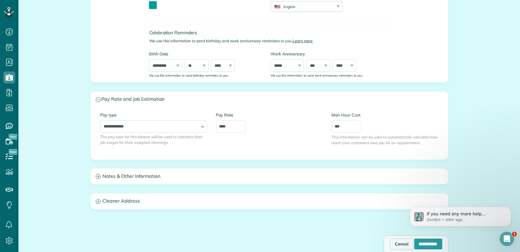
scroll to position [213, 0]
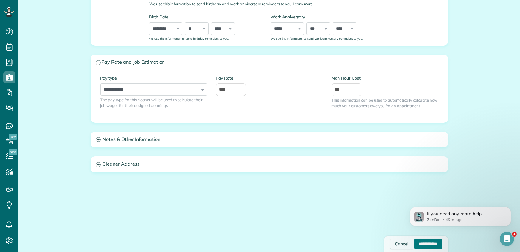
click at [432, 240] on input "**********" at bounding box center [428, 244] width 28 height 11
type input "**********"
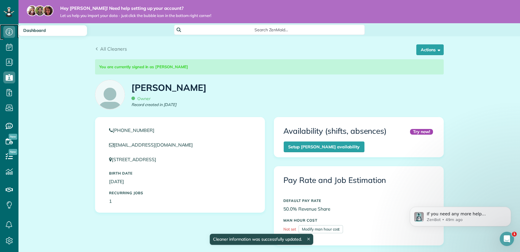
click at [7, 33] on icon at bounding box center [9, 32] width 12 height 12
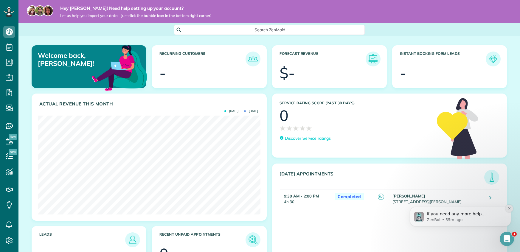
click at [509, 209] on icon "Dismiss notification" at bounding box center [509, 208] width 3 height 3
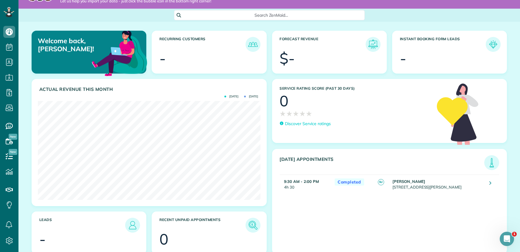
scroll to position [22, 0]
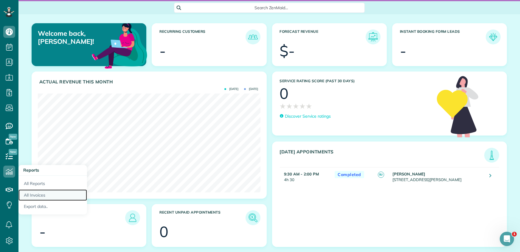
click at [38, 196] on link "All Invoices" at bounding box center [52, 195] width 69 height 12
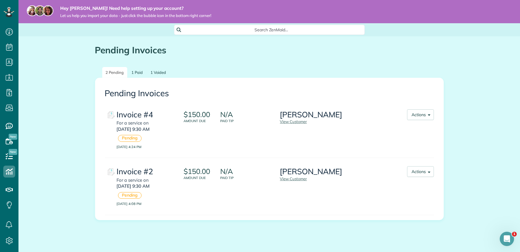
click at [112, 171] on img at bounding box center [111, 172] width 12 height 12
click at [422, 116] on button "Actions" at bounding box center [420, 114] width 27 height 11
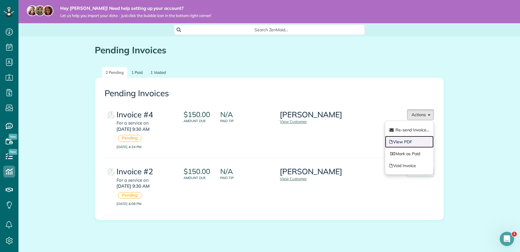
click at [414, 140] on link "View PDF" at bounding box center [409, 142] width 49 height 12
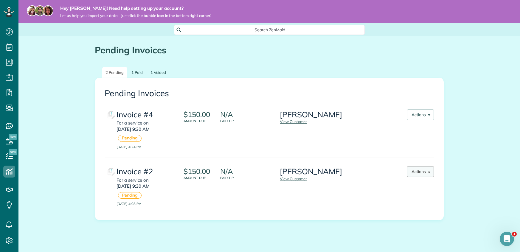
click at [420, 175] on button "Actions" at bounding box center [420, 171] width 27 height 11
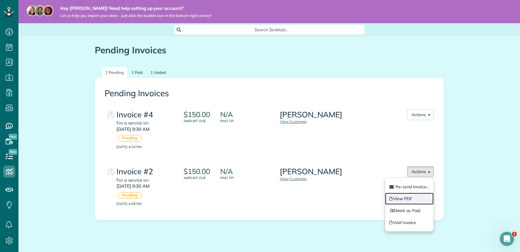
click at [410, 200] on link "View PDF" at bounding box center [409, 199] width 49 height 12
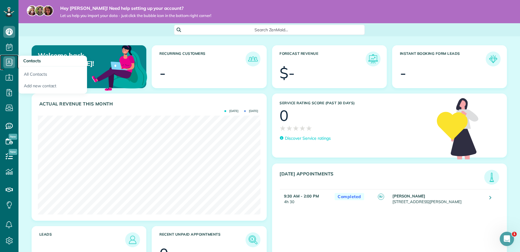
click at [12, 64] on use at bounding box center [9, 62] width 7 height 7
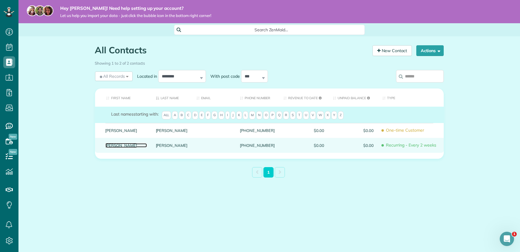
click at [112, 145] on link "[PERSON_NAME]" at bounding box center [125, 145] width 41 height 4
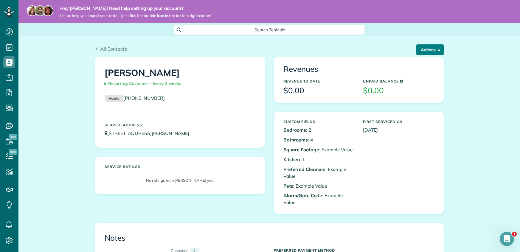
click at [422, 49] on button "Actions" at bounding box center [429, 49] width 27 height 11
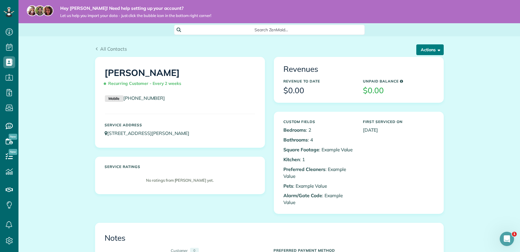
click at [419, 46] on button "Actions" at bounding box center [429, 49] width 27 height 11
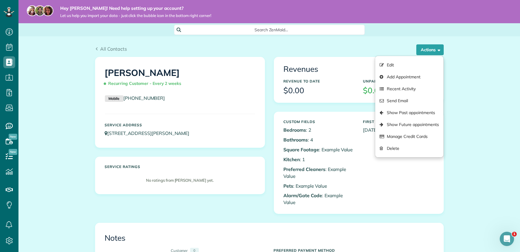
click at [399, 49] on div "All Contacts" at bounding box center [269, 48] width 349 height 7
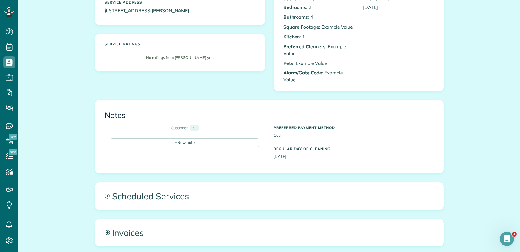
scroll to position [251, 0]
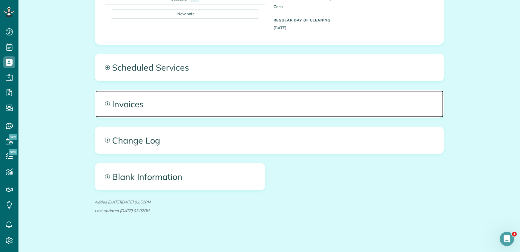
click at [135, 104] on span "Invoices" at bounding box center [269, 104] width 348 height 27
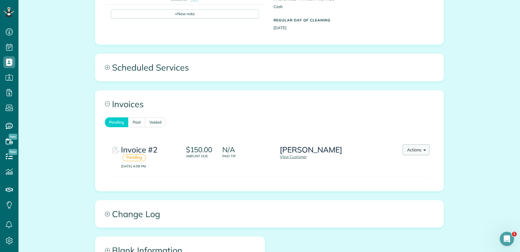
click at [416, 150] on button "Actions" at bounding box center [416, 150] width 27 height 11
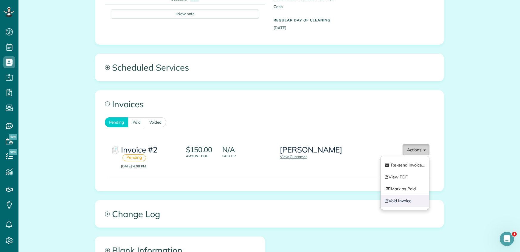
scroll to position [252, 0]
click at [408, 200] on link "Void Invoice" at bounding box center [404, 200] width 49 height 12
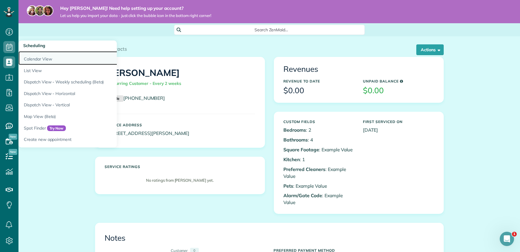
click at [35, 58] on link "Calendar View" at bounding box center [92, 58] width 149 height 14
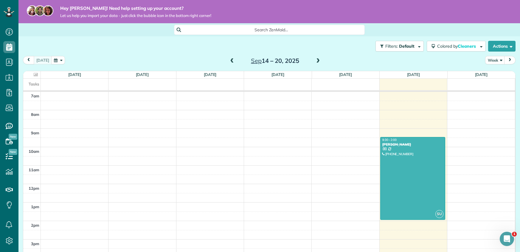
click at [316, 60] on span at bounding box center [318, 60] width 7 height 5
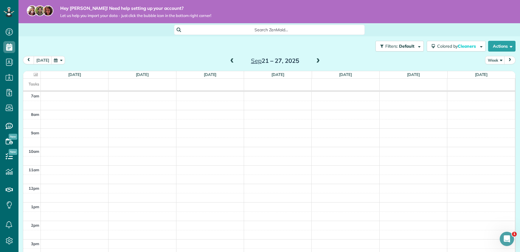
click at [316, 60] on span at bounding box center [318, 60] width 7 height 5
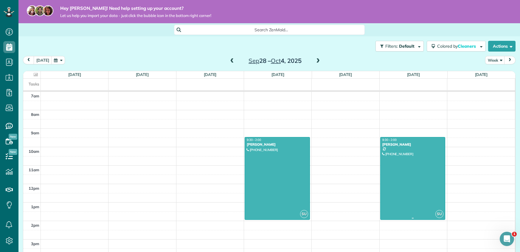
click at [398, 147] on div at bounding box center [412, 178] width 65 height 82
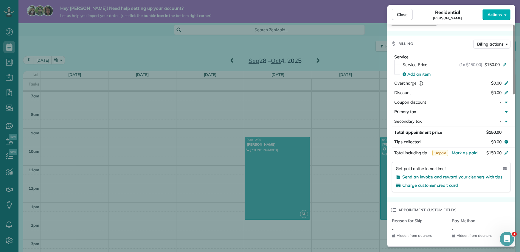
scroll to position [257, 0]
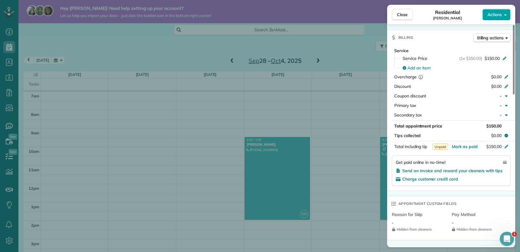
click at [495, 17] on span "Actions" at bounding box center [494, 15] width 14 height 6
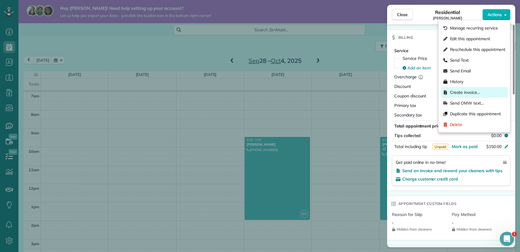
click at [472, 93] on span "Create invoice…" at bounding box center [465, 92] width 30 height 6
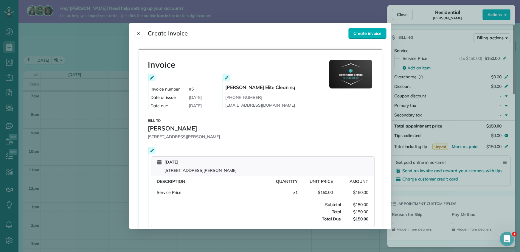
click at [150, 78] on icon at bounding box center [152, 78] width 4 height 4
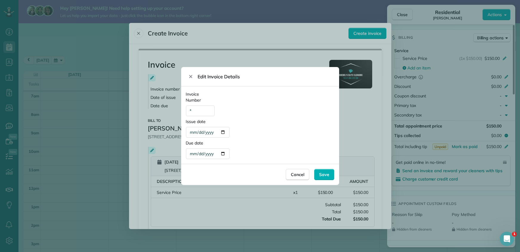
click at [223, 133] on div "**********" at bounding box center [208, 132] width 44 height 11
type div "**********"
click at [223, 153] on div "**********" at bounding box center [208, 153] width 44 height 11
type div "**********"
click at [223, 133] on div "**********" at bounding box center [208, 132] width 44 height 11
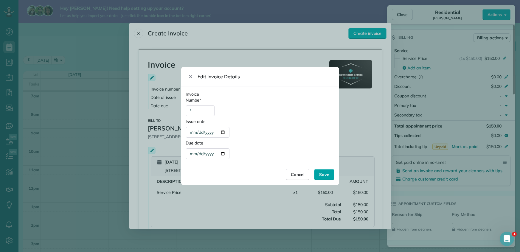
click at [327, 176] on span "Save" at bounding box center [324, 175] width 10 height 6
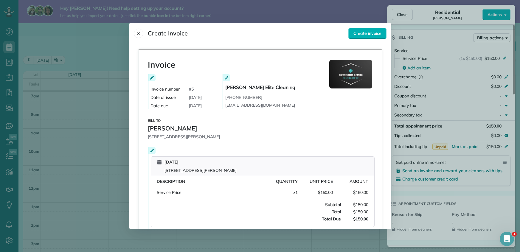
click at [151, 151] on icon at bounding box center [152, 151] width 4 height 4
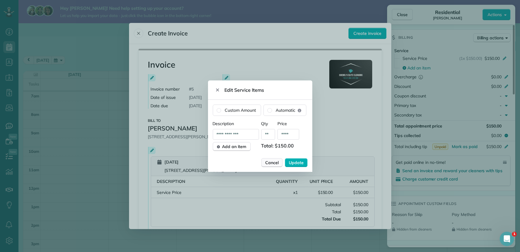
click at [273, 162] on span "Cancel" at bounding box center [271, 163] width 13 height 6
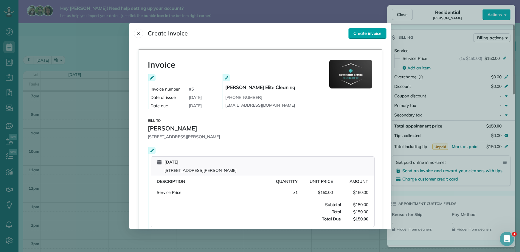
click at [363, 31] on span "Create invoice" at bounding box center [367, 33] width 28 height 6
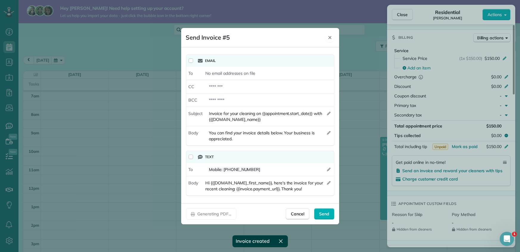
click at [330, 39] on icon "Close" at bounding box center [329, 37] width 5 height 5
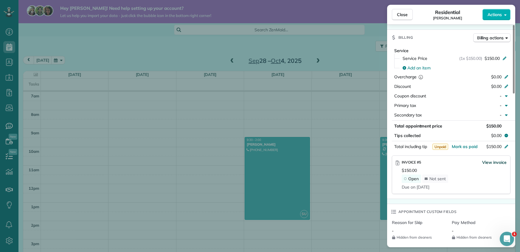
click at [496, 163] on span "View invoice" at bounding box center [494, 162] width 24 height 6
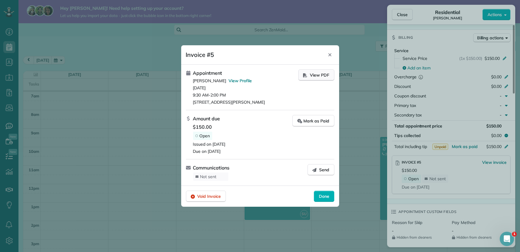
click at [305, 76] on icon "button" at bounding box center [305, 75] width 4 height 4
click at [330, 56] on icon "Close" at bounding box center [329, 54] width 3 height 3
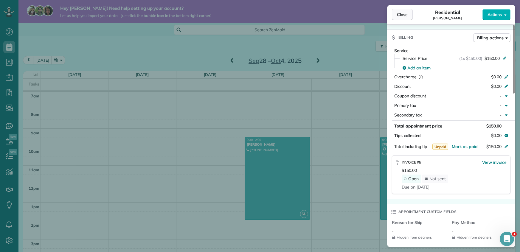
click at [408, 15] on button "Close" at bounding box center [402, 14] width 21 height 11
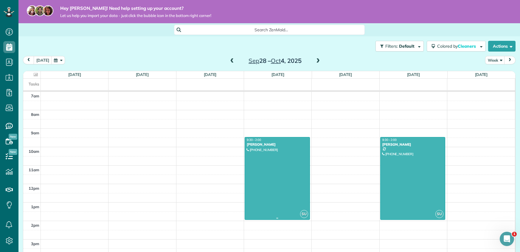
click at [279, 167] on div at bounding box center [277, 178] width 65 height 82
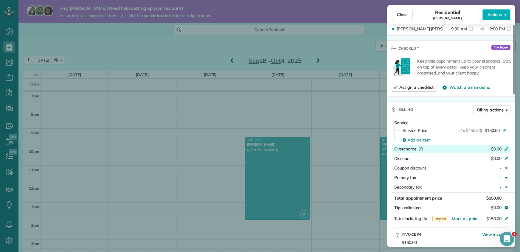
scroll to position [184, 0]
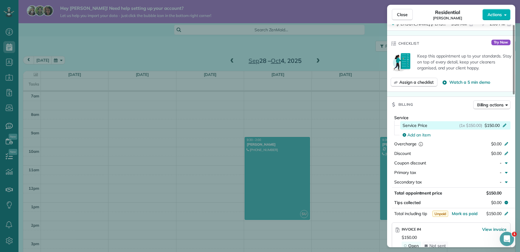
click at [505, 126] on icon at bounding box center [504, 124] width 5 height 5
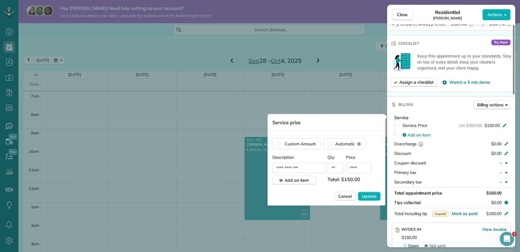
click at [356, 167] on input "****" at bounding box center [358, 168] width 25 height 11
type input "****"
click at [372, 195] on span "Update" at bounding box center [369, 196] width 15 height 6
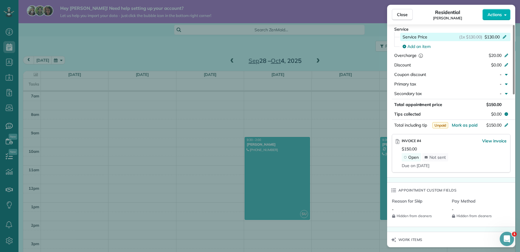
scroll to position [264, 0]
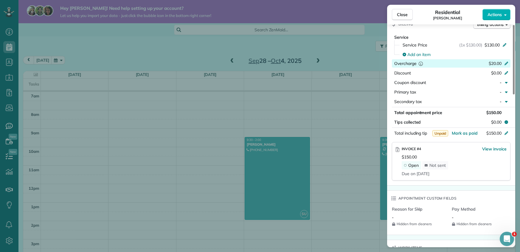
click at [507, 63] on icon at bounding box center [506, 64] width 4 height 4
type input "*"
click at [493, 52] on div "Add an item" at bounding box center [456, 54] width 106 height 6
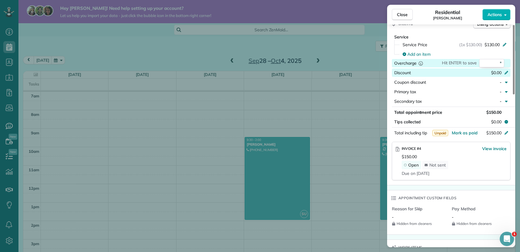
click at [479, 70] on div "$0.00" at bounding box center [475, 73] width 58 height 7
click at [475, 62] on div "$20.00" at bounding box center [475, 63] width 58 height 7
type input "*"
click at [473, 139] on div "Service Service Price (1x $130.00) $130.00 Add an item Overcharge Hit ENTER to …" at bounding box center [451, 109] width 128 height 154
click at [507, 63] on icon at bounding box center [506, 62] width 5 height 5
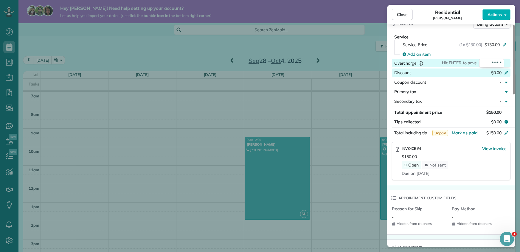
type input "*"
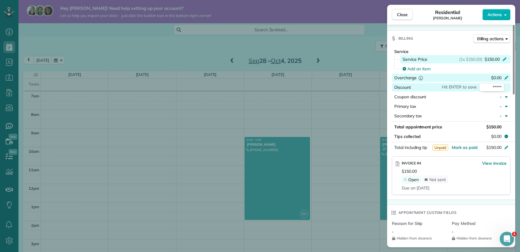
scroll to position [237, 0]
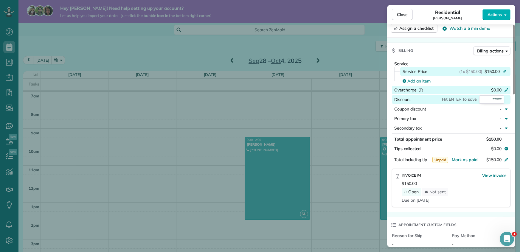
click at [504, 71] on icon at bounding box center [505, 72] width 4 height 4
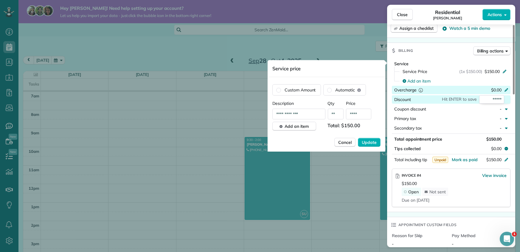
click at [362, 114] on input "****" at bounding box center [358, 114] width 25 height 11
type input "****"
click at [373, 142] on span "Update" at bounding box center [369, 142] width 15 height 6
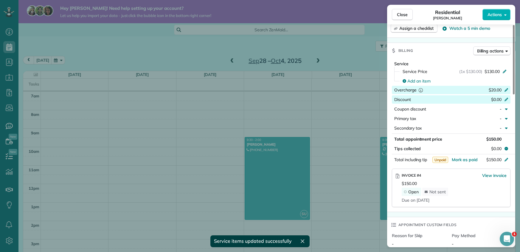
click at [420, 90] on icon "reset" at bounding box center [421, 90] width 6 height 6
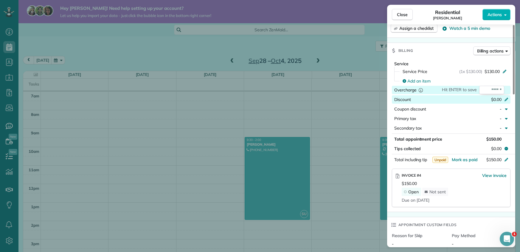
type input "*"
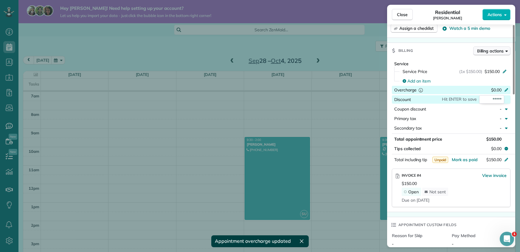
click at [498, 50] on span "Billing actions" at bounding box center [490, 51] width 27 height 6
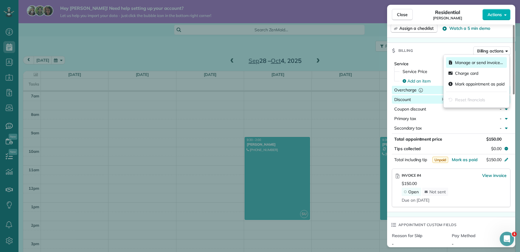
click at [460, 63] on span "Manage or send invoice…" at bounding box center [479, 63] width 48 height 6
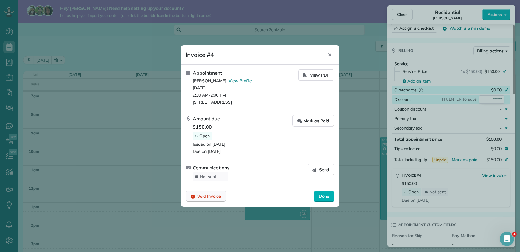
click at [206, 197] on span "Void Invoice" at bounding box center [210, 196] width 24 height 6
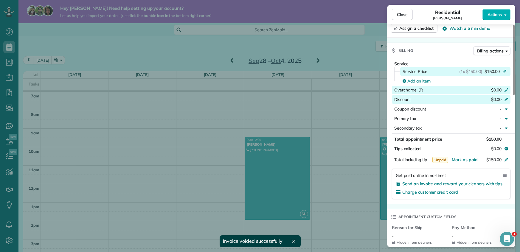
click at [503, 72] on icon at bounding box center [505, 72] width 4 height 4
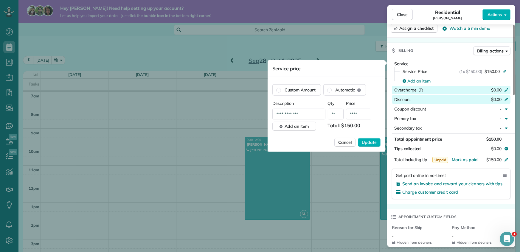
click at [356, 114] on input "****" at bounding box center [358, 114] width 25 height 11
type input "****"
click at [358, 138] on button "Update" at bounding box center [369, 142] width 23 height 9
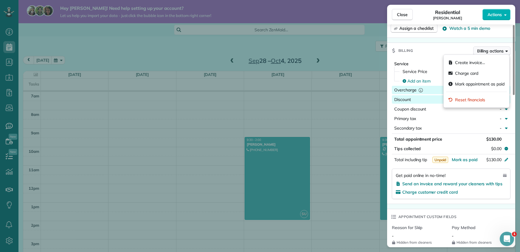
click at [487, 52] on span "Billing actions" at bounding box center [490, 51] width 27 height 6
click at [463, 46] on div "Billing Billing actions" at bounding box center [451, 50] width 128 height 15
click at [484, 51] on span "Billing actions" at bounding box center [490, 51] width 27 height 6
click at [477, 62] on span "Create invoice…" at bounding box center [470, 63] width 30 height 6
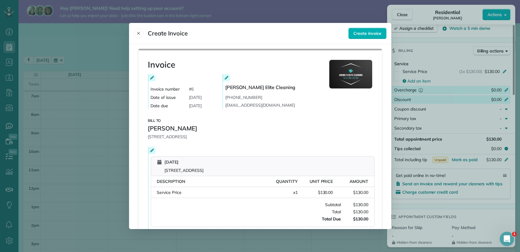
click at [152, 78] on icon at bounding box center [152, 78] width 4 height 4
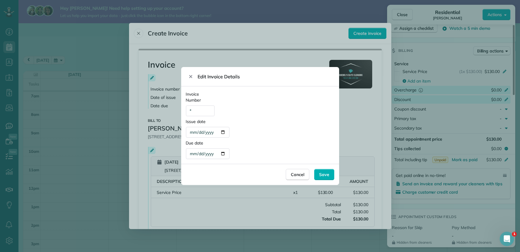
click at [223, 133] on div "**********" at bounding box center [208, 132] width 44 height 11
type div "**********"
click at [223, 153] on div "**********" at bounding box center [208, 153] width 44 height 11
type div "**********"
click at [322, 175] on span "Save" at bounding box center [324, 175] width 10 height 6
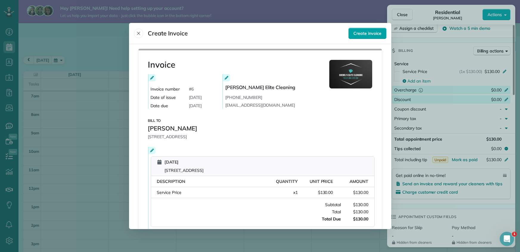
click at [364, 35] on span "Create invoice" at bounding box center [367, 33] width 28 height 6
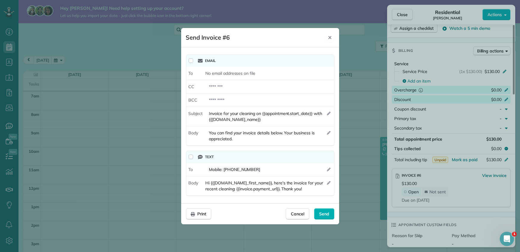
click at [330, 39] on icon "Close" at bounding box center [329, 37] width 5 height 5
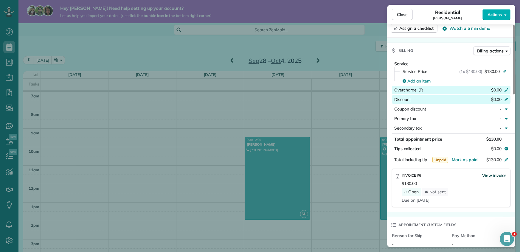
click at [501, 176] on span "View invoice" at bounding box center [494, 176] width 24 height 6
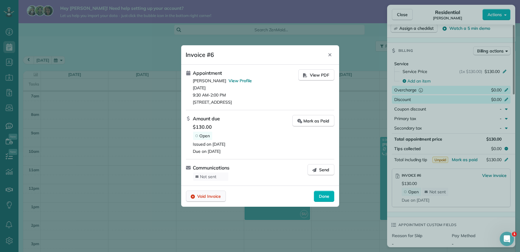
click at [206, 196] on span "Void Invoice" at bounding box center [210, 196] width 24 height 6
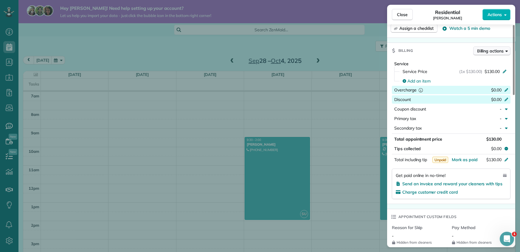
click at [491, 51] on span "Billing actions" at bounding box center [490, 51] width 27 height 6
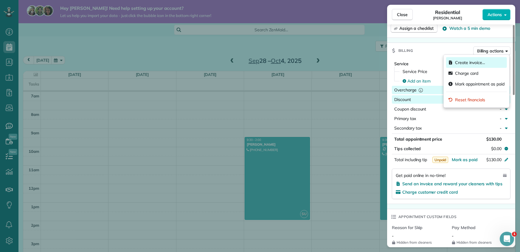
click at [484, 62] on span "Create invoice…" at bounding box center [470, 63] width 30 height 6
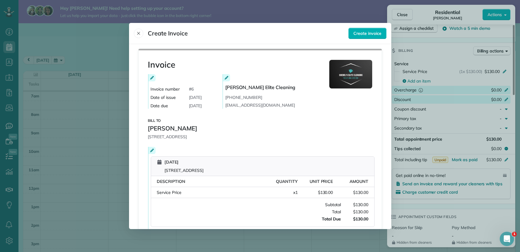
click at [150, 79] on icon at bounding box center [152, 78] width 4 height 4
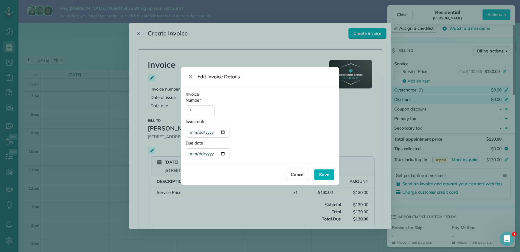
click at [225, 131] on div "**********" at bounding box center [208, 132] width 44 height 11
type div "**********"
click at [223, 155] on div "**********" at bounding box center [208, 153] width 44 height 11
type div "**********"
click at [324, 175] on span "Save" at bounding box center [324, 175] width 10 height 6
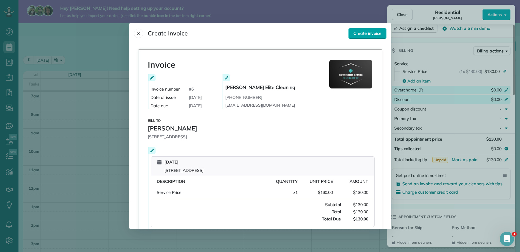
click at [377, 34] on span "Create invoice" at bounding box center [367, 33] width 28 height 6
click at [151, 79] on icon at bounding box center [152, 78] width 4 height 4
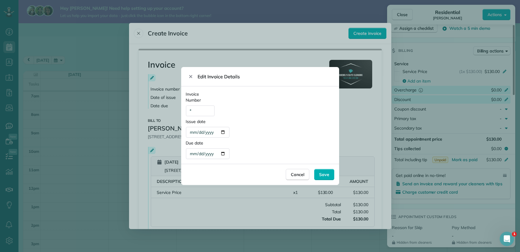
click at [195, 112] on div "*" at bounding box center [200, 110] width 29 height 11
type div "*"
click at [322, 174] on span "Save" at bounding box center [324, 175] width 10 height 6
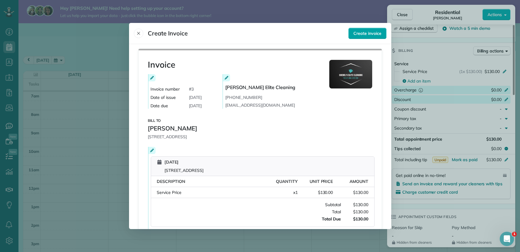
click at [364, 32] on span "Create invoice" at bounding box center [367, 33] width 28 height 6
click at [152, 79] on icon at bounding box center [152, 78] width 4 height 4
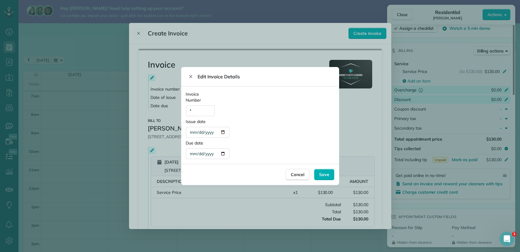
click at [197, 111] on div "*" at bounding box center [200, 110] width 29 height 11
type div "*"
click at [324, 177] on span "Save" at bounding box center [324, 175] width 10 height 6
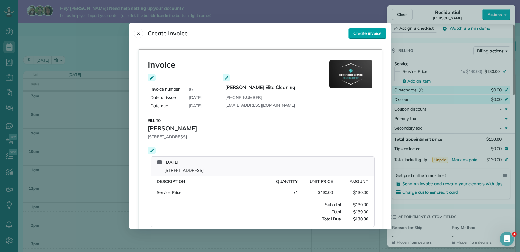
click at [360, 32] on span "Create invoice" at bounding box center [367, 33] width 28 height 6
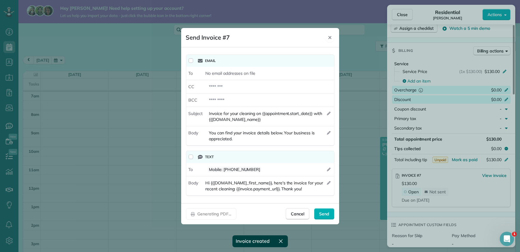
click at [330, 38] on icon "Close" at bounding box center [329, 37] width 5 height 5
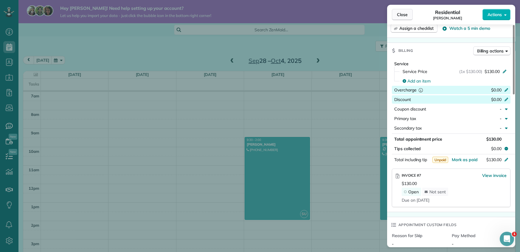
click at [406, 13] on span "Close" at bounding box center [402, 15] width 11 height 6
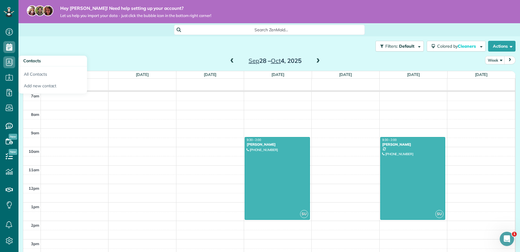
click at [324, 10] on div "Hey Samantha! Need help setting up your account? Let us help you import your da…" at bounding box center [268, 11] width 501 height 23
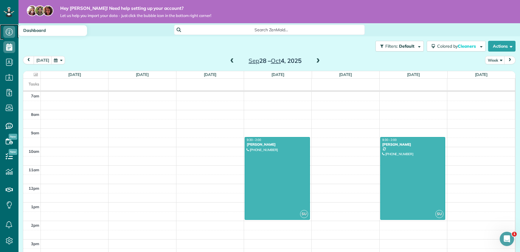
click at [9, 31] on icon at bounding box center [9, 32] width 12 height 12
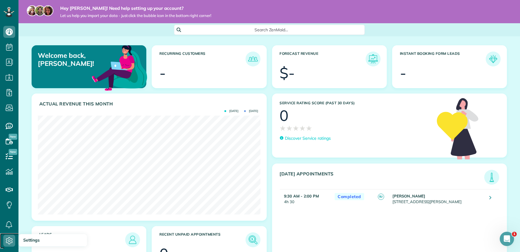
click at [7, 239] on icon at bounding box center [9, 241] width 12 height 12
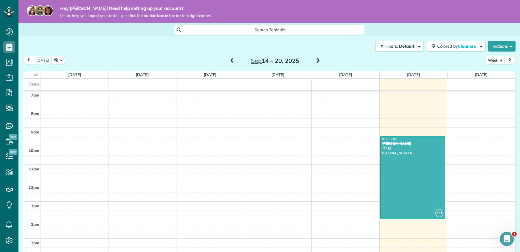
click at [315, 63] on span at bounding box center [318, 60] width 7 height 5
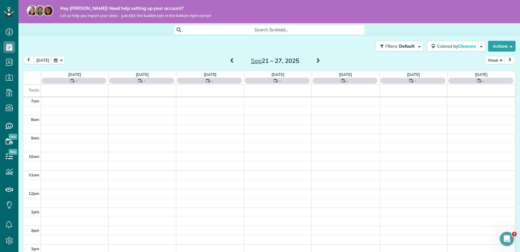
scroll to position [129, 0]
click at [316, 60] on span at bounding box center [318, 60] width 7 height 5
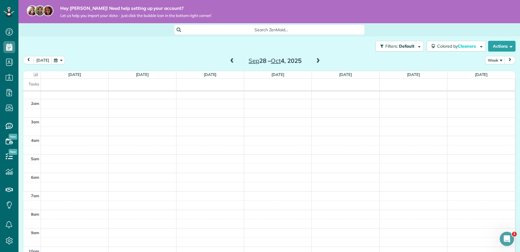
scroll to position [28, 0]
click at [317, 63] on span at bounding box center [318, 60] width 7 height 5
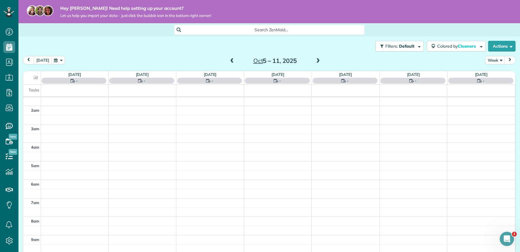
scroll to position [129, 0]
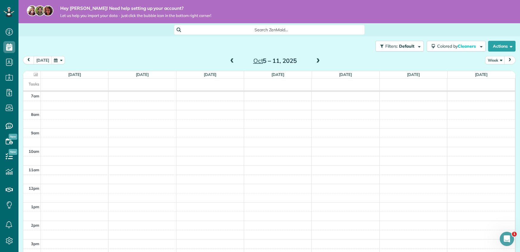
click at [233, 60] on span at bounding box center [232, 60] width 7 height 5
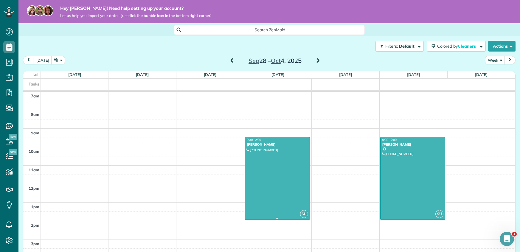
click at [270, 163] on div at bounding box center [277, 178] width 65 height 82
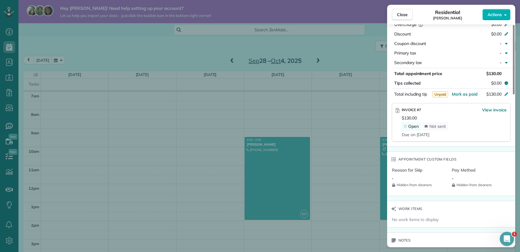
scroll to position [313, 0]
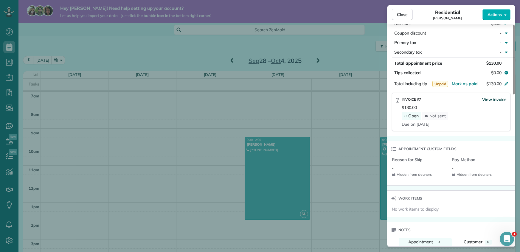
click at [492, 99] on span "View invoice" at bounding box center [494, 100] width 24 height 6
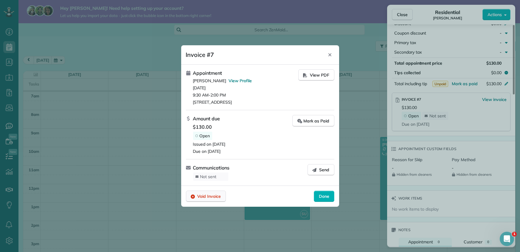
click at [214, 196] on span "Void Invoice" at bounding box center [210, 196] width 24 height 6
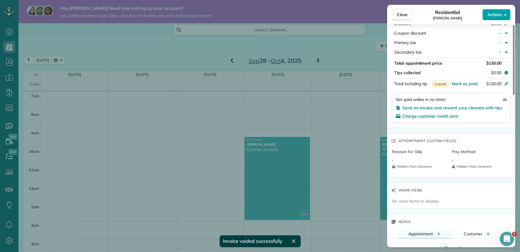
click at [496, 16] on span "Actions" at bounding box center [494, 15] width 14 height 6
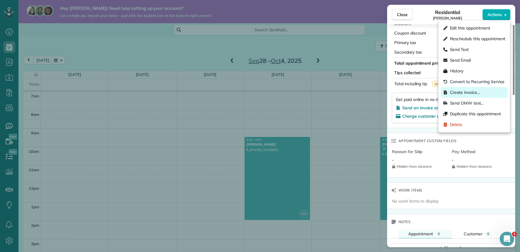
click at [475, 92] on span "Create invoice…" at bounding box center [465, 92] width 30 height 6
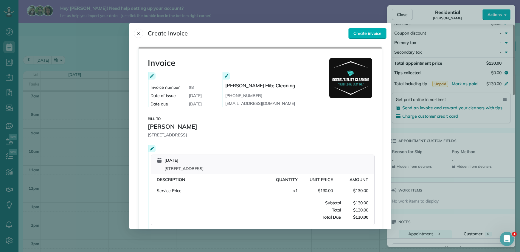
scroll to position [1, 0]
click at [366, 37] on button "Create invoice" at bounding box center [367, 33] width 38 height 11
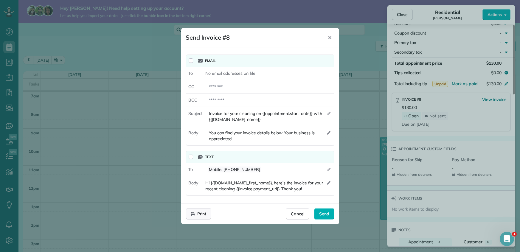
click at [199, 214] on span "Print" at bounding box center [202, 214] width 9 height 6
click at [329, 38] on icon "Close" at bounding box center [329, 37] width 3 height 3
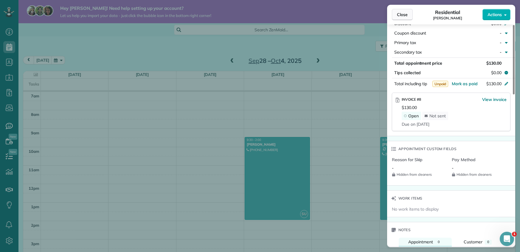
click at [408, 15] on button "Close" at bounding box center [402, 14] width 21 height 11
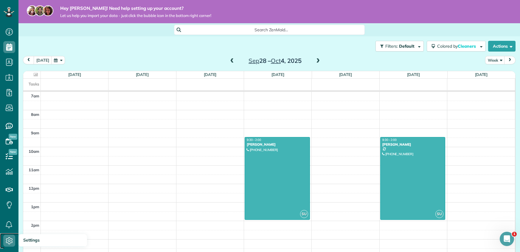
click at [11, 237] on icon at bounding box center [9, 241] width 12 height 12
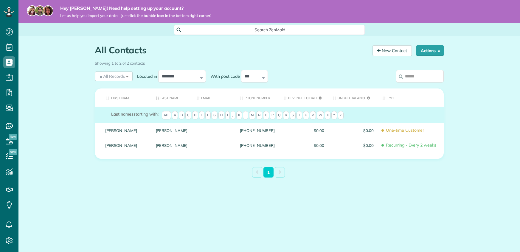
scroll to position [3, 3]
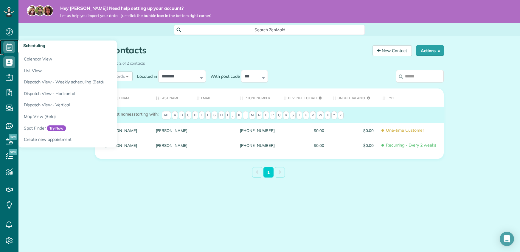
click at [7, 52] on icon at bounding box center [9, 47] width 12 height 12
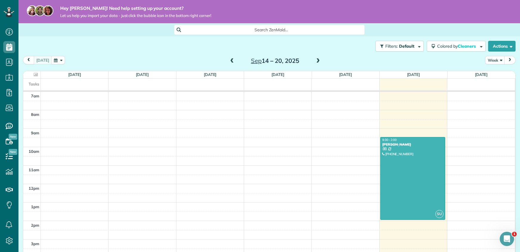
click at [316, 62] on span at bounding box center [318, 60] width 7 height 5
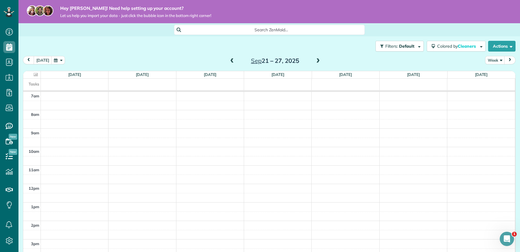
click at [316, 62] on span at bounding box center [318, 60] width 7 height 5
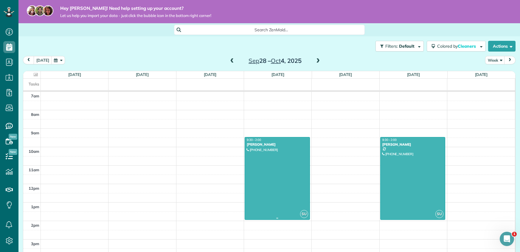
click at [276, 167] on div at bounding box center [277, 178] width 65 height 82
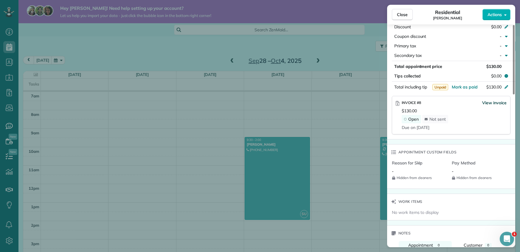
scroll to position [311, 0]
click at [497, 101] on span "View invoice" at bounding box center [494, 102] width 24 height 6
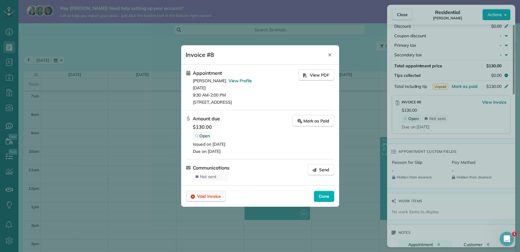
click at [222, 196] on div "Void Invoice" at bounding box center [206, 196] width 40 height 11
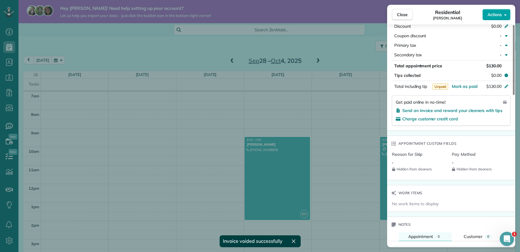
click at [499, 16] on span "Actions" at bounding box center [494, 15] width 14 height 6
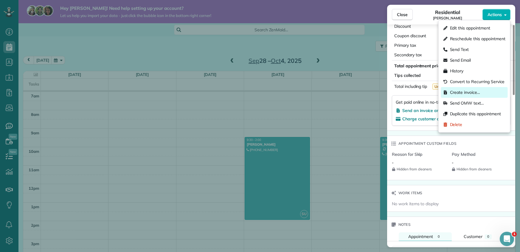
click at [468, 92] on span "Create invoice…" at bounding box center [465, 92] width 30 height 6
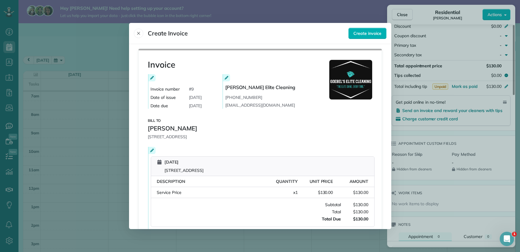
click at [151, 79] on icon at bounding box center [152, 78] width 4 height 4
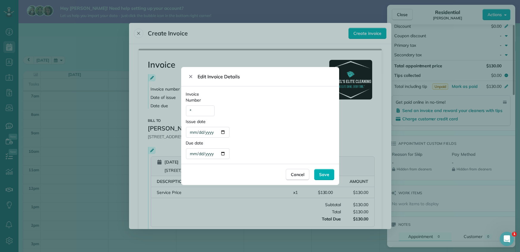
click at [221, 133] on div "**********" at bounding box center [208, 132] width 44 height 11
type div "**********"
click at [222, 156] on div "**********" at bounding box center [208, 153] width 44 height 11
type div "**********"
click at [325, 172] on span "Save" at bounding box center [324, 175] width 10 height 6
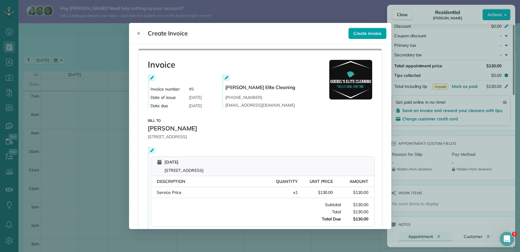
click at [367, 37] on button "Create invoice" at bounding box center [367, 33] width 38 height 11
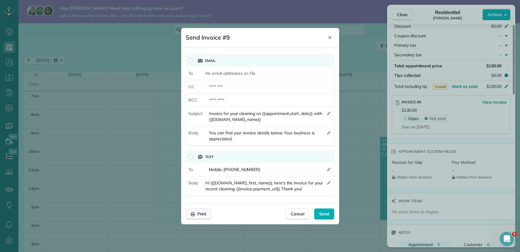
click at [200, 212] on span "Print" at bounding box center [202, 214] width 9 height 6
click at [332, 38] on icon "Close" at bounding box center [329, 37] width 5 height 5
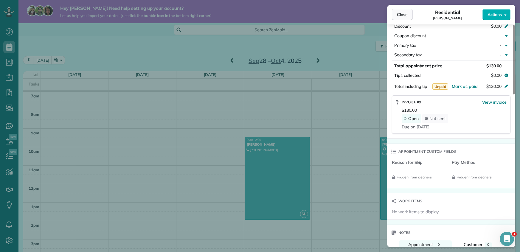
click at [400, 15] on span "Close" at bounding box center [402, 15] width 11 height 6
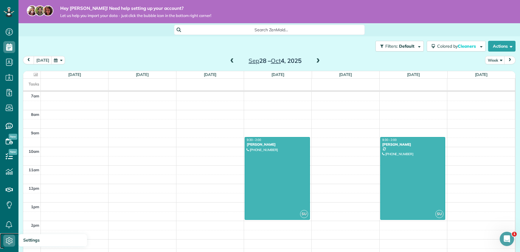
click at [10, 243] on use at bounding box center [9, 240] width 7 height 7
